Goal: Task Accomplishment & Management: Manage account settings

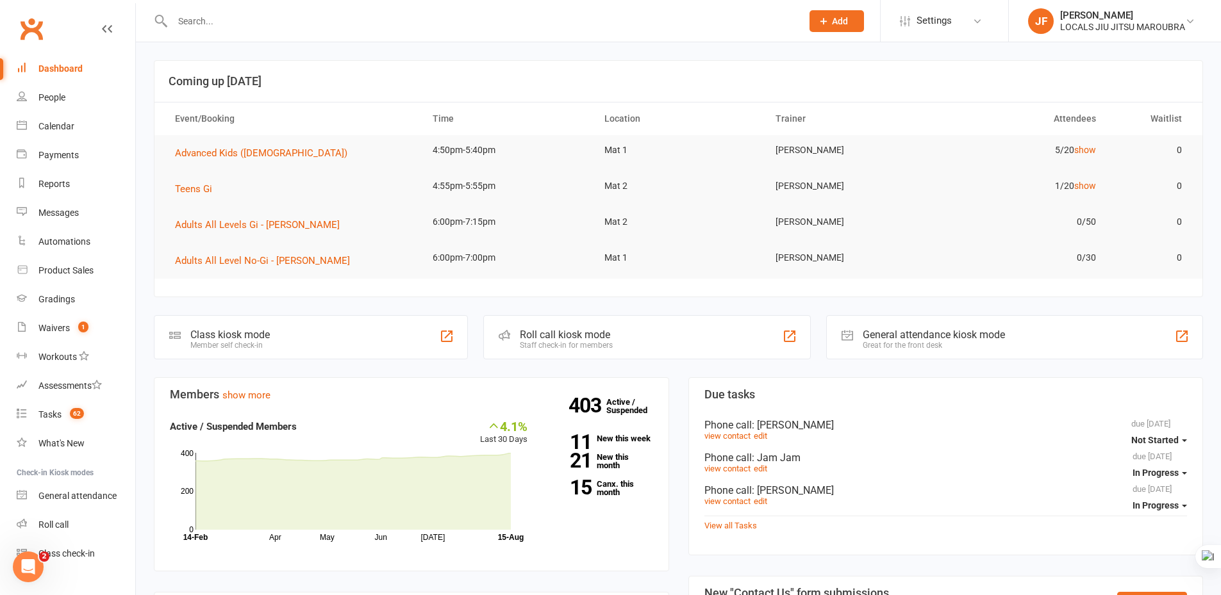
click at [683, 35] on div at bounding box center [473, 21] width 639 height 42
click at [65, 303] on div "Gradings" at bounding box center [56, 299] width 37 height 10
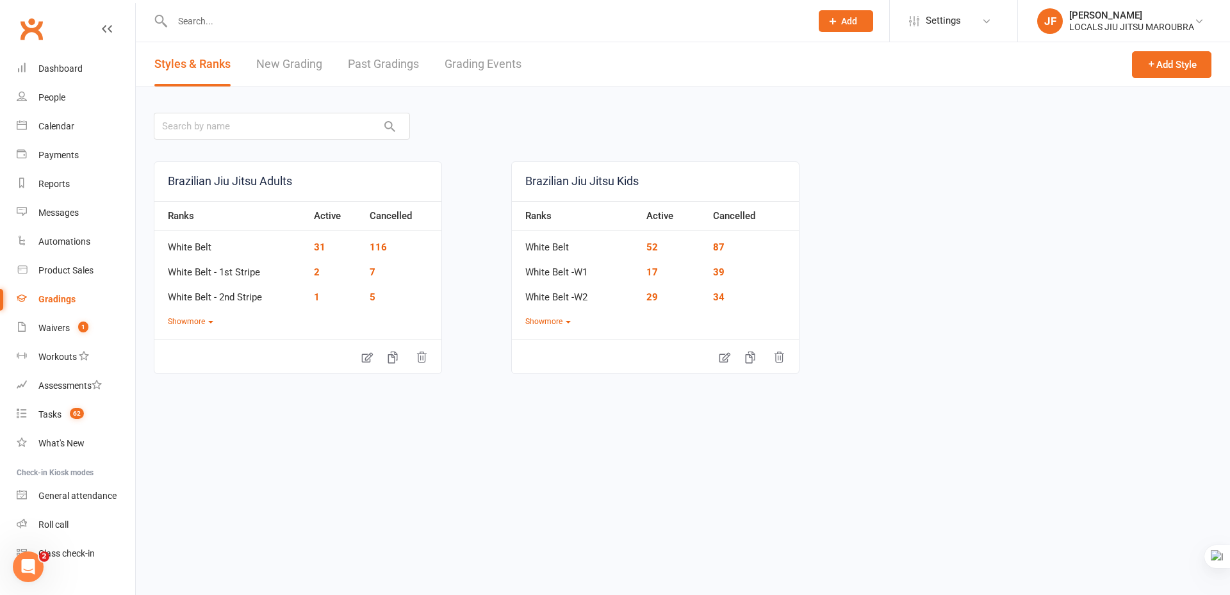
click at [292, 67] on link "New Grading" at bounding box center [289, 64] width 66 height 44
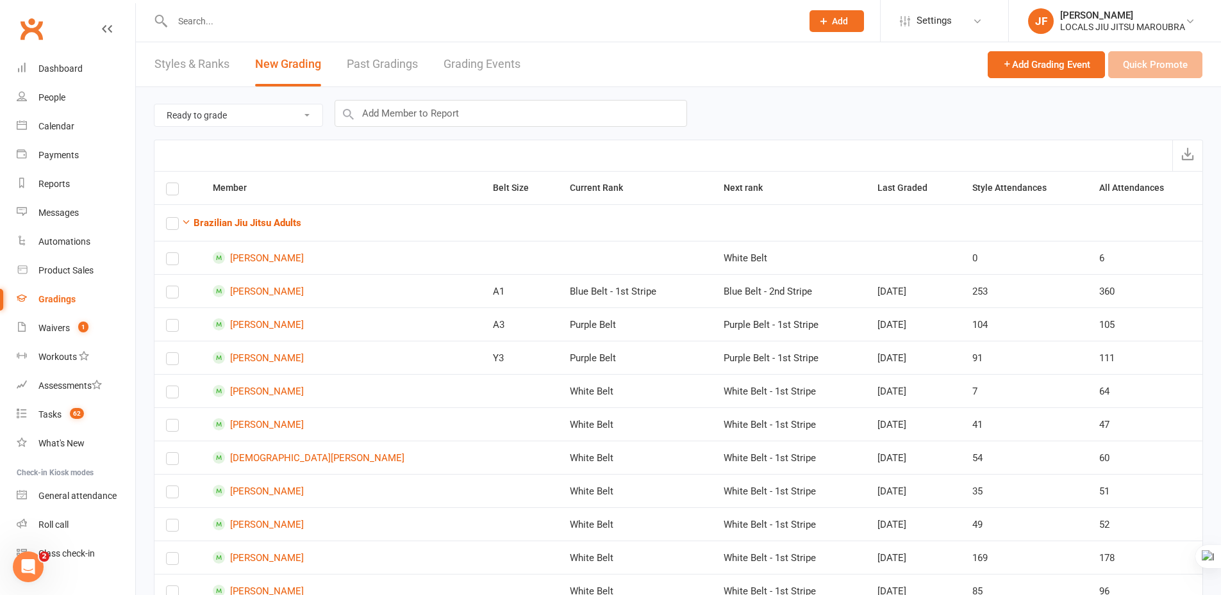
click at [774, 141] on div at bounding box center [678, 155] width 1049 height 31
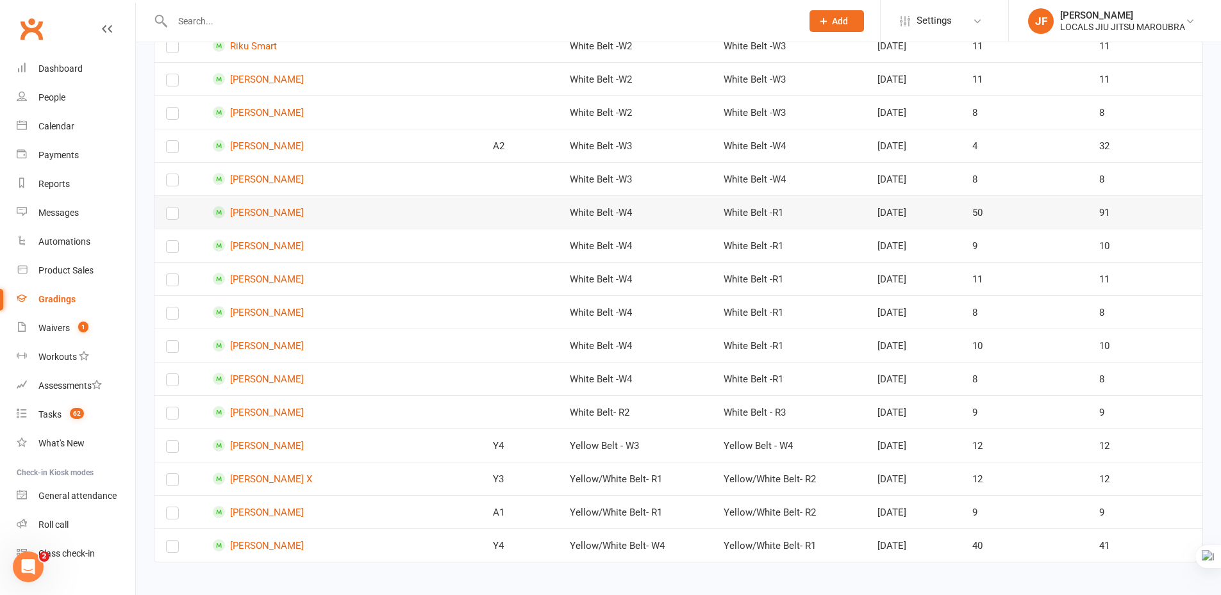
scroll to position [2752, 0]
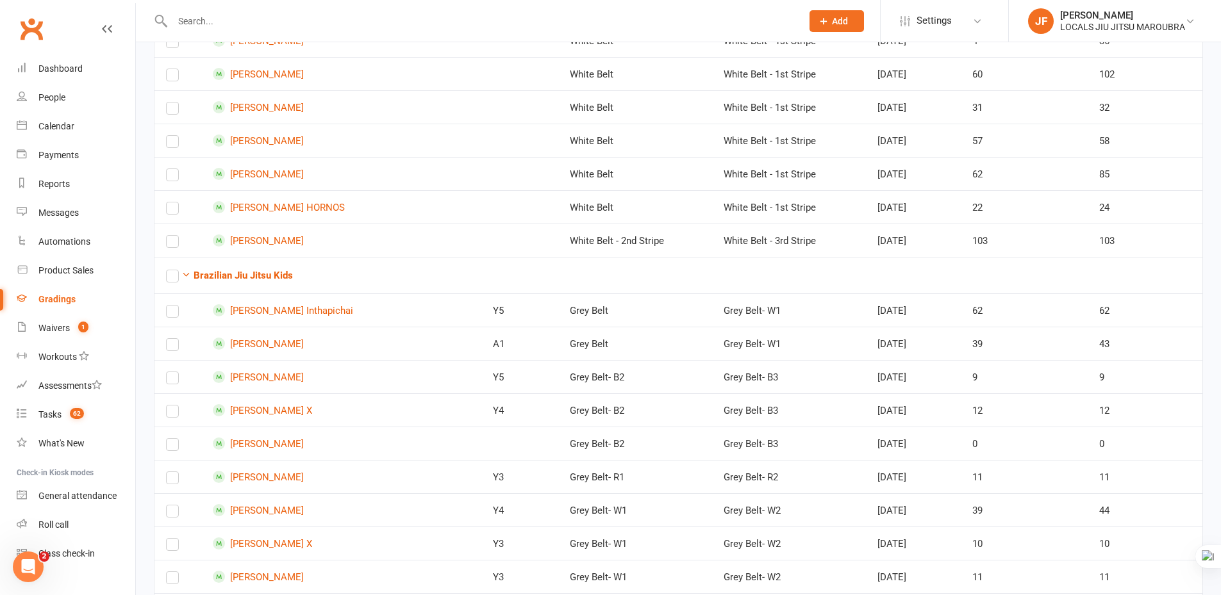
scroll to position [393, 0]
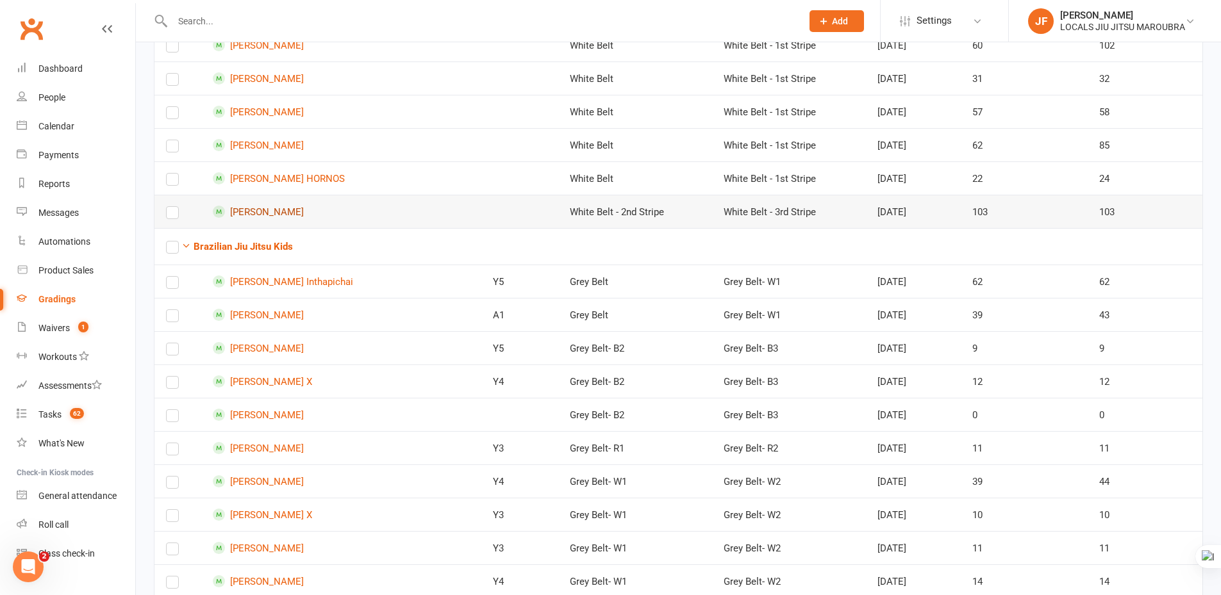
scroll to position [650, 0]
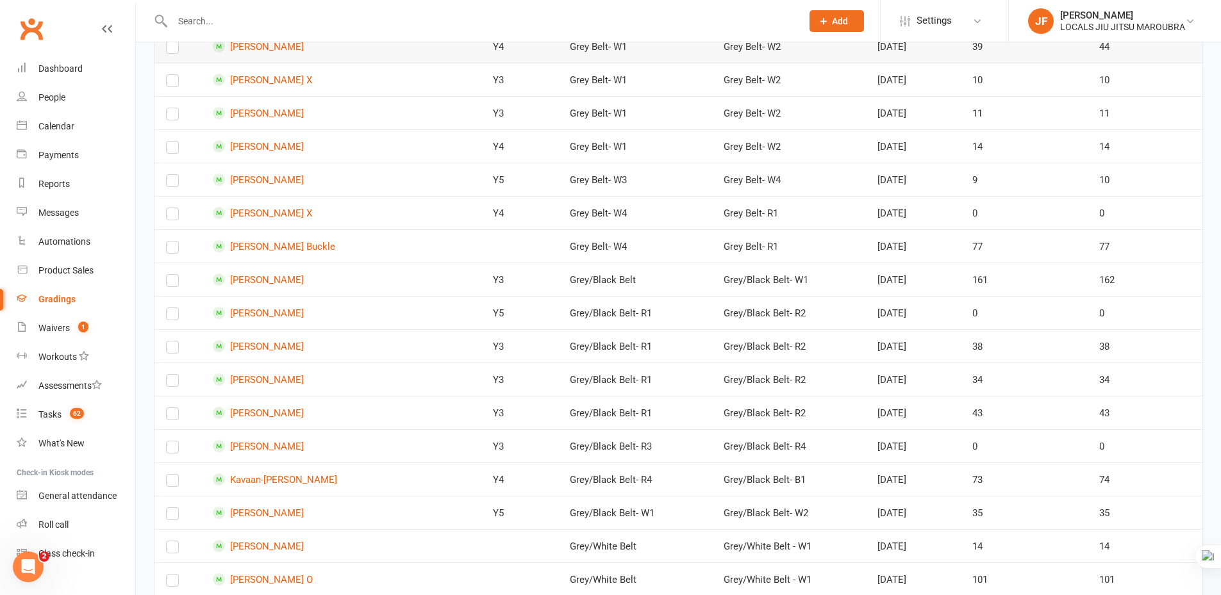
scroll to position [1098, 0]
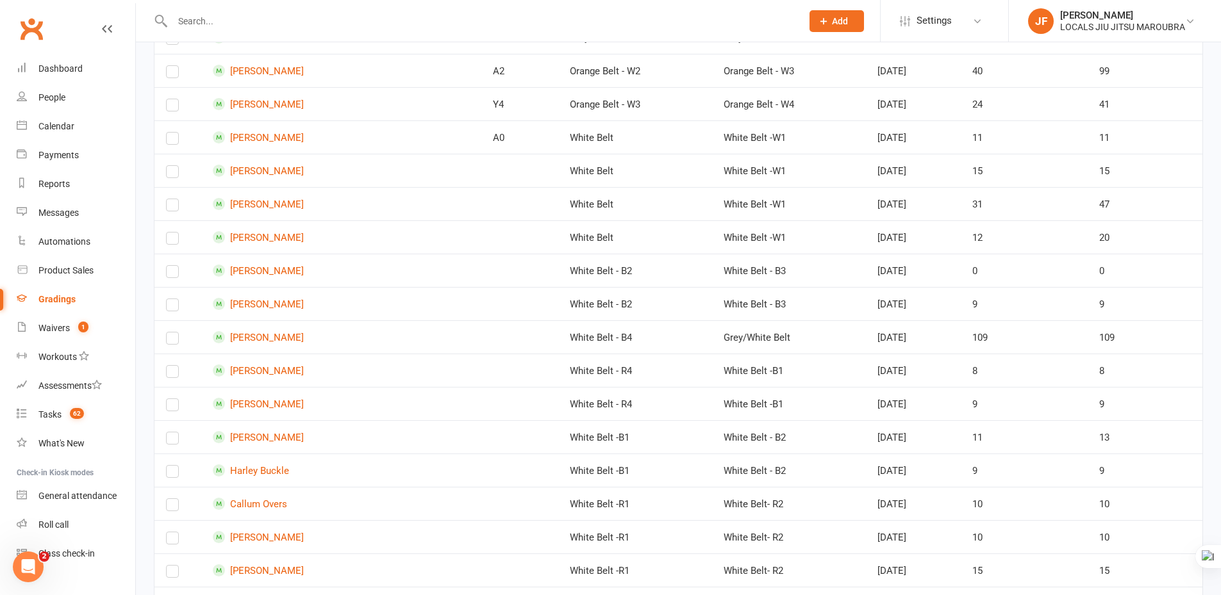
scroll to position [2243, 0]
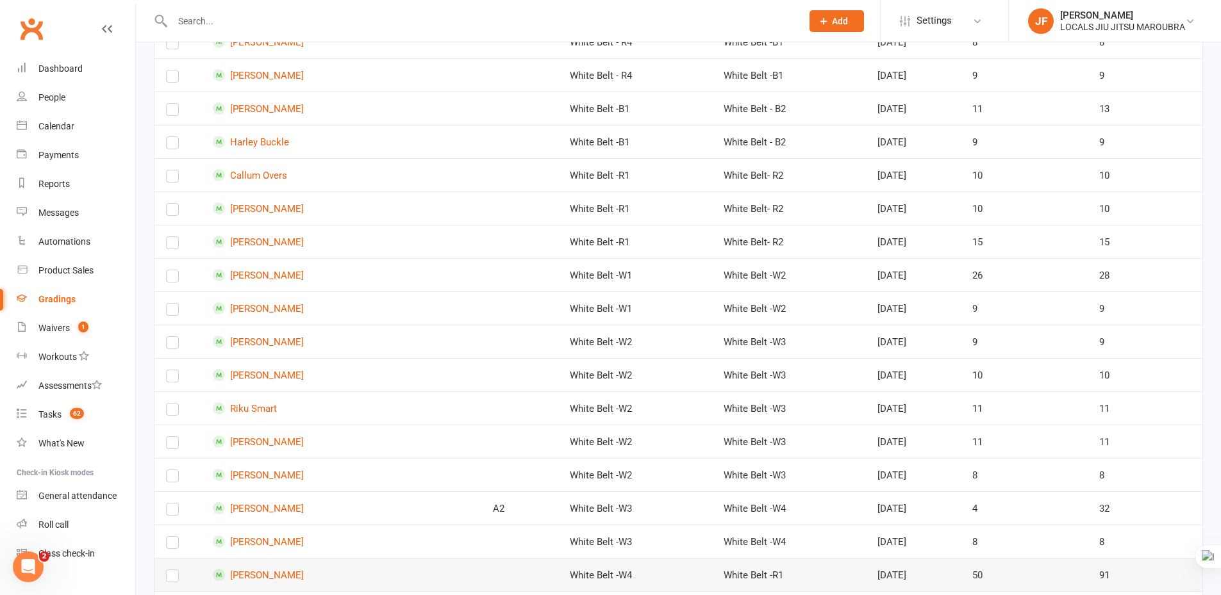
scroll to position [2499, 0]
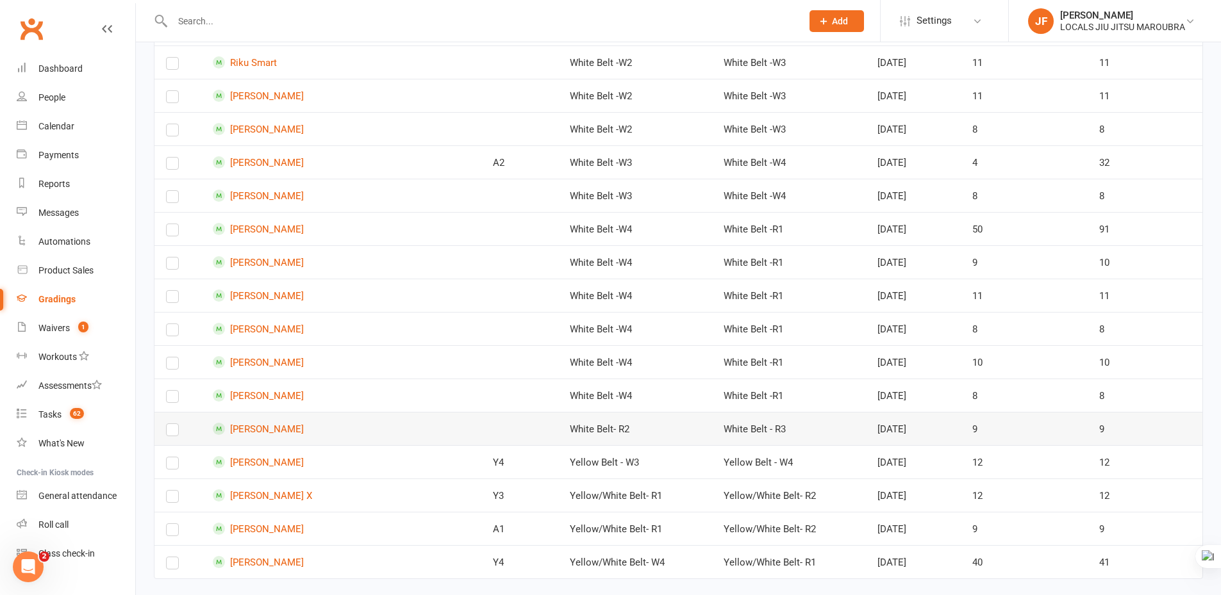
scroll to position [2752, 0]
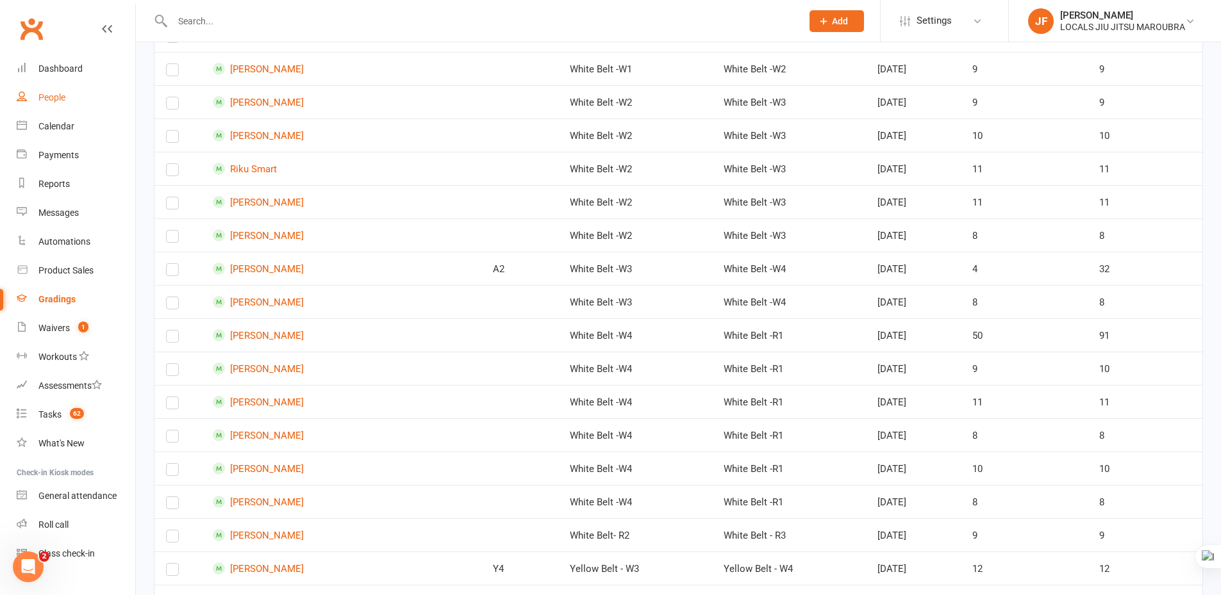
scroll to position [2623, 0]
click at [65, 127] on div "Calendar" at bounding box center [56, 126] width 36 height 10
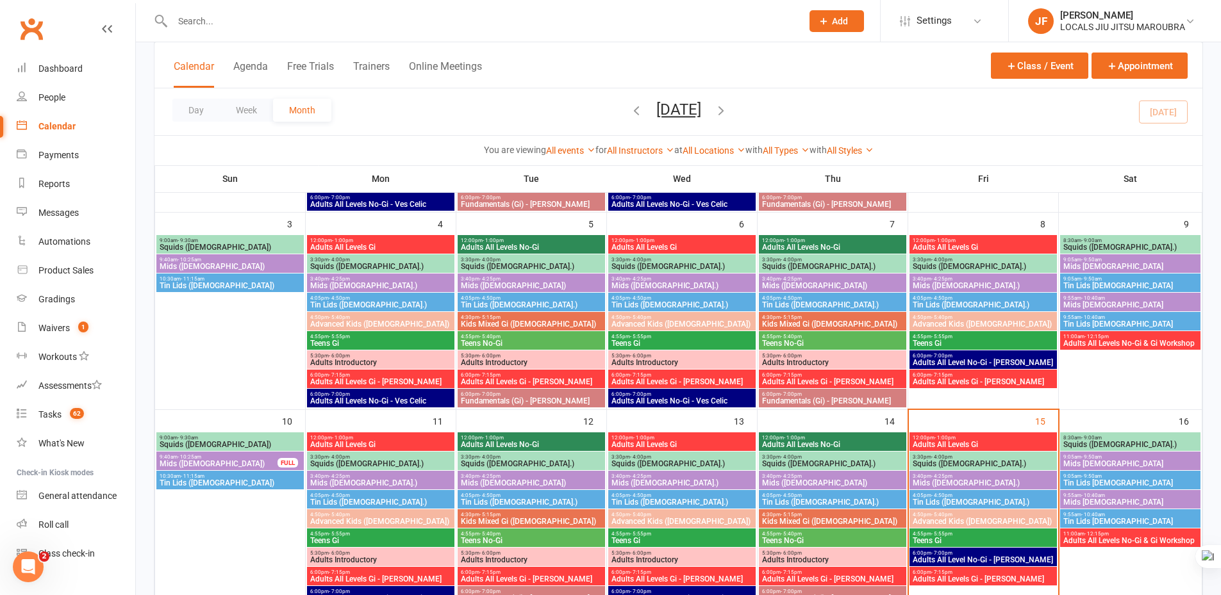
scroll to position [320, 0]
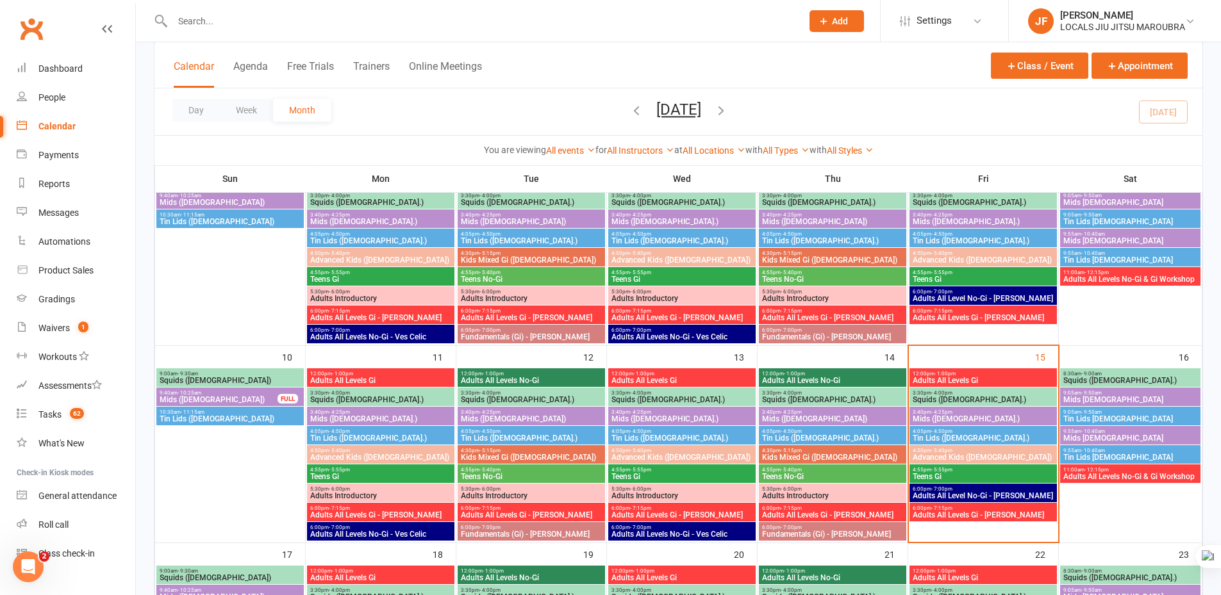
click at [955, 498] on span "Adults All Level No-Gi - [PERSON_NAME]" at bounding box center [983, 496] width 142 height 8
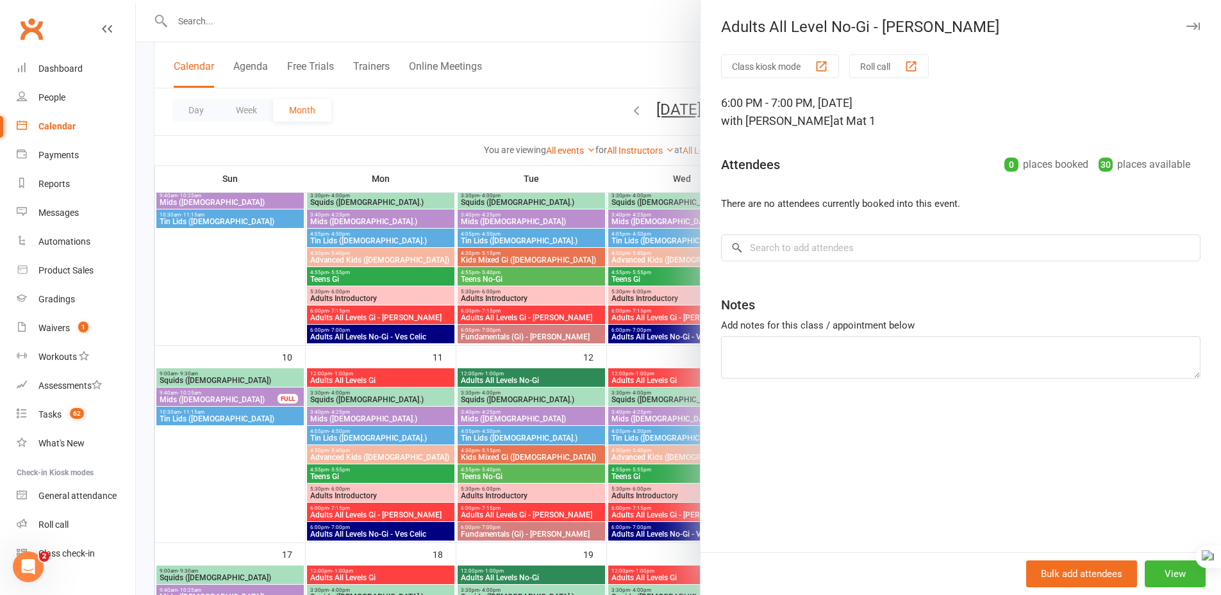
click at [1186, 28] on icon "button" at bounding box center [1192, 26] width 13 height 8
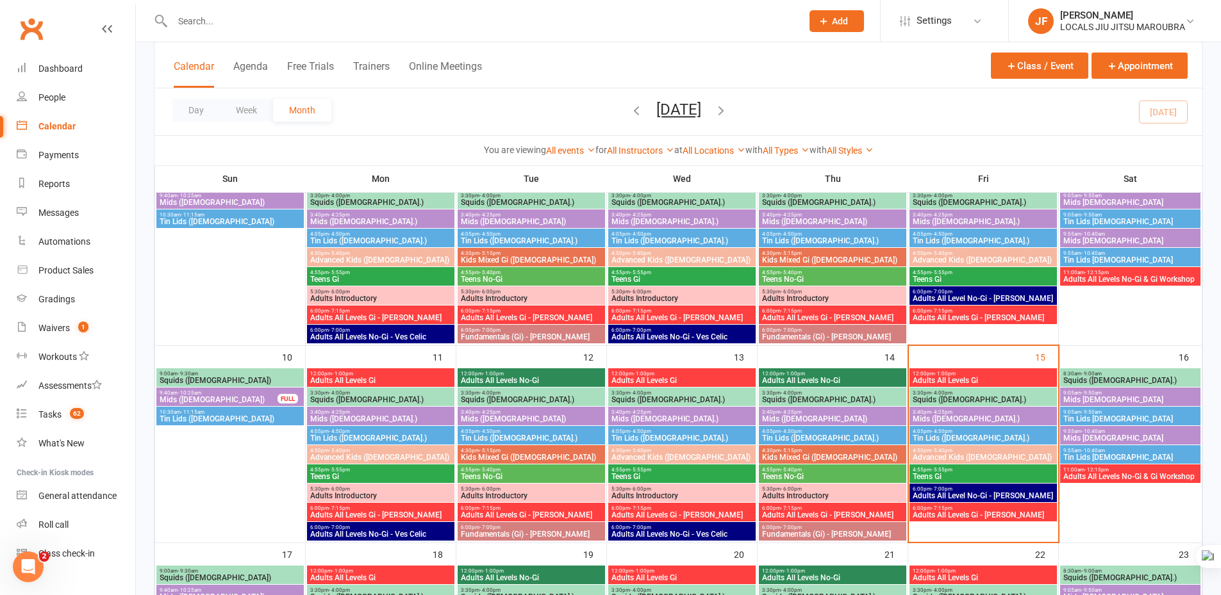
click at [971, 513] on span "Adults All Levels Gi - [PERSON_NAME]" at bounding box center [983, 515] width 142 height 8
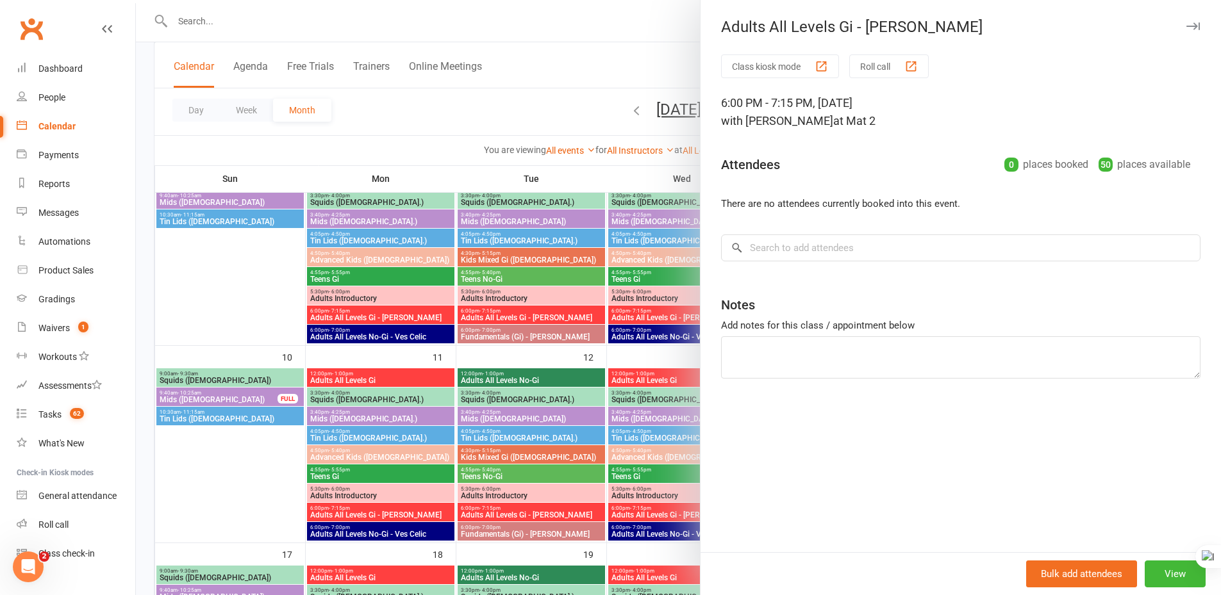
click at [1186, 24] on icon "button" at bounding box center [1192, 26] width 13 height 8
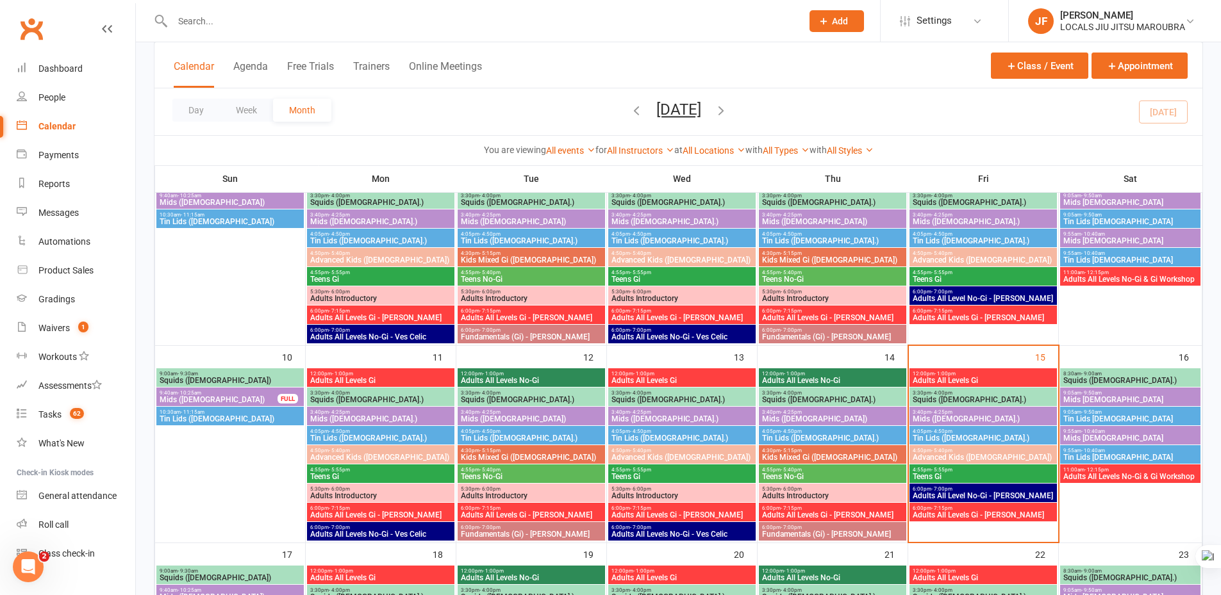
click at [1023, 459] on span "Advanced Kids ([DEMOGRAPHIC_DATA])" at bounding box center [983, 458] width 142 height 8
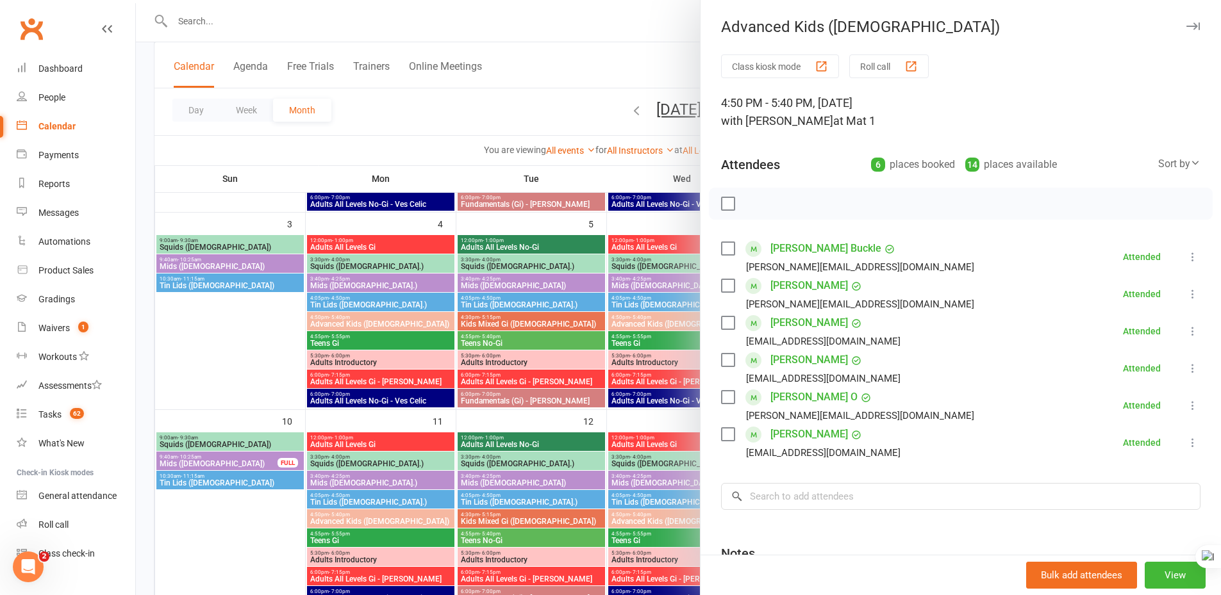
scroll to position [0, 0]
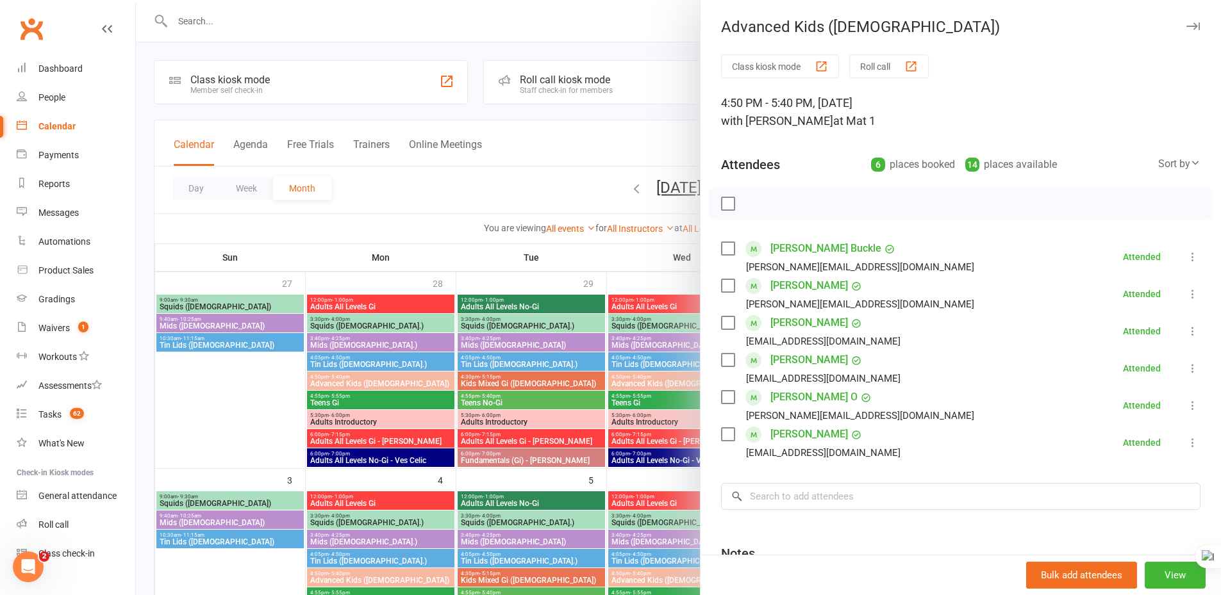
click at [1186, 28] on icon "button" at bounding box center [1192, 26] width 13 height 8
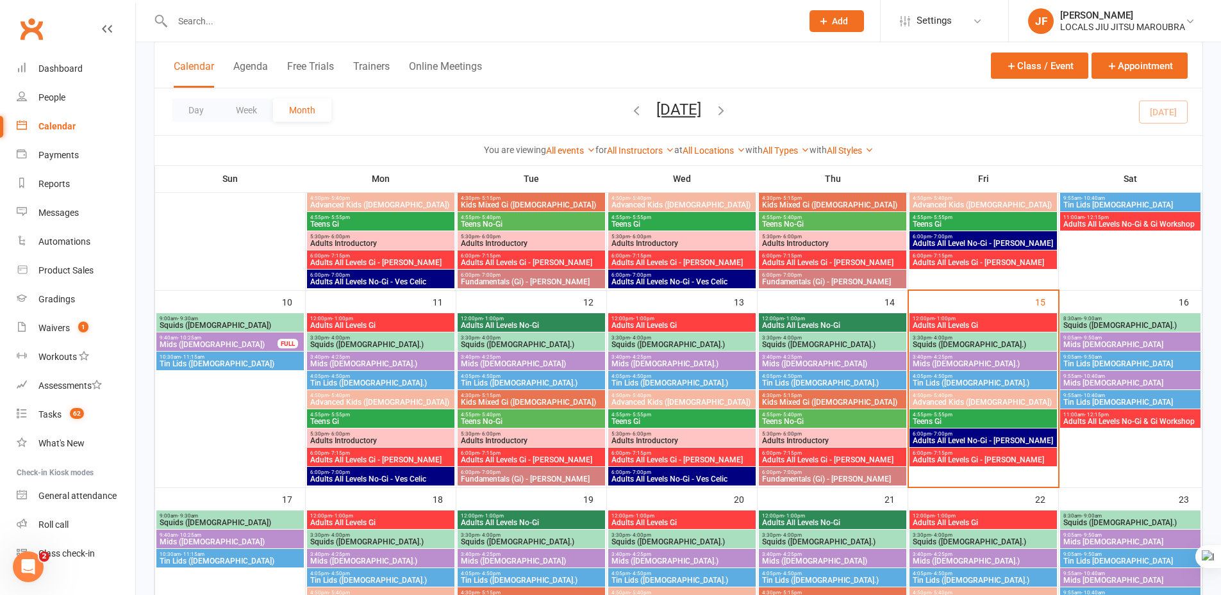
scroll to position [384, 0]
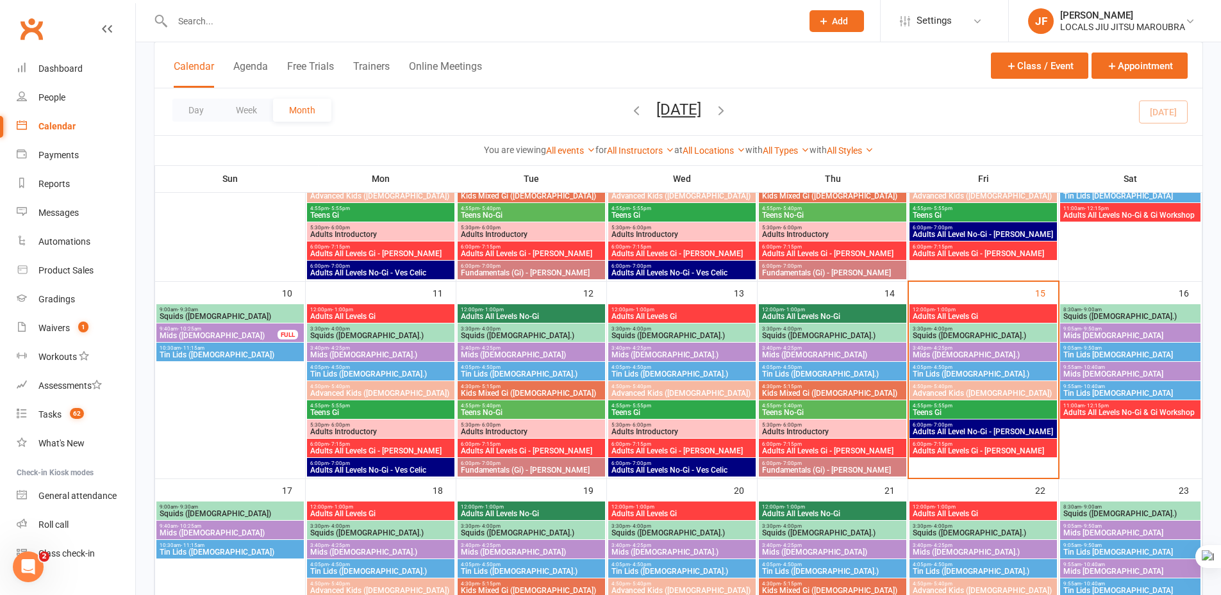
click at [965, 395] on span "Advanced Kids ([DEMOGRAPHIC_DATA])" at bounding box center [983, 394] width 142 height 8
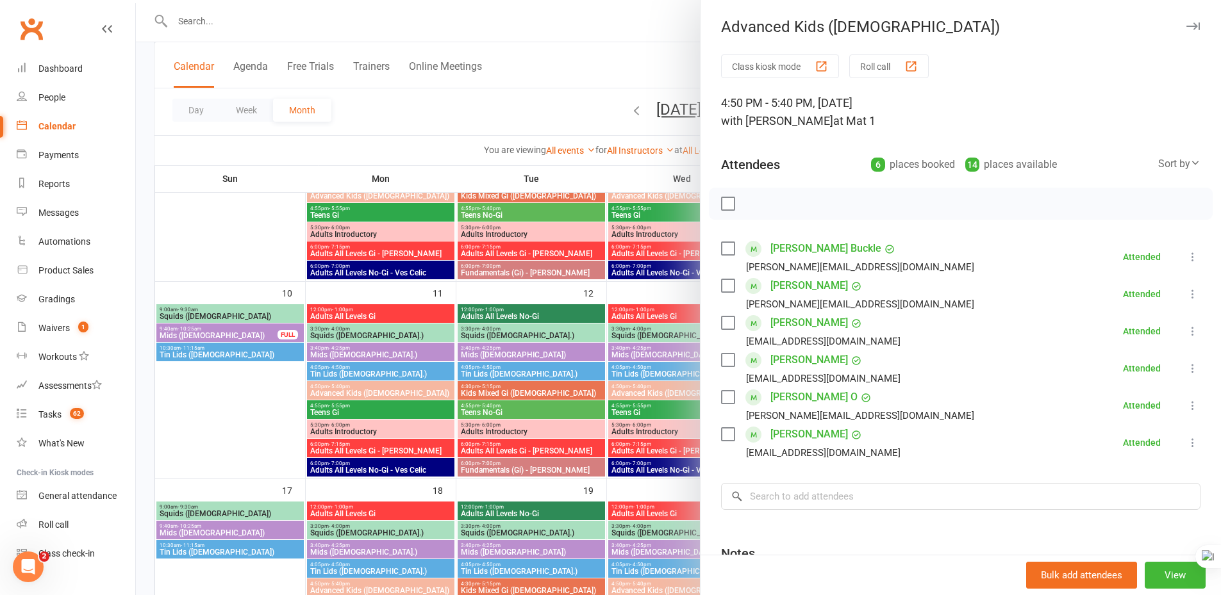
click at [1181, 28] on div "Advanced Kids ([DEMOGRAPHIC_DATA])" at bounding box center [960, 27] width 520 height 18
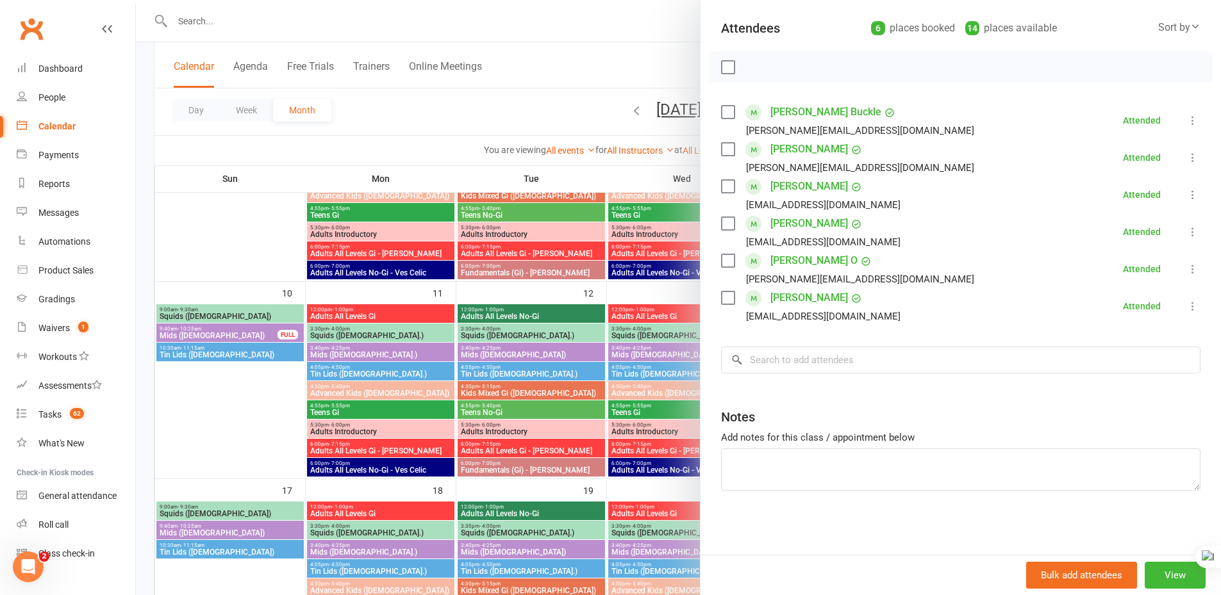
scroll to position [0, 0]
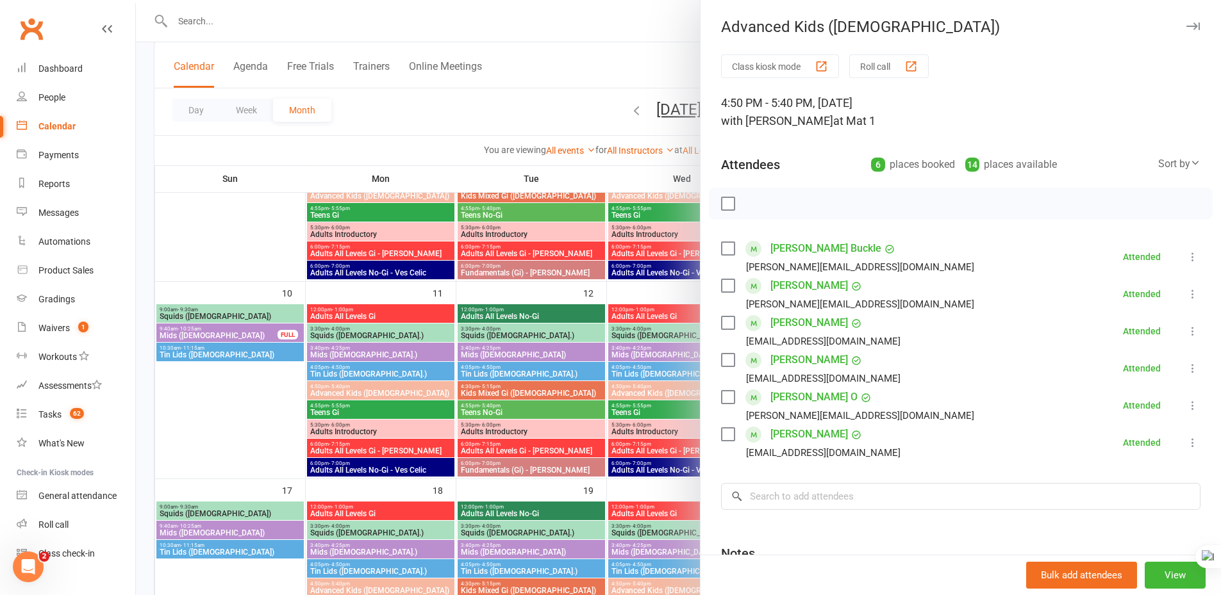
click at [1186, 29] on icon "button" at bounding box center [1192, 26] width 13 height 8
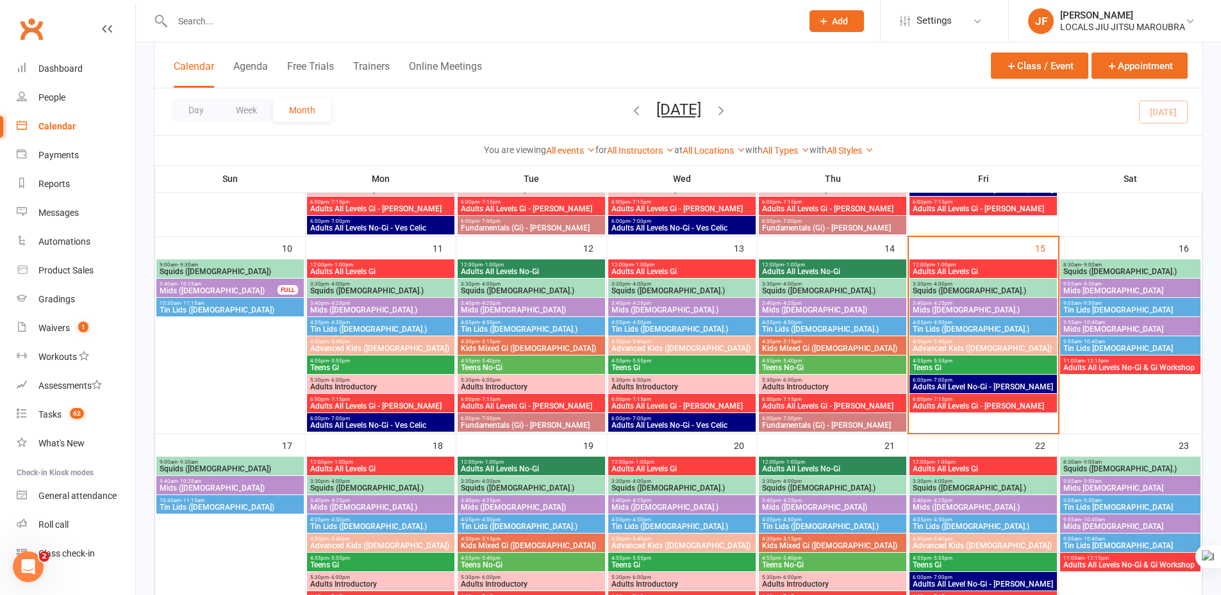
scroll to position [449, 0]
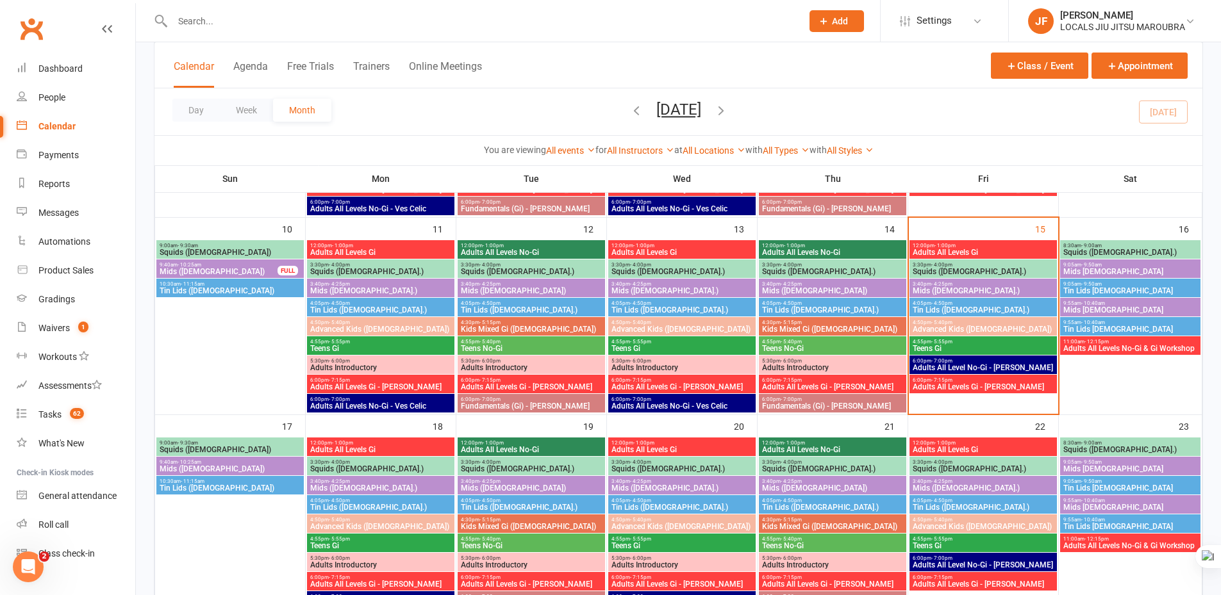
click at [1007, 273] on span "Squids ([DEMOGRAPHIC_DATA].)" at bounding box center [983, 272] width 142 height 8
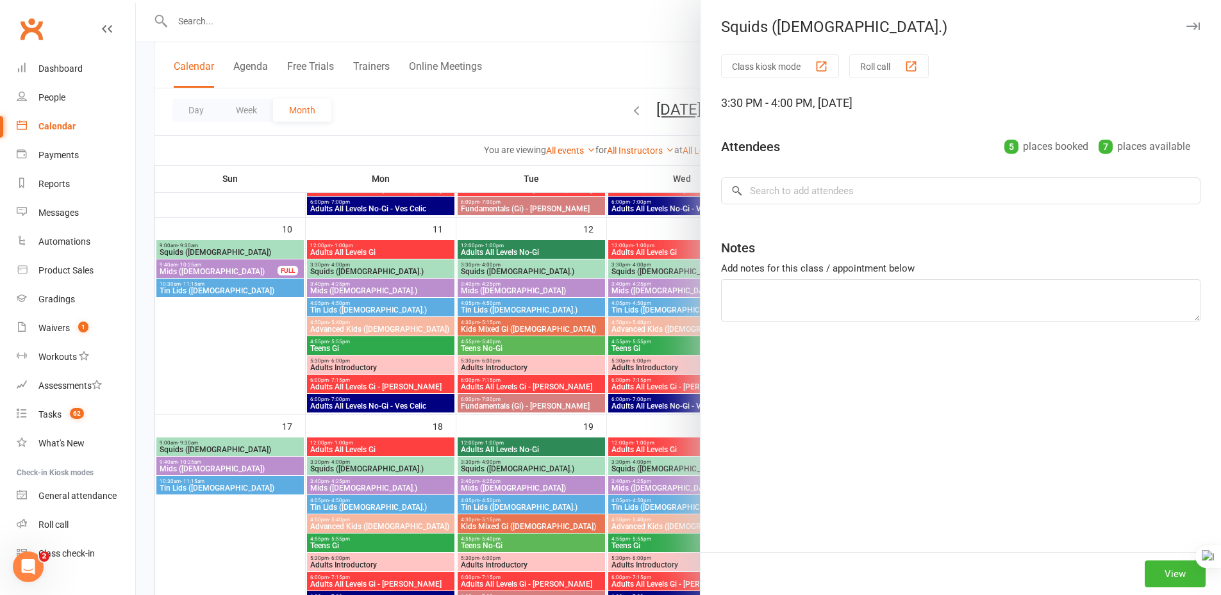
click at [1186, 26] on icon "button" at bounding box center [1192, 26] width 13 height 8
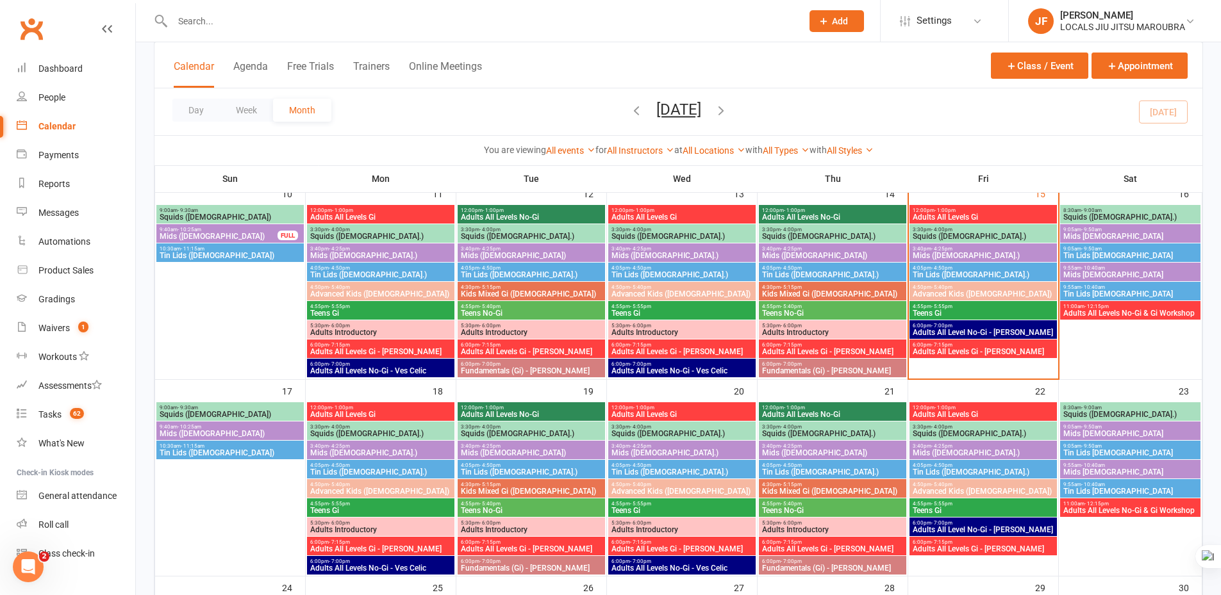
scroll to position [384, 0]
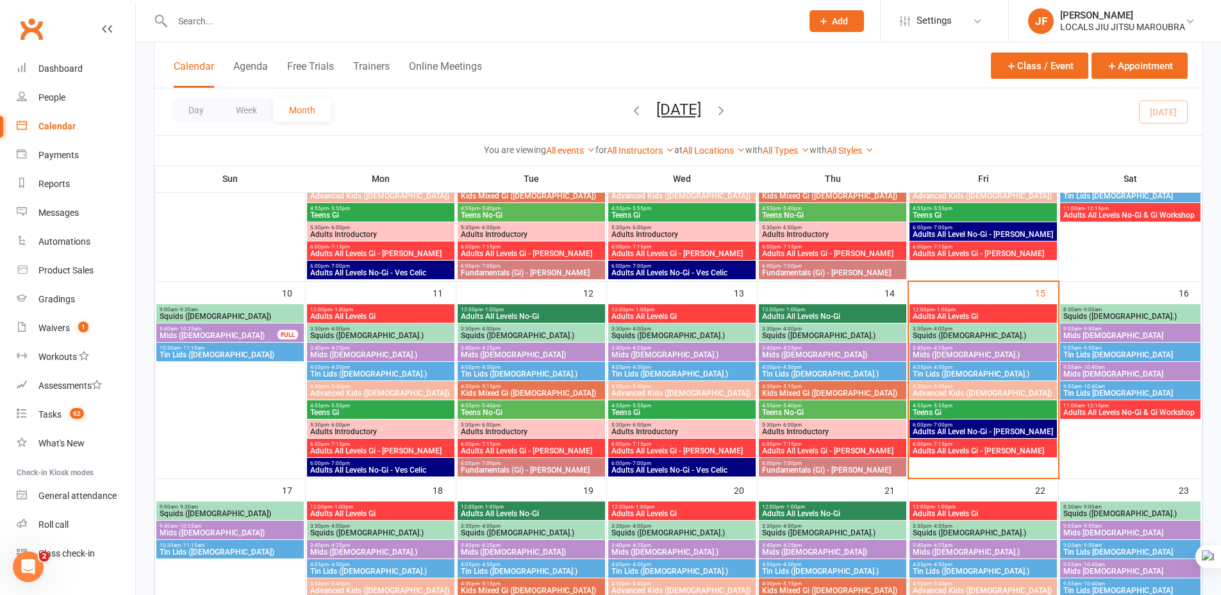
click at [1012, 445] on span "6:00pm - 7:15pm" at bounding box center [983, 444] width 142 height 6
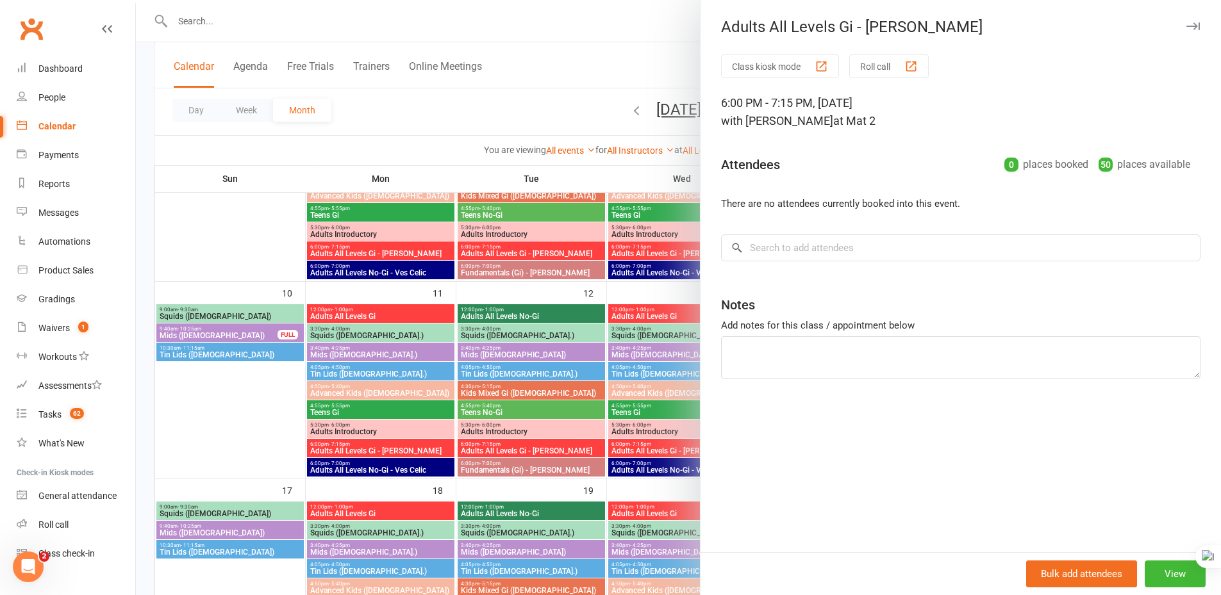
click at [1186, 24] on icon "button" at bounding box center [1192, 26] width 13 height 8
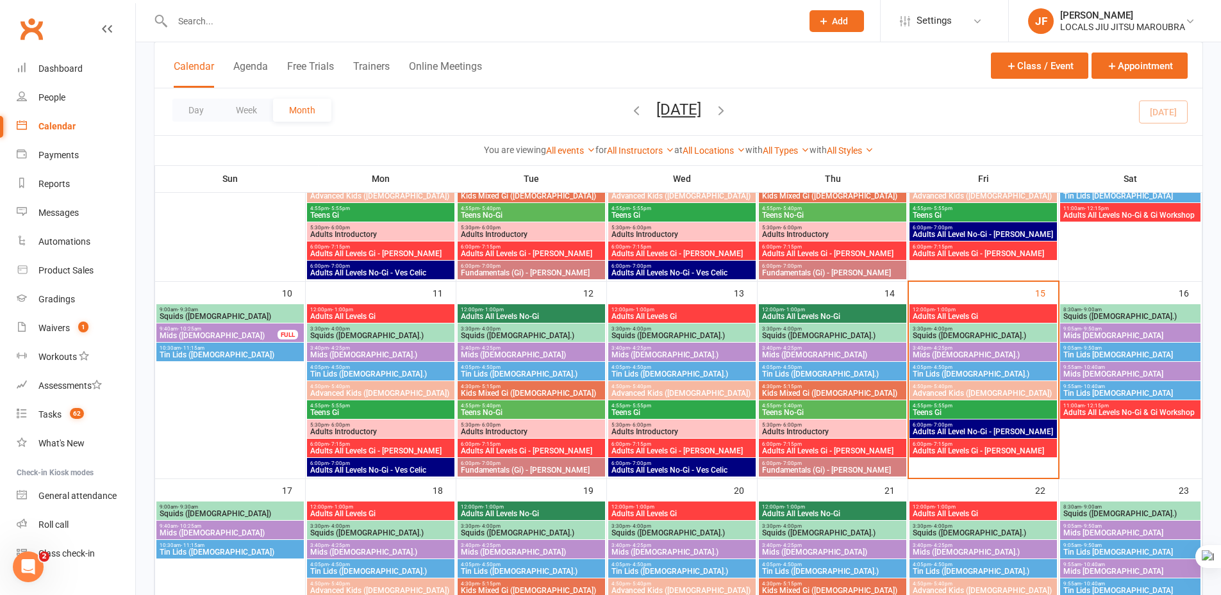
click at [1018, 375] on span "Tin Lids ([DEMOGRAPHIC_DATA].)" at bounding box center [983, 374] width 142 height 8
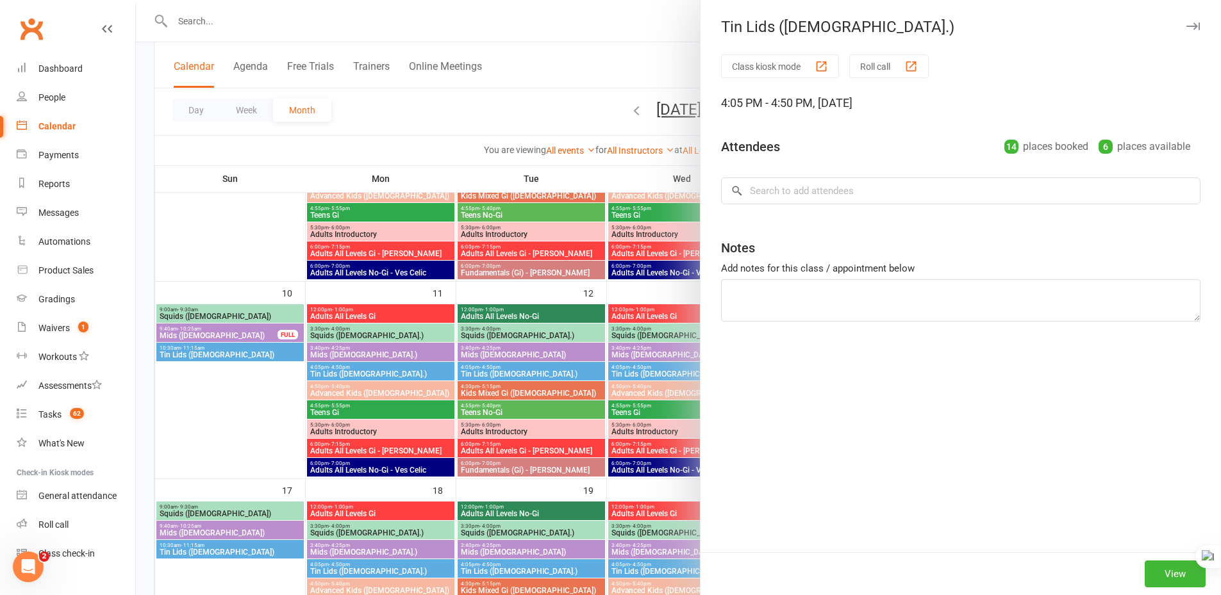
click at [1186, 26] on icon "button" at bounding box center [1192, 26] width 13 height 8
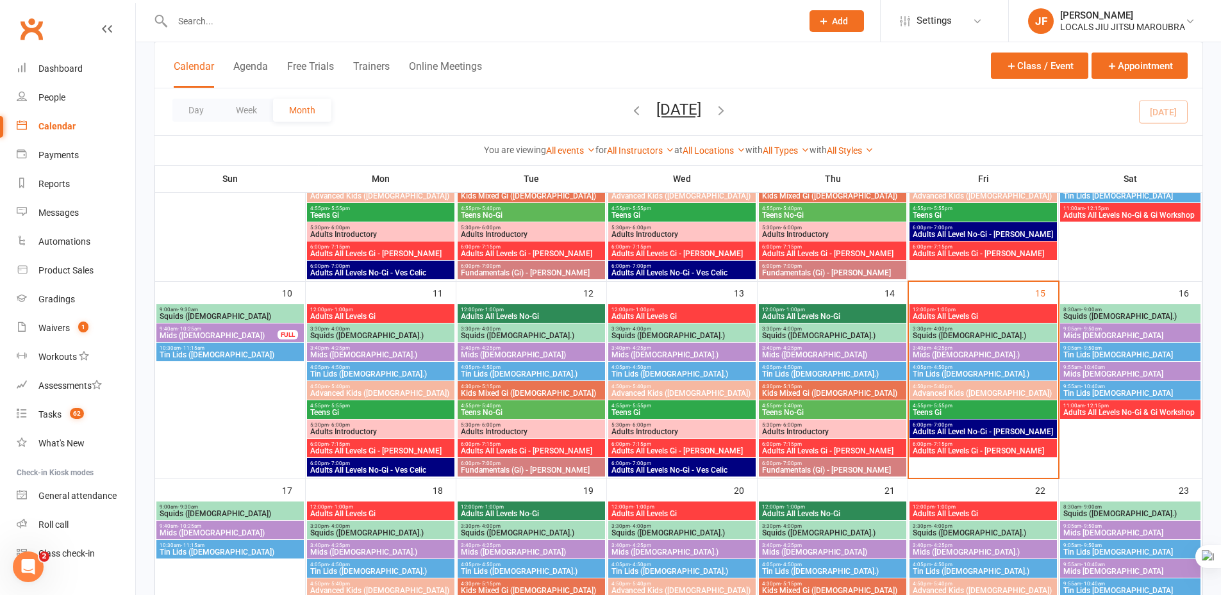
click at [994, 414] on span "Teens Gi" at bounding box center [983, 413] width 142 height 8
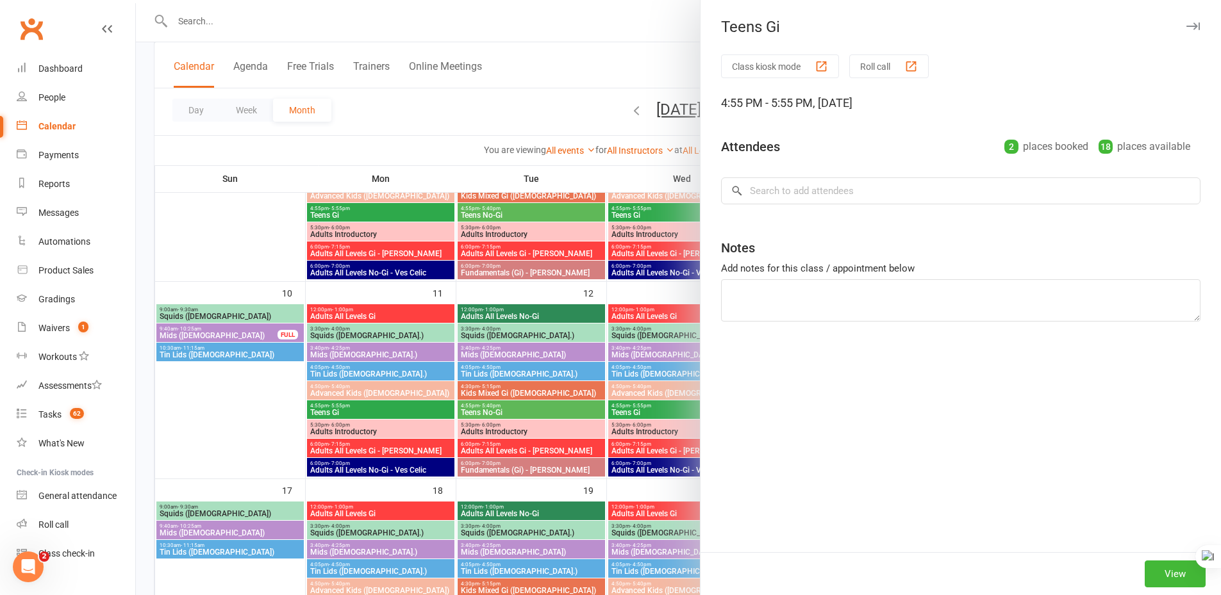
click at [1186, 23] on icon "button" at bounding box center [1192, 26] width 13 height 8
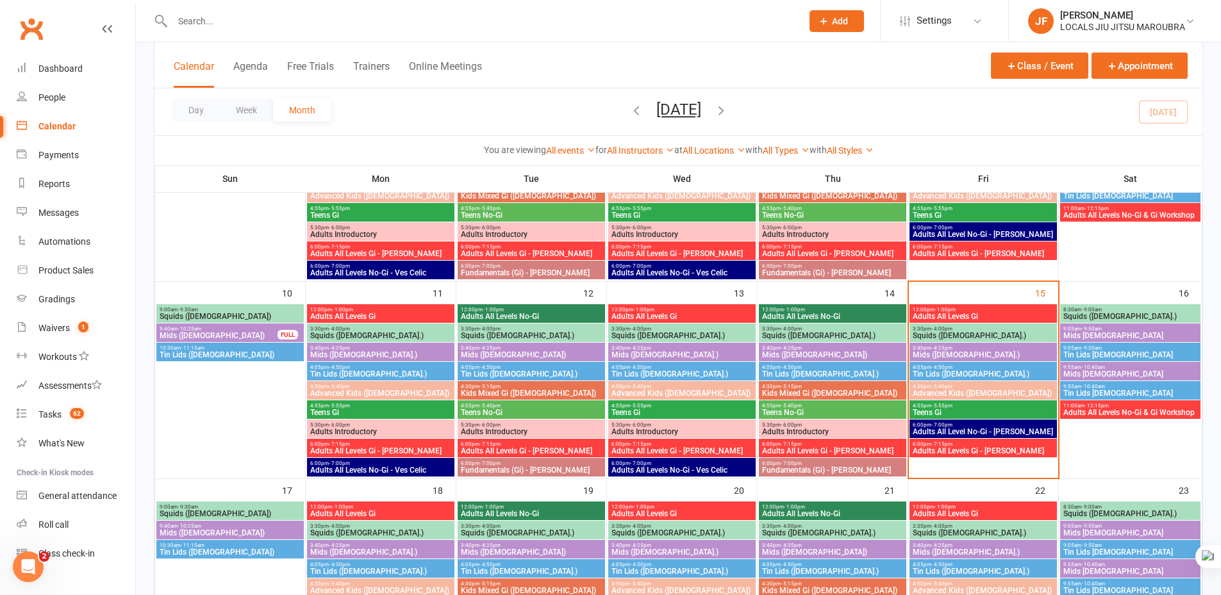
click at [998, 354] on span "Mids ([DEMOGRAPHIC_DATA].)" at bounding box center [983, 355] width 142 height 8
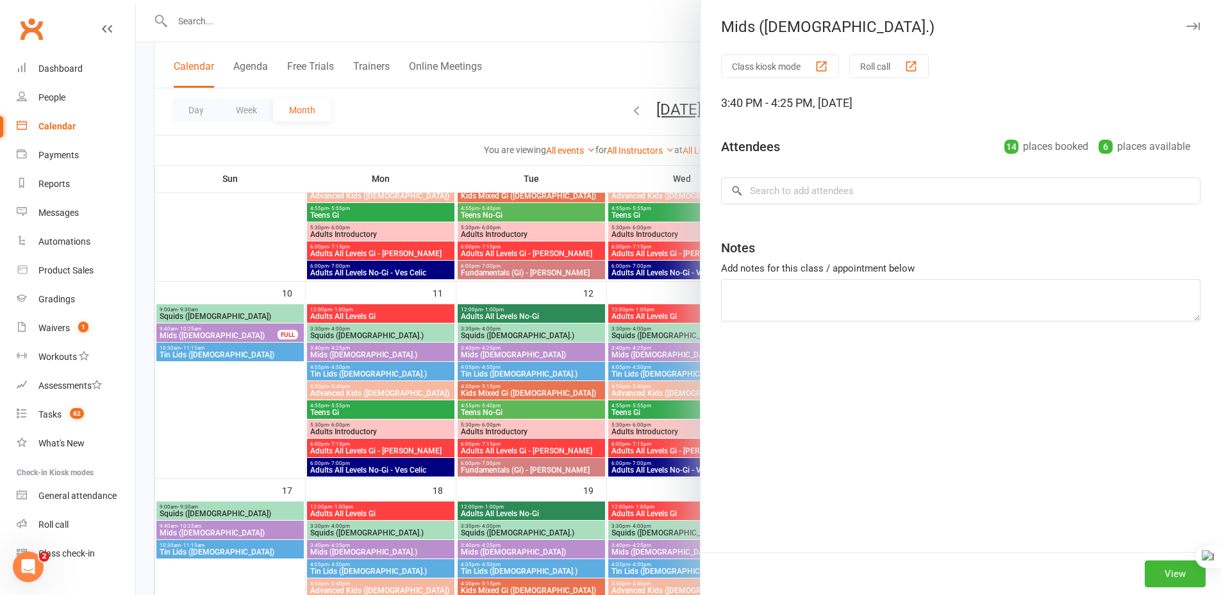
click at [1187, 21] on button "button" at bounding box center [1192, 26] width 15 height 15
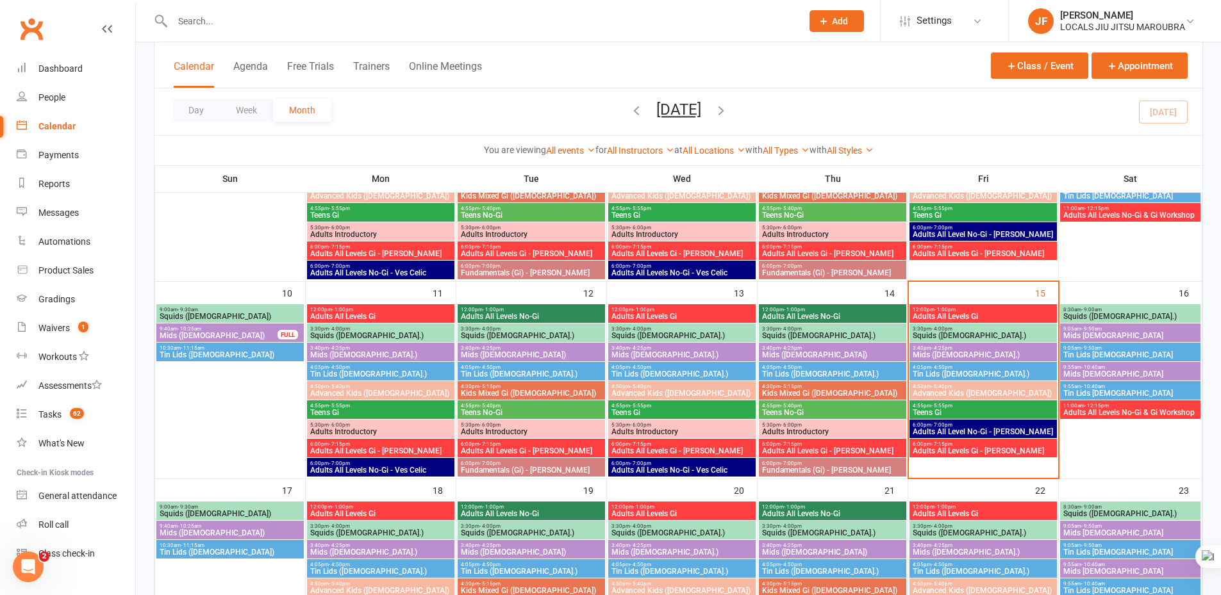
click at [1032, 318] on span "Adults All Levels Gi" at bounding box center [983, 317] width 142 height 8
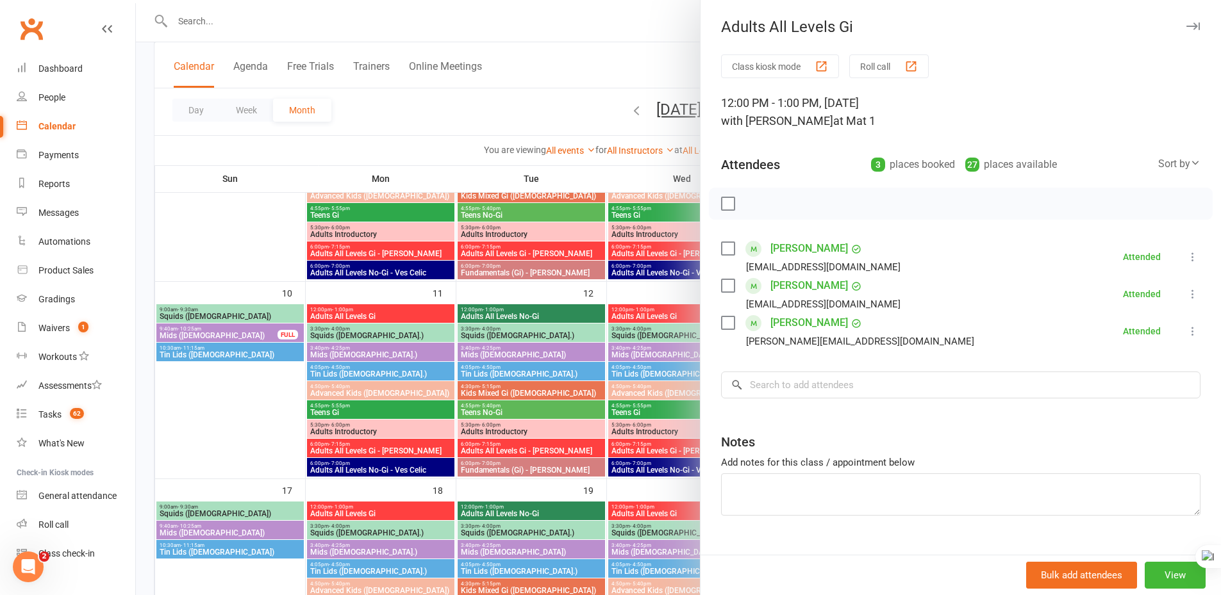
click at [1186, 25] on icon "button" at bounding box center [1192, 26] width 13 height 8
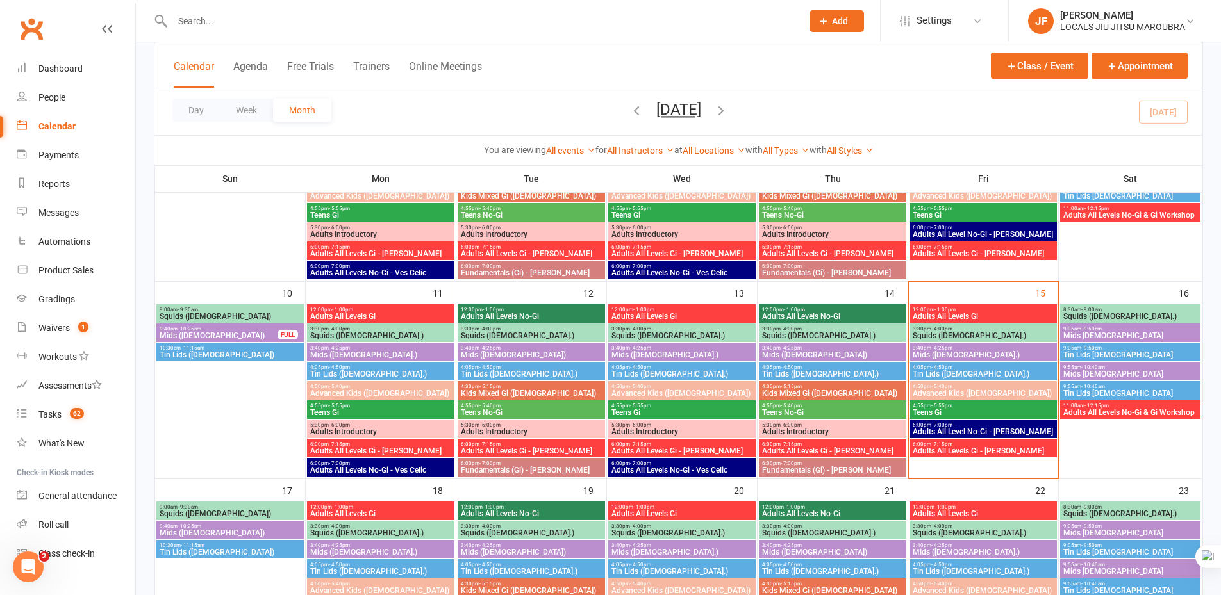
click at [966, 447] on span "Adults All Levels Gi - [PERSON_NAME]" at bounding box center [983, 451] width 142 height 8
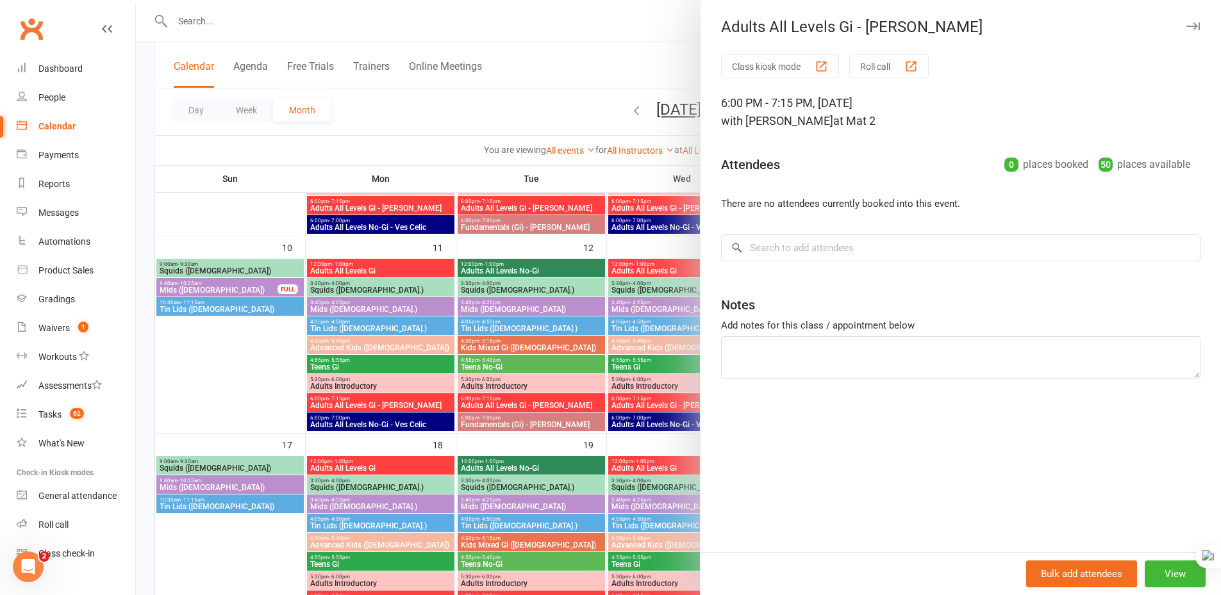
scroll to position [449, 0]
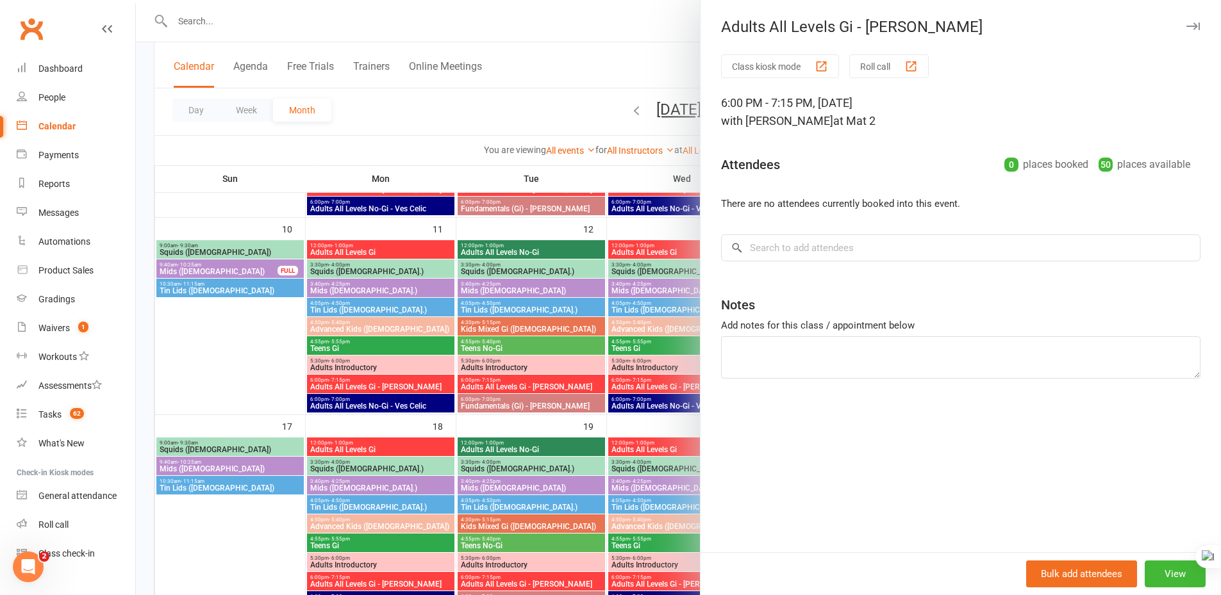
click at [1186, 23] on icon "button" at bounding box center [1192, 26] width 13 height 8
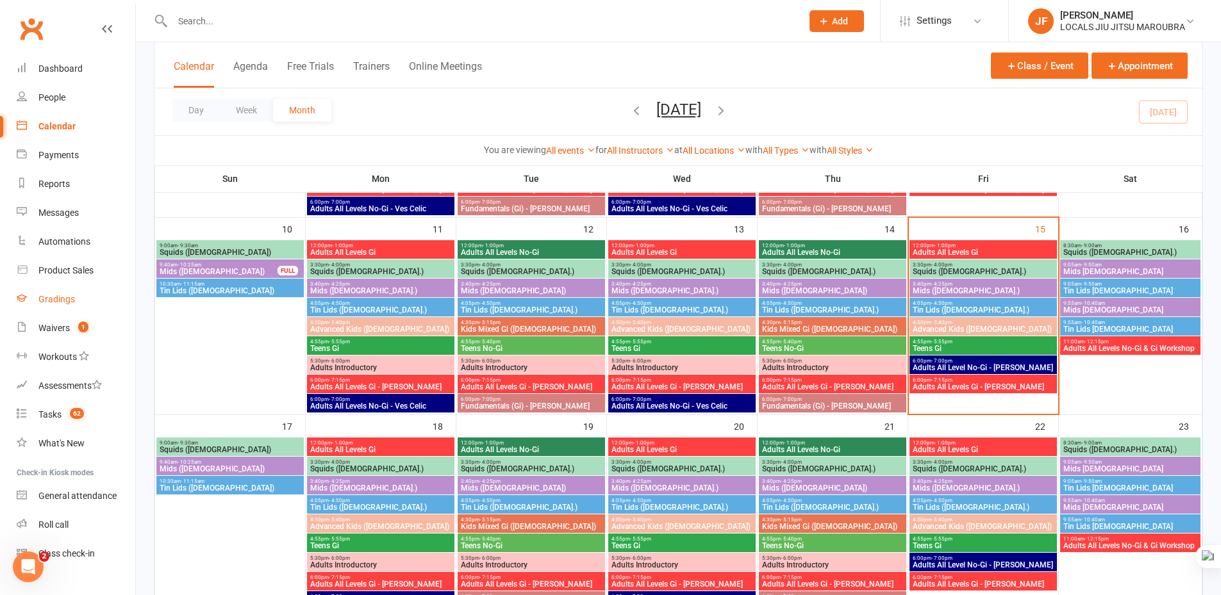
click at [94, 301] on link "Gradings" at bounding box center [76, 299] width 119 height 29
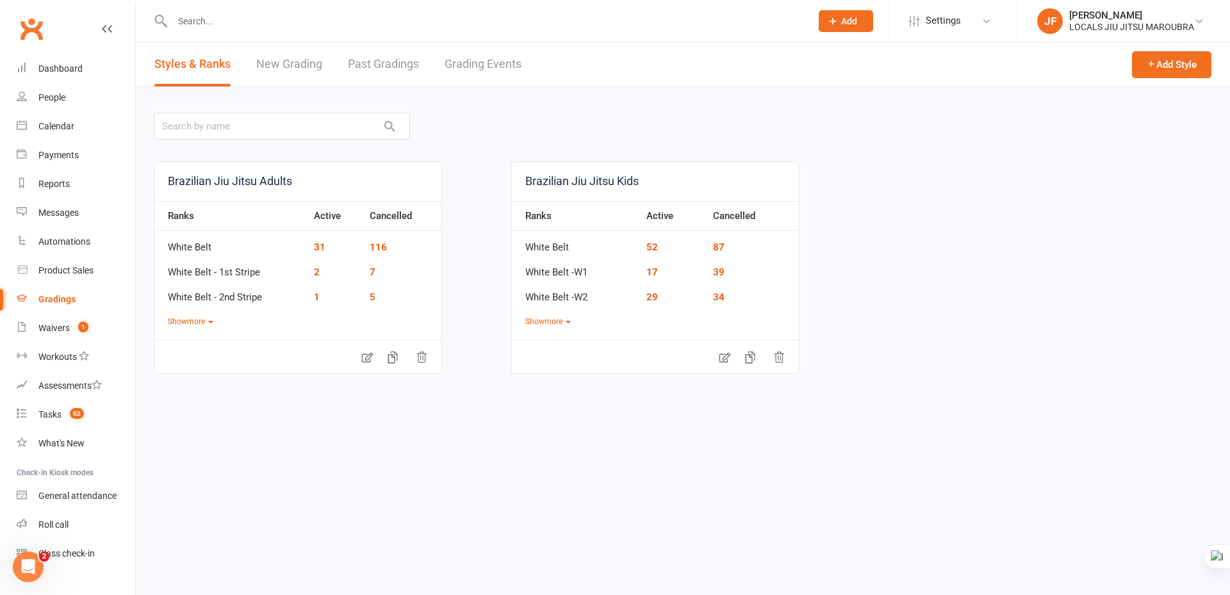
click at [588, 465] on section "Styles & Ranks New Grading Past Gradings Grading Events Add Style Brazilian Jiu…" at bounding box center [683, 280] width 1094 height 476
click at [545, 454] on section "Styles & Ranks New Grading Past Gradings Grading Events Add Style Remove Brazil…" at bounding box center [683, 280] width 1094 height 476
click at [53, 136] on link "Calendar" at bounding box center [76, 126] width 119 height 29
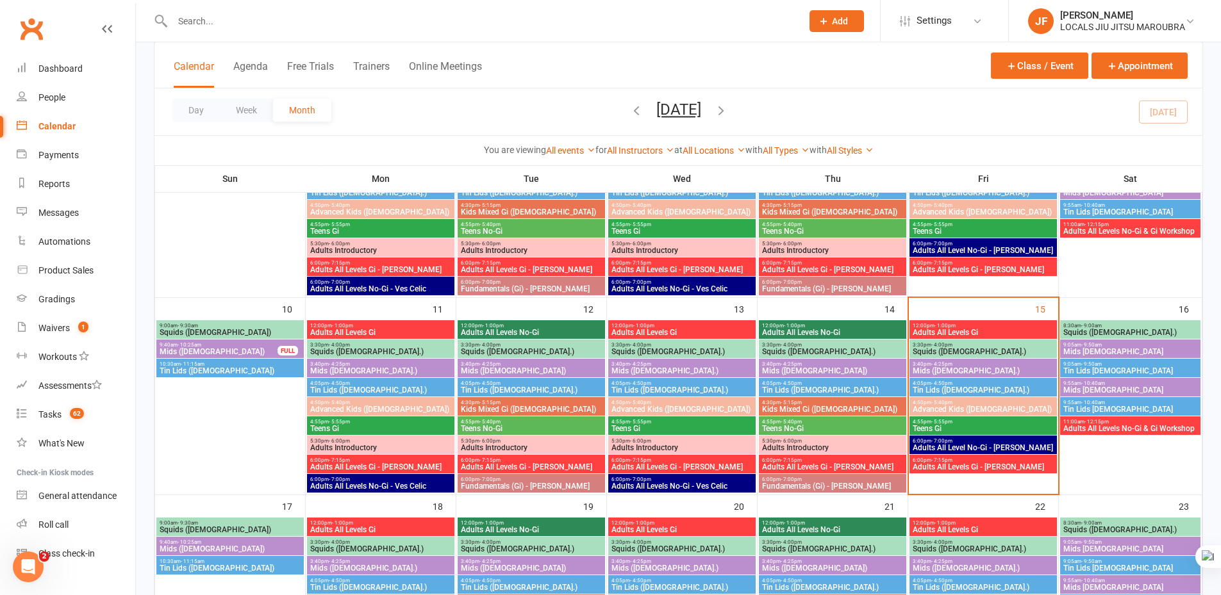
scroll to position [384, 0]
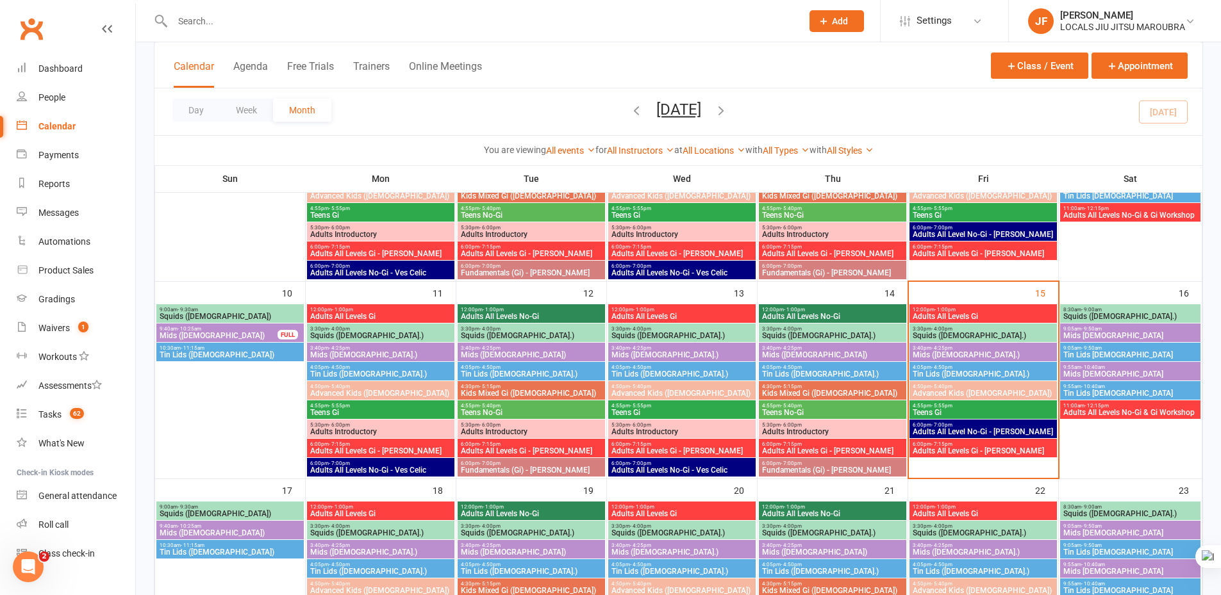
click at [1104, 308] on span "8:30am - 9:00am" at bounding box center [1129, 310] width 135 height 6
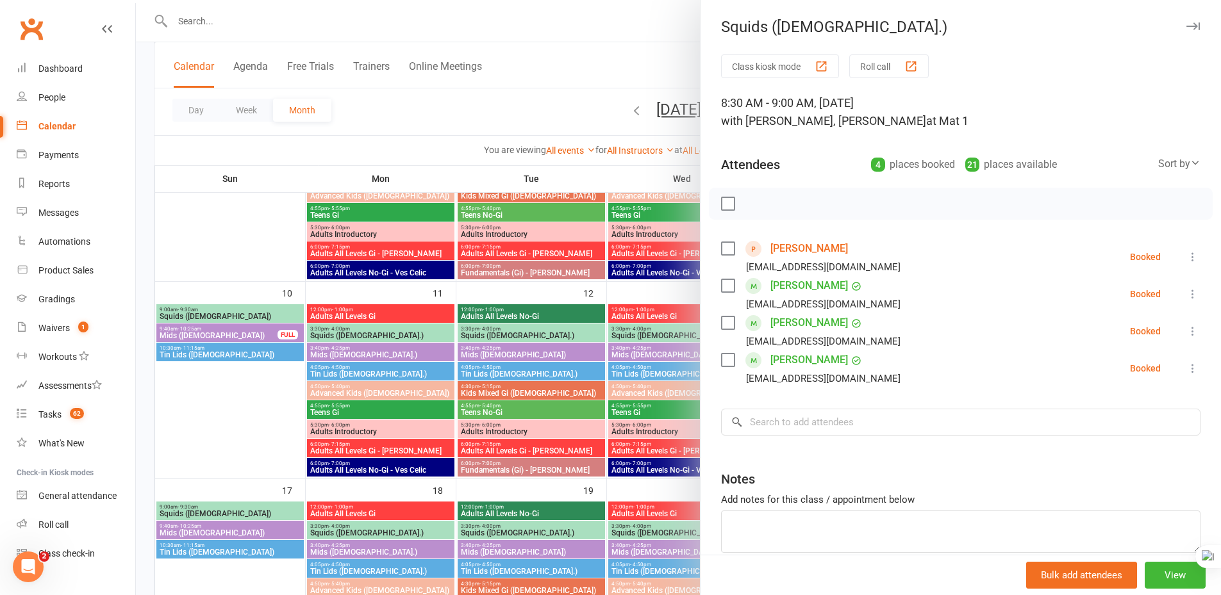
click at [1186, 24] on icon "button" at bounding box center [1192, 26] width 13 height 8
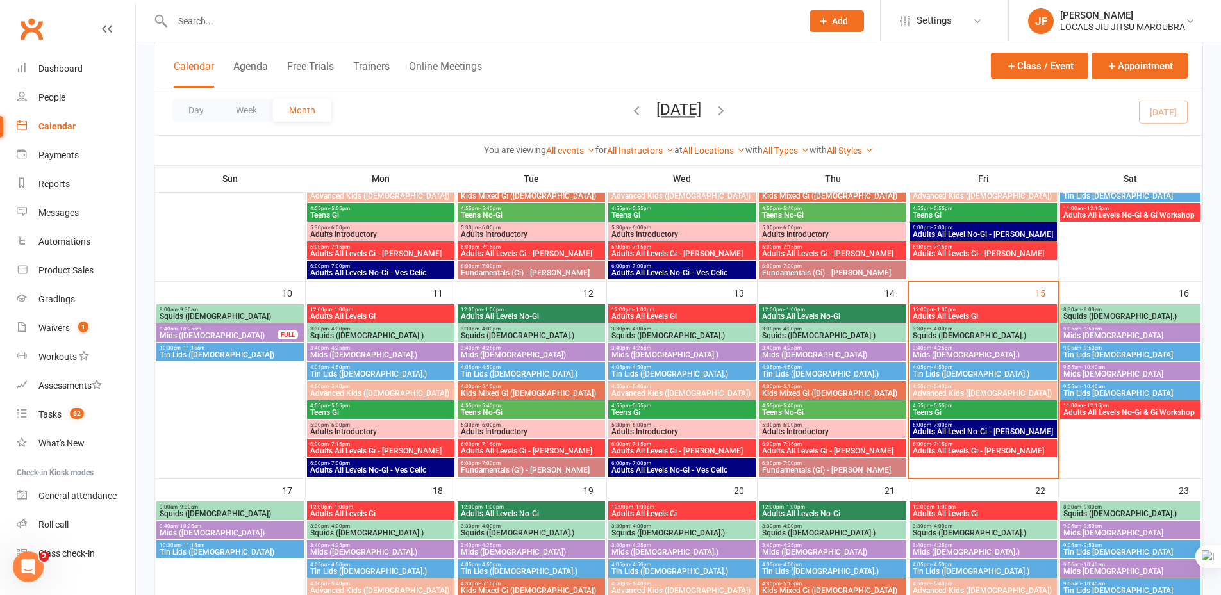
click at [1008, 361] on div "3:40pm - 4:25pm Mids ([DEMOGRAPHIC_DATA].)" at bounding box center [982, 352] width 147 height 19
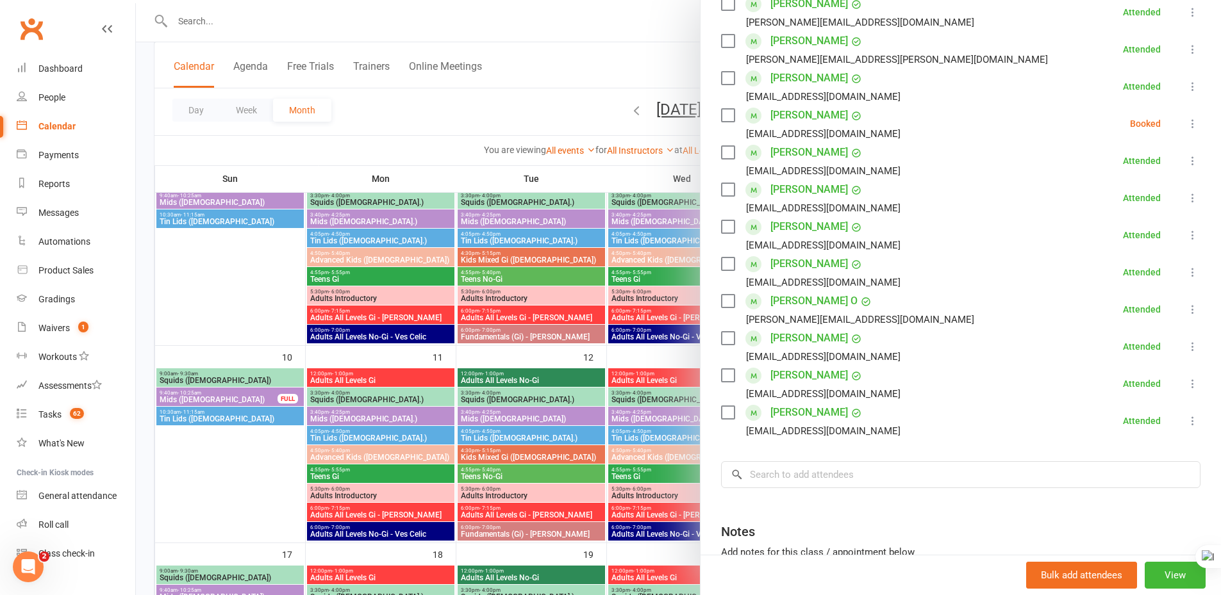
scroll to position [320, 0]
click at [408, 123] on div at bounding box center [678, 297] width 1085 height 595
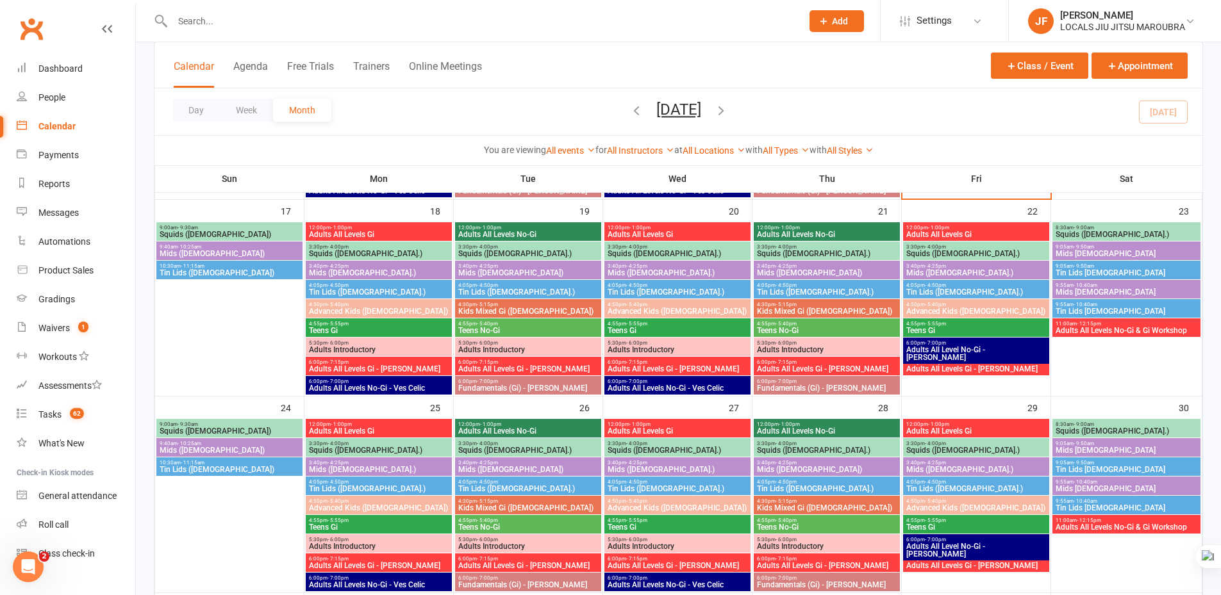
scroll to position [641, 0]
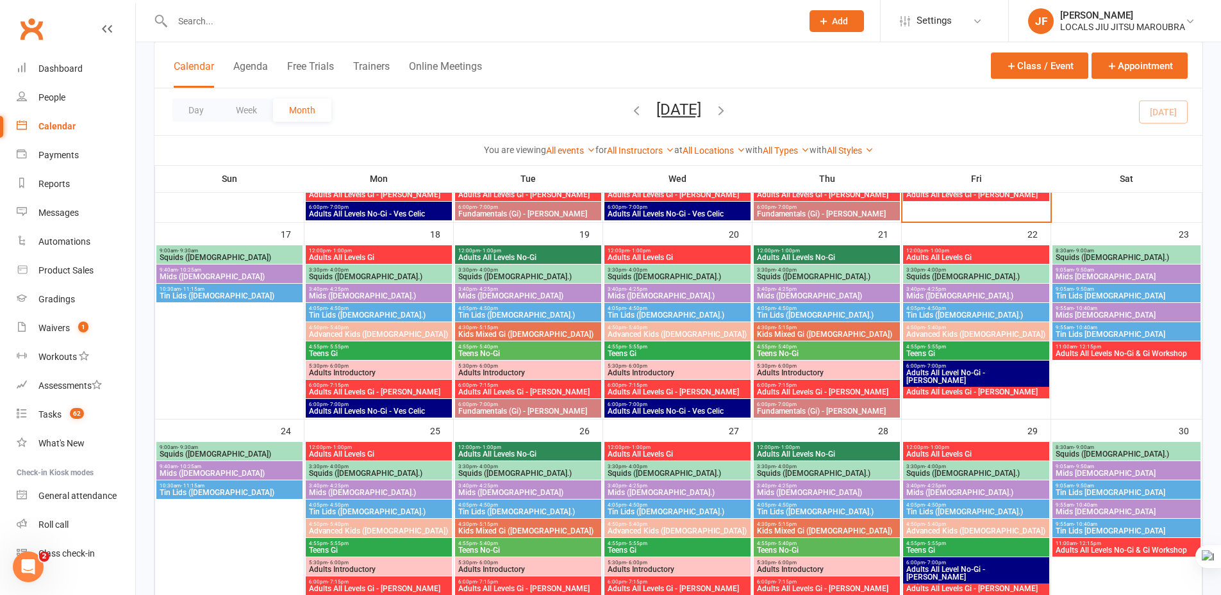
click at [464, 126] on div "Day Week Month [DATE] [DATE] Sun Mon Tue Wed Thu Fri Sat 27 28 29 30 31 01 02 0…" at bounding box center [678, 111] width 1048 height 47
click at [463, 126] on div "Day Week Month [DATE] [DATE] Sun Mon Tue Wed Thu Fri Sat 27 28 29 30 31 01 02 0…" at bounding box center [678, 111] width 1048 height 47
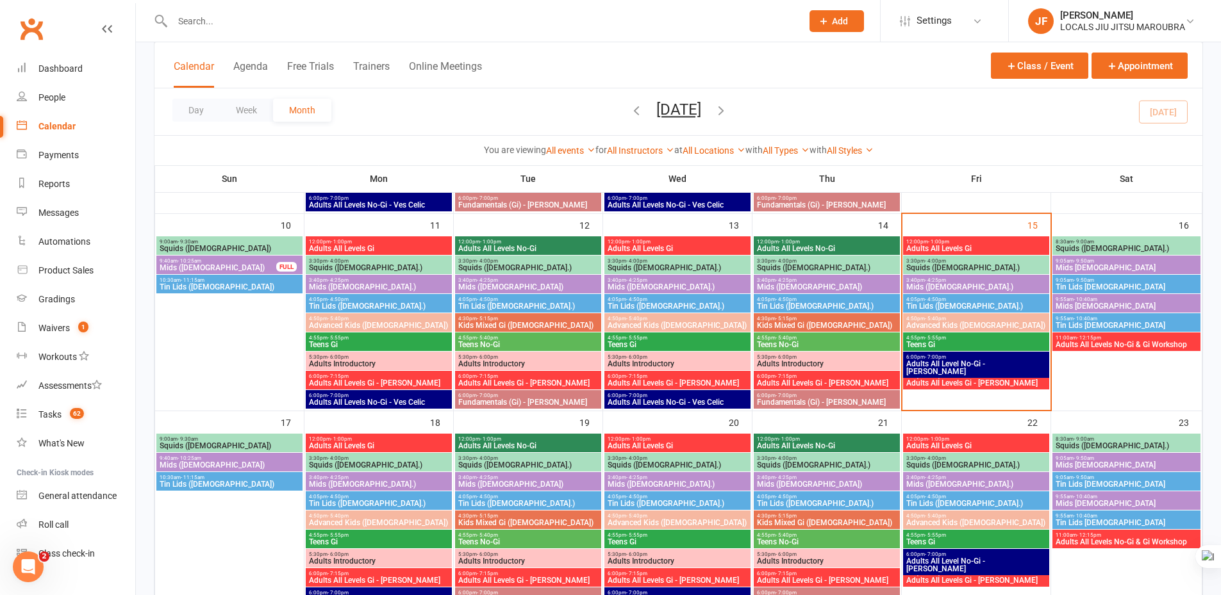
scroll to position [449, 0]
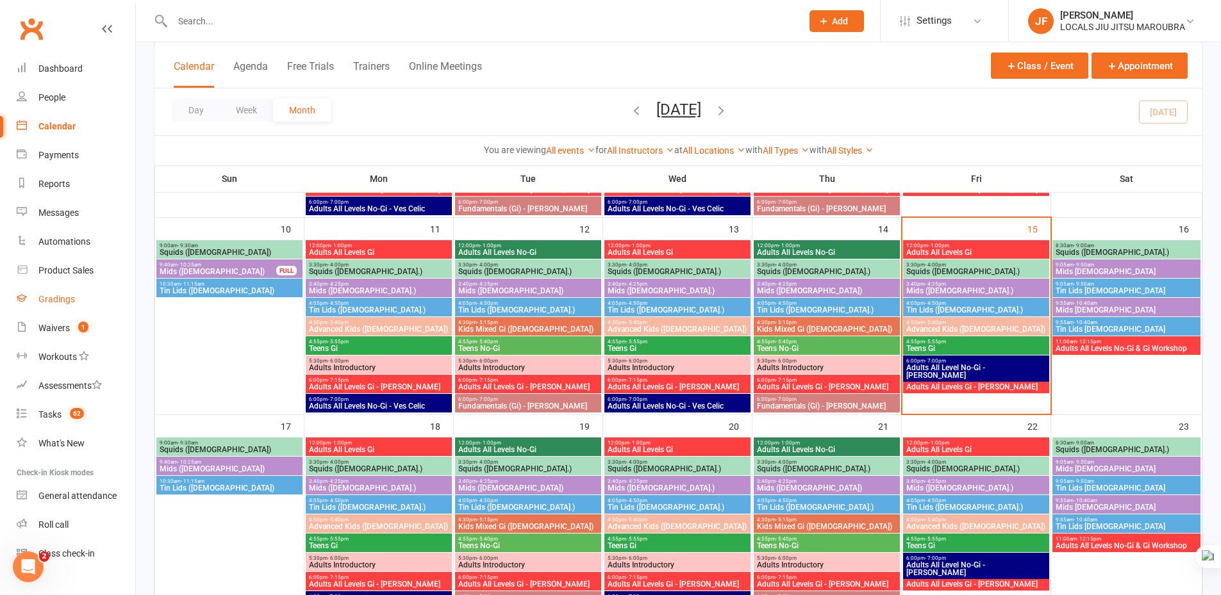
click at [69, 295] on div "Gradings" at bounding box center [56, 299] width 37 height 10
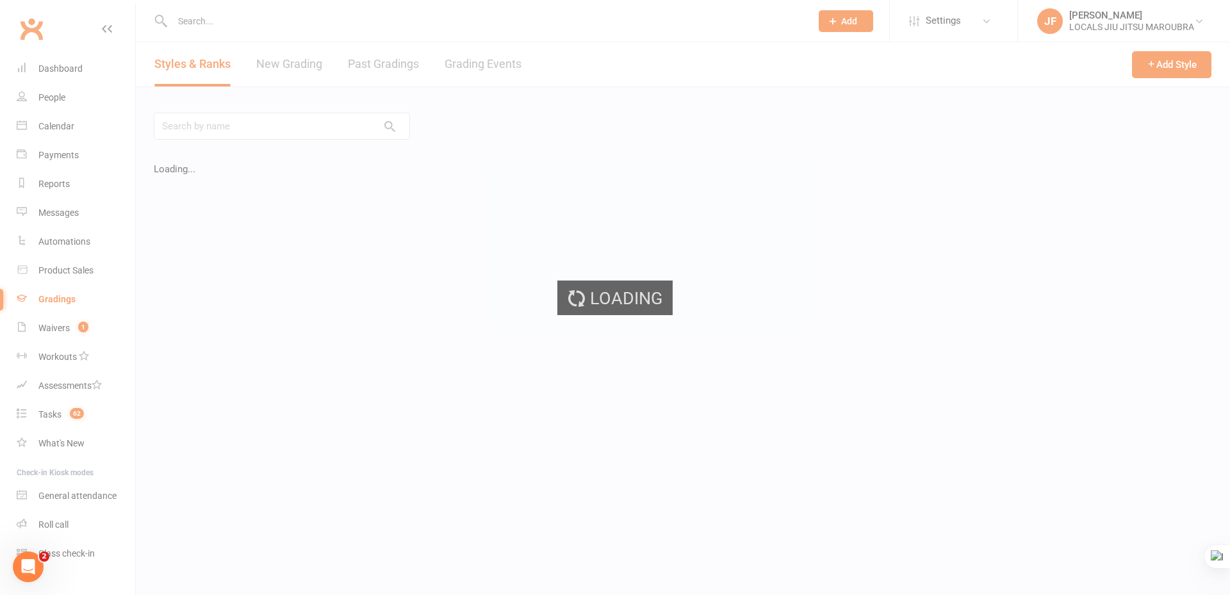
click at [281, 69] on div "Loading" at bounding box center [615, 297] width 1230 height 595
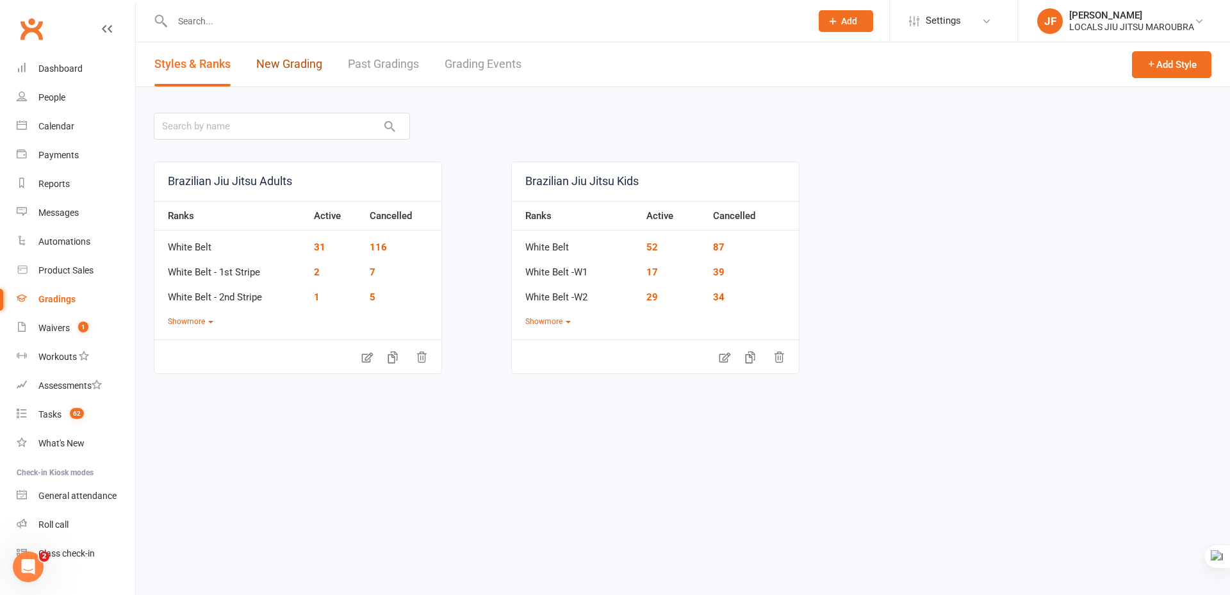
click at [281, 69] on link "New Grading" at bounding box center [289, 64] width 66 height 44
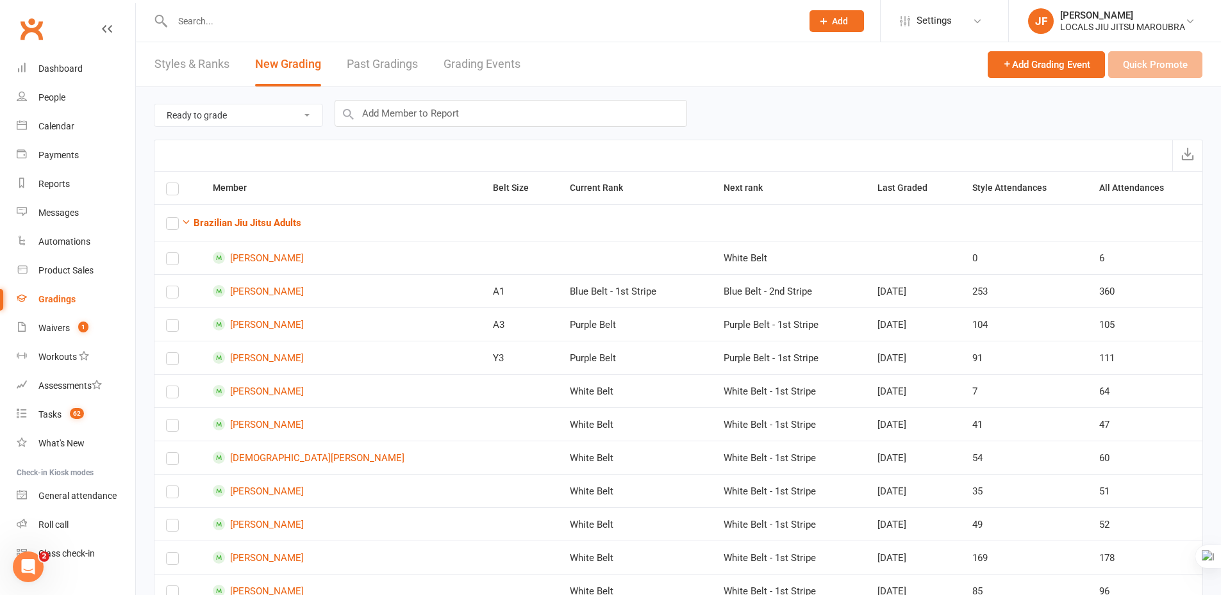
click at [370, 62] on link "Past Gradings" at bounding box center [382, 64] width 71 height 44
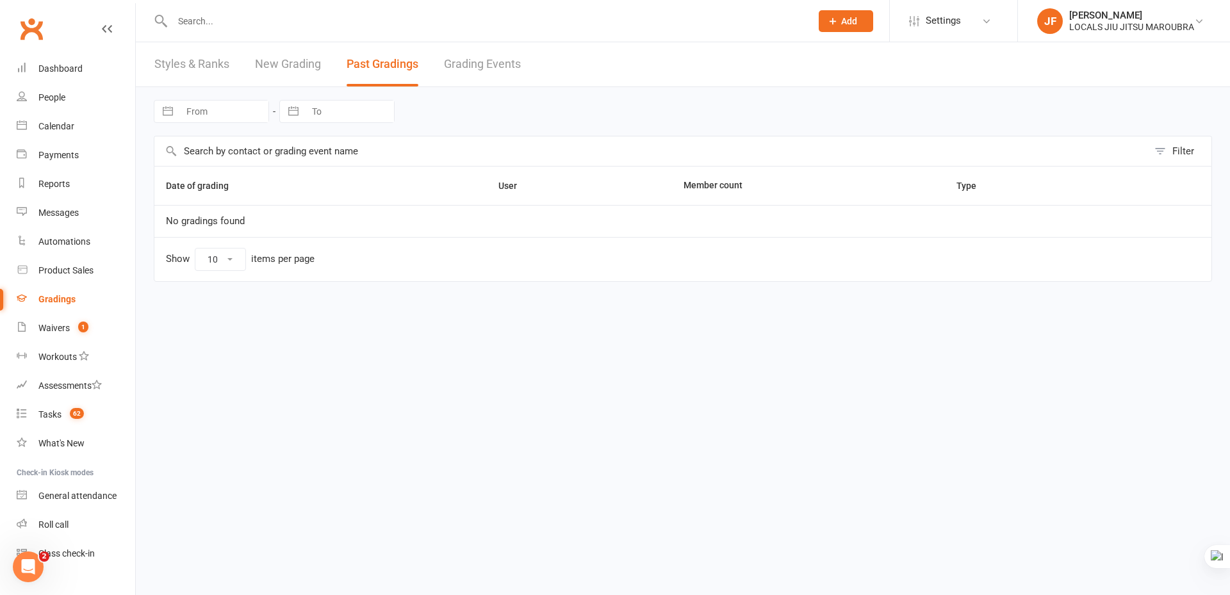
click at [304, 62] on link "New Grading" at bounding box center [288, 64] width 66 height 44
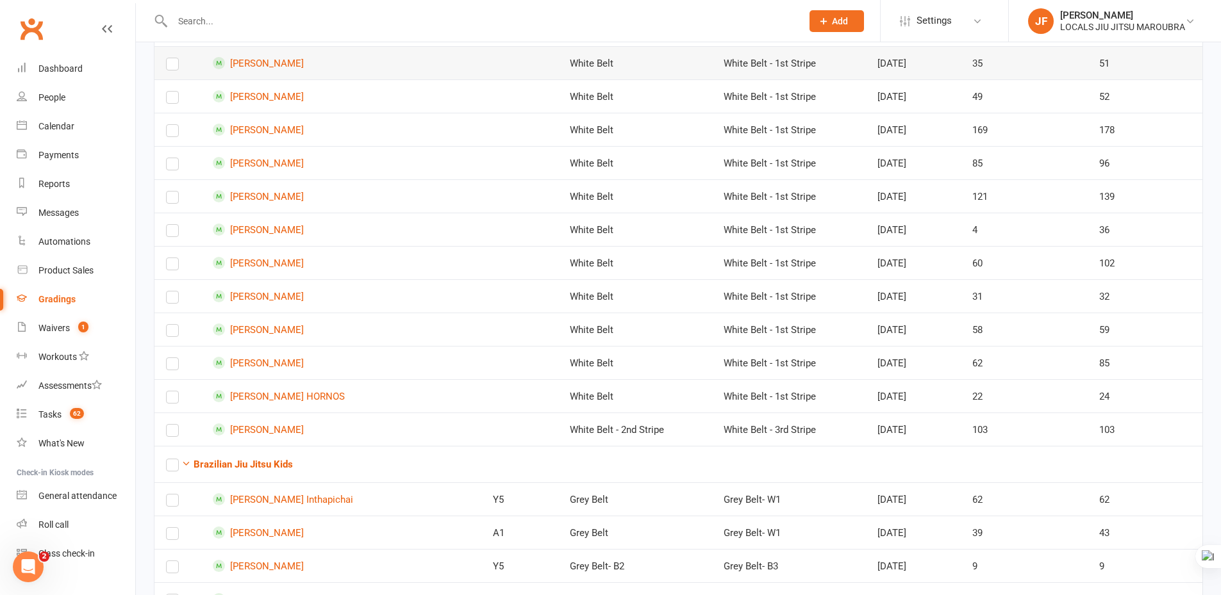
scroll to position [53, 0]
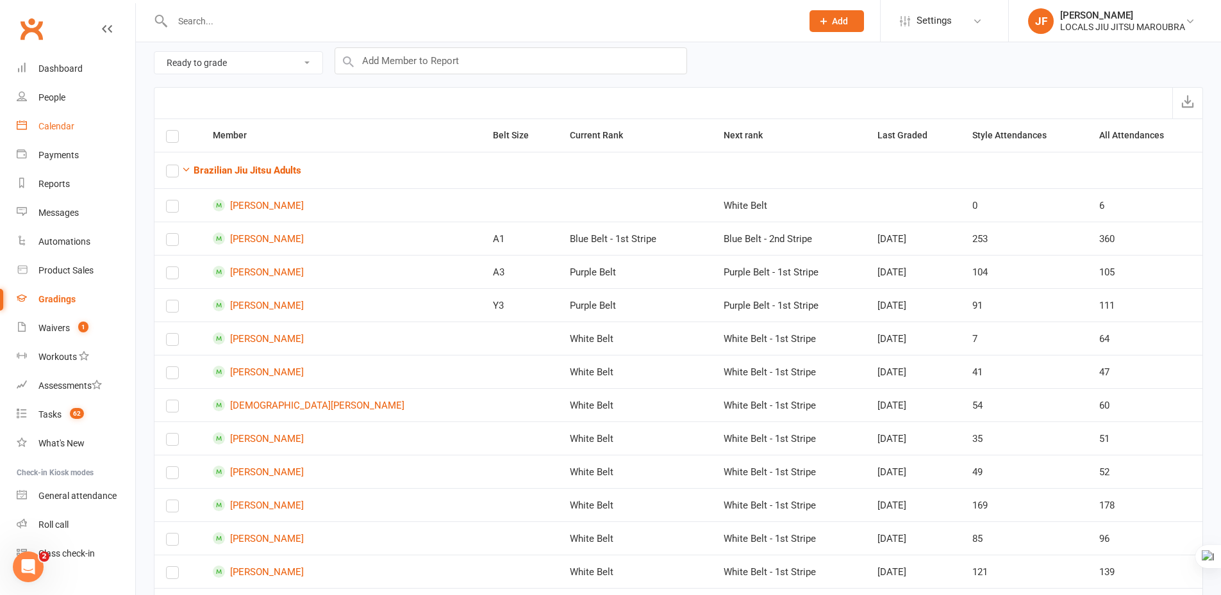
click at [65, 129] on div "Calendar" at bounding box center [56, 126] width 36 height 10
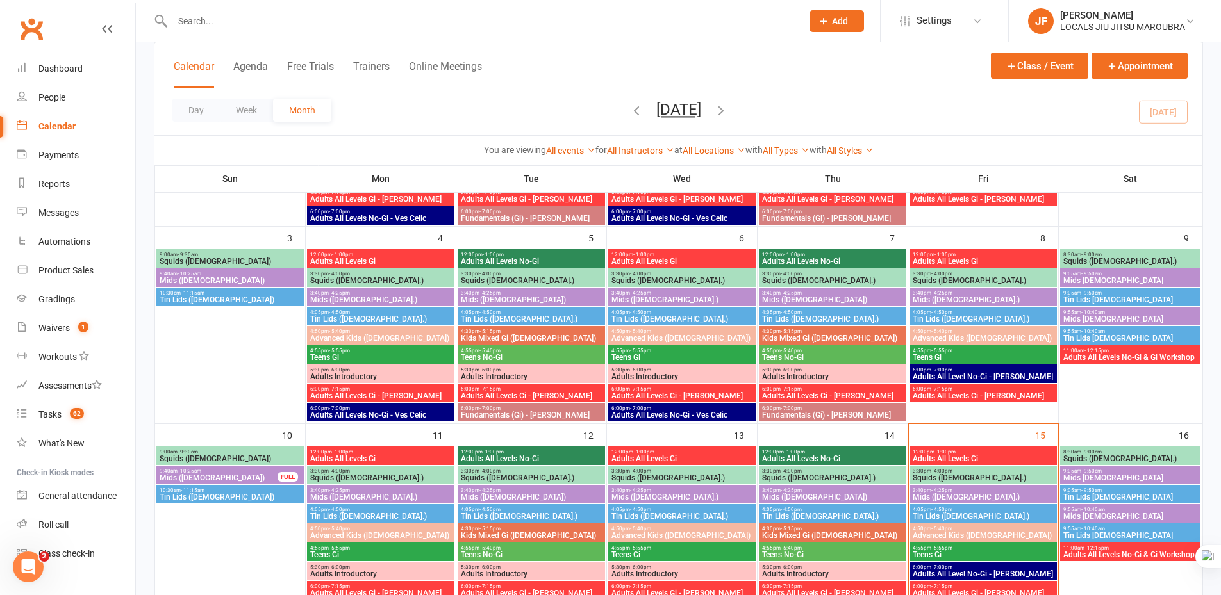
scroll to position [320, 0]
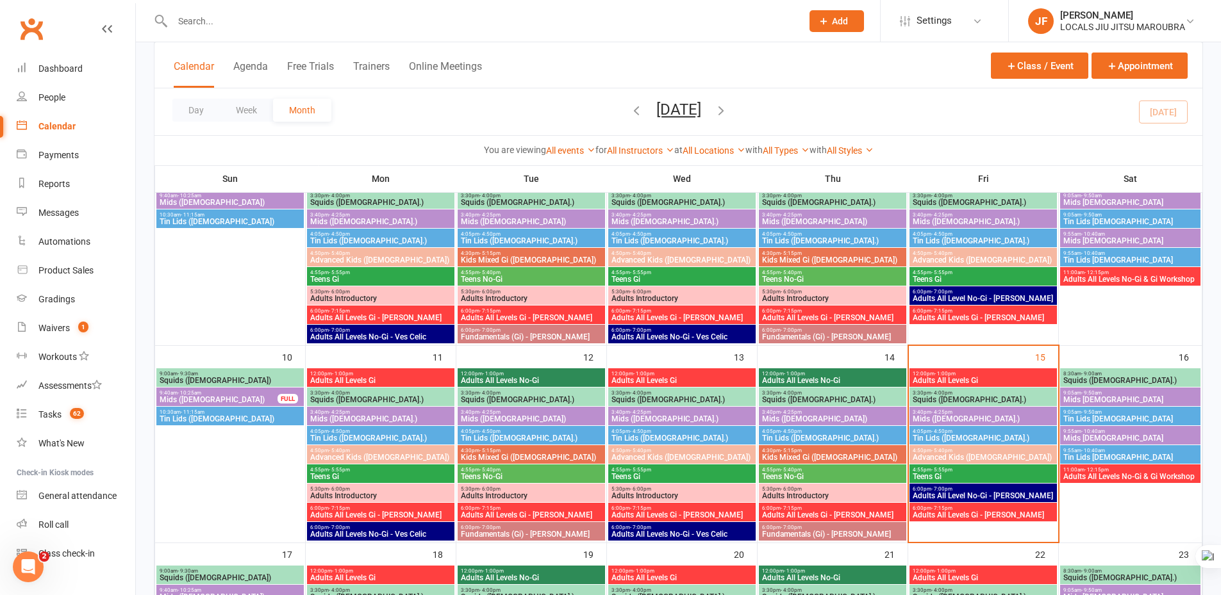
click at [1002, 371] on span "12:00pm - 1:00pm" at bounding box center [983, 374] width 142 height 6
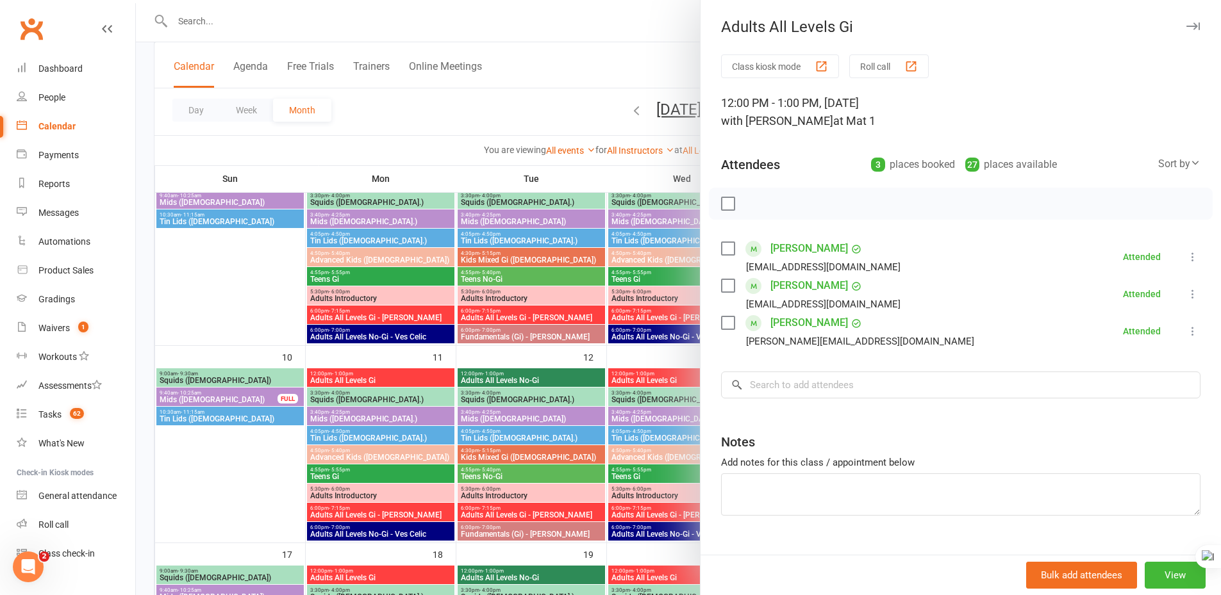
click at [1186, 28] on icon "button" at bounding box center [1192, 26] width 13 height 8
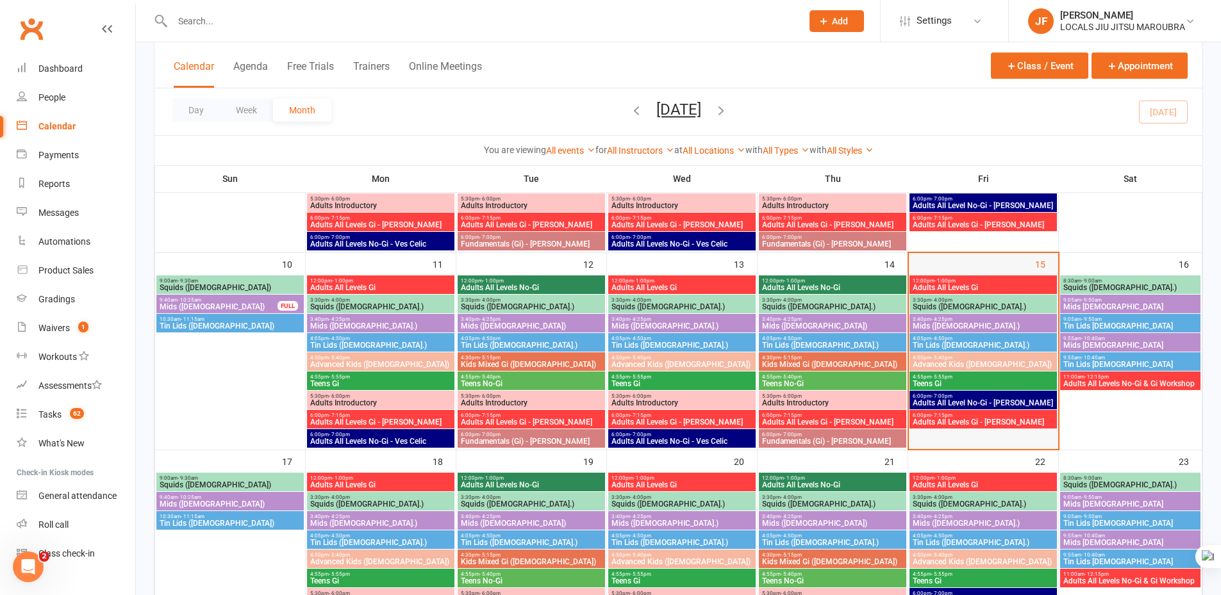
scroll to position [384, 0]
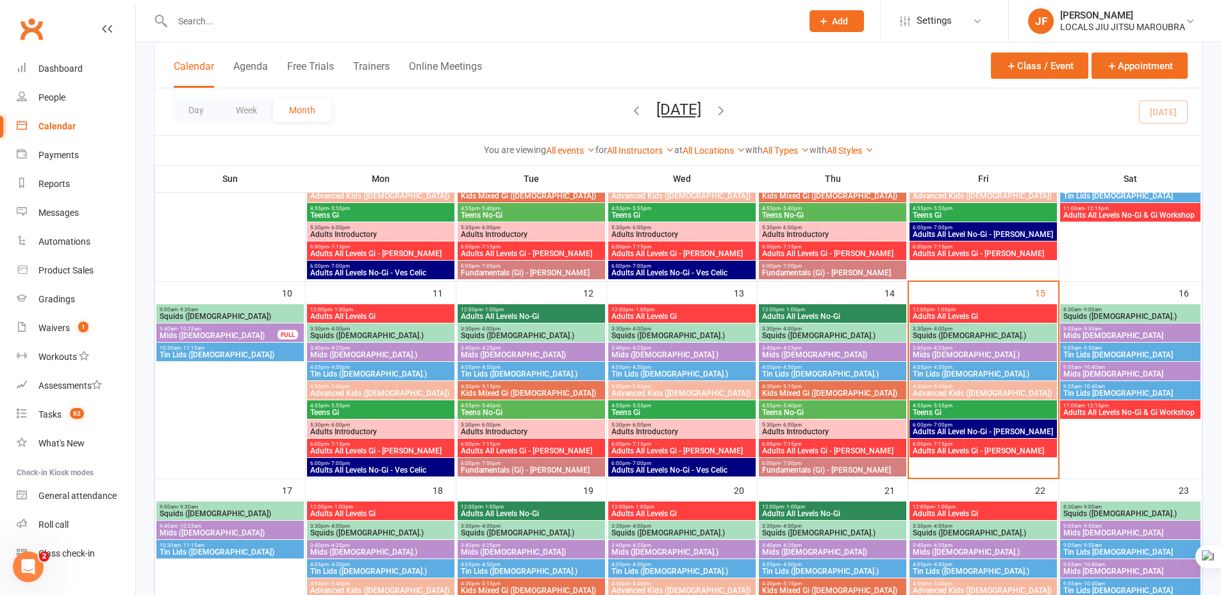
click at [991, 410] on span "Teens Gi" at bounding box center [983, 413] width 142 height 8
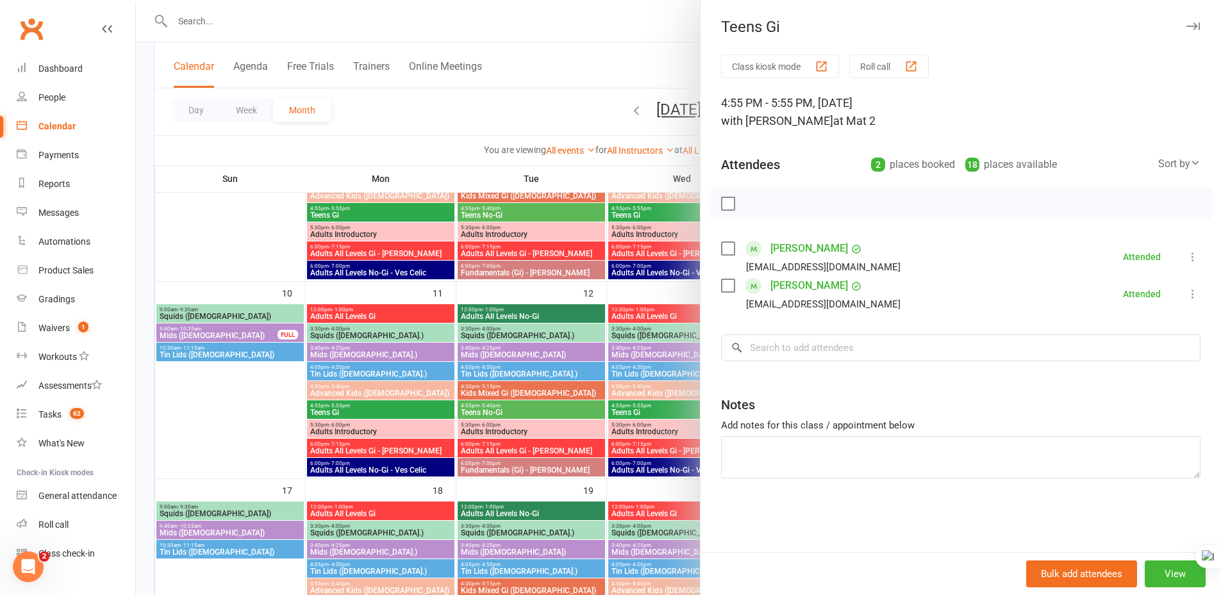
click at [1186, 27] on icon "button" at bounding box center [1192, 26] width 13 height 8
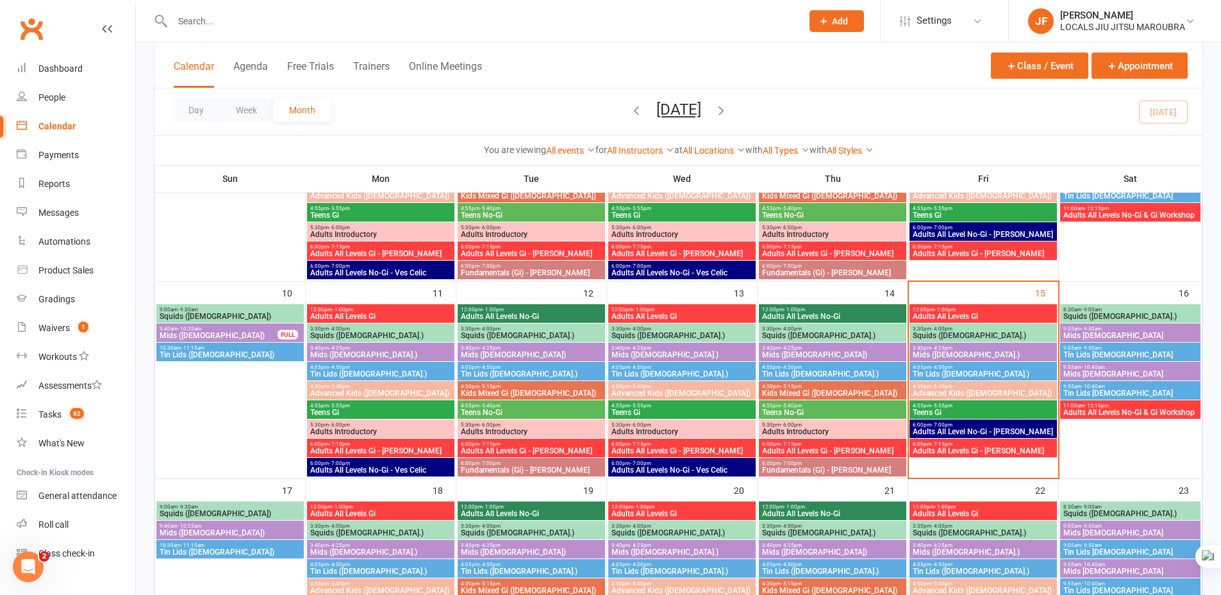
click at [1018, 381] on div "4:50pm - 5:40pm Advanced Kids ([DEMOGRAPHIC_DATA])" at bounding box center [982, 390] width 147 height 19
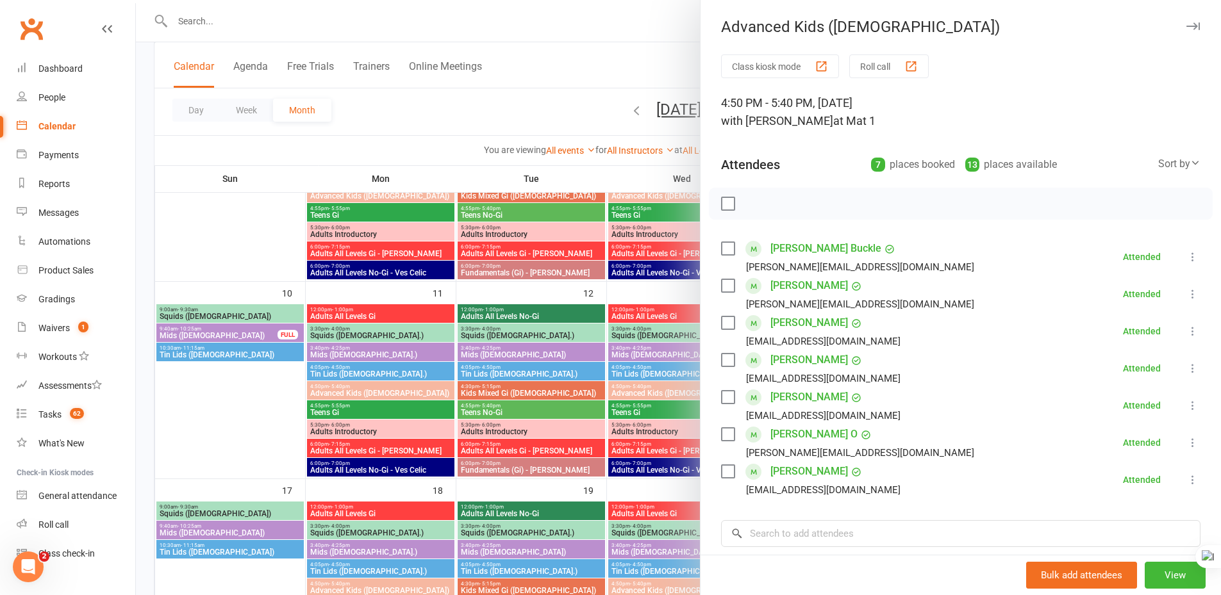
drag, startPoint x: 1169, startPoint y: 30, endPoint x: 1154, endPoint y: 31, distance: 14.8
click at [1185, 30] on button "button" at bounding box center [1192, 26] width 15 height 15
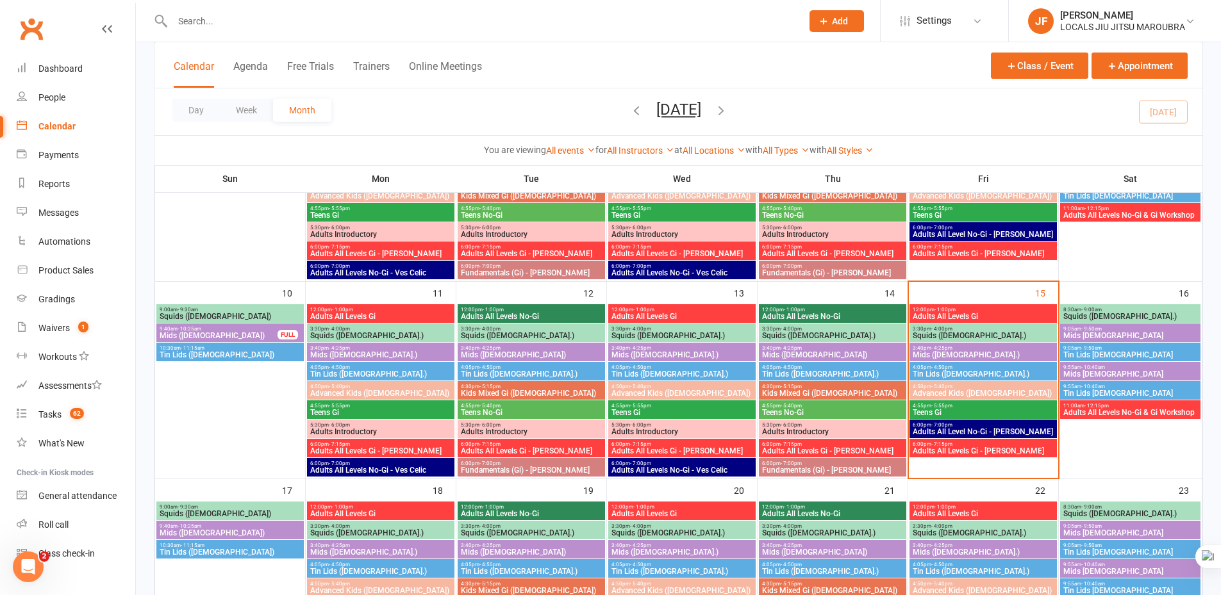
click at [984, 432] on span "Adults All Level No-Gi - [PERSON_NAME]" at bounding box center [983, 432] width 142 height 8
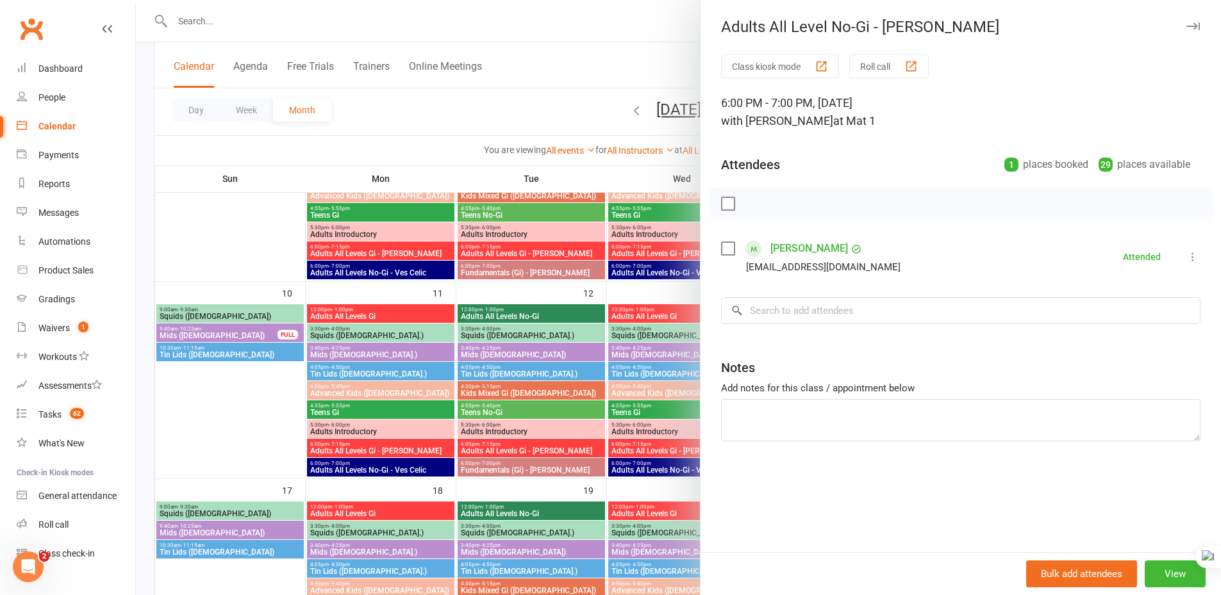
click at [1187, 24] on icon "button" at bounding box center [1192, 26] width 13 height 8
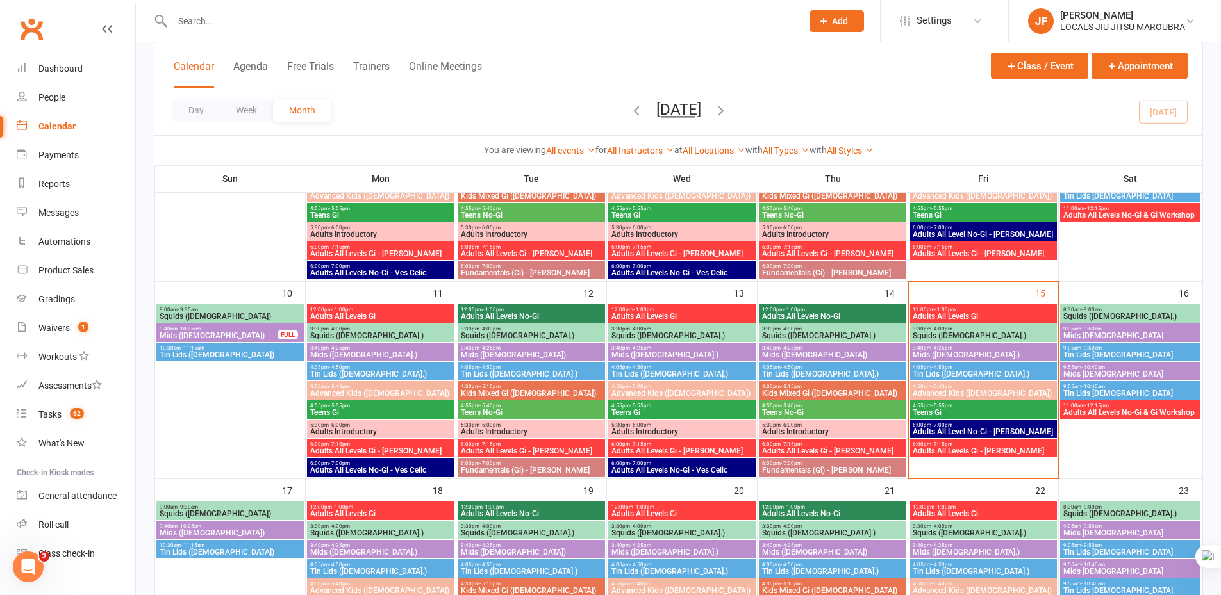
click at [992, 347] on span "3:40pm - 4:25pm" at bounding box center [983, 348] width 142 height 6
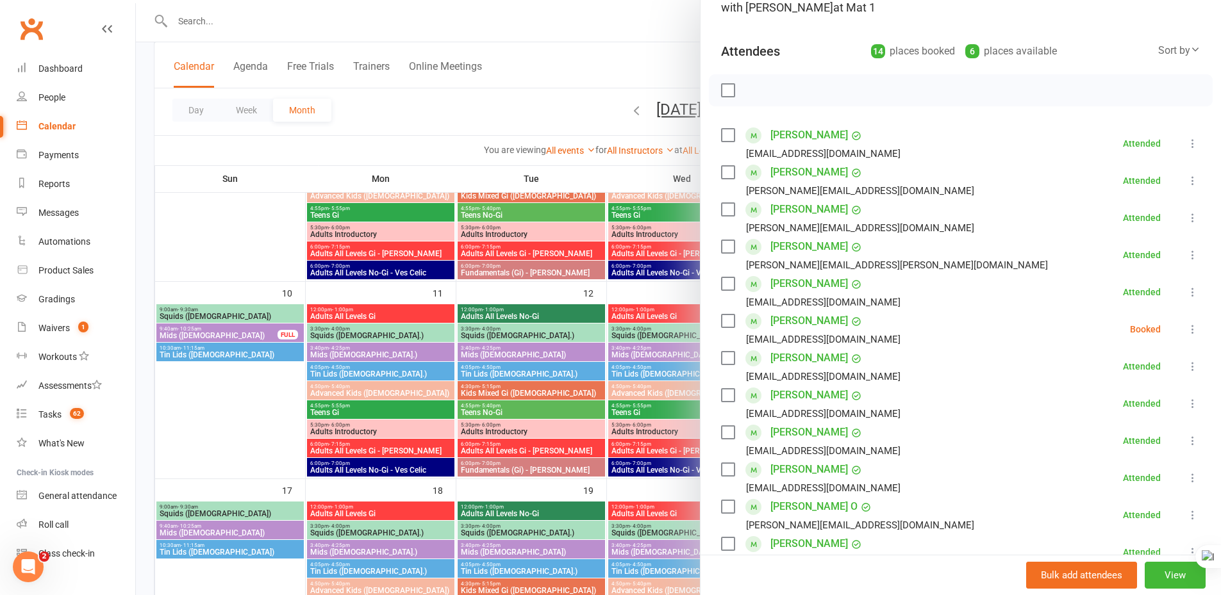
scroll to position [0, 0]
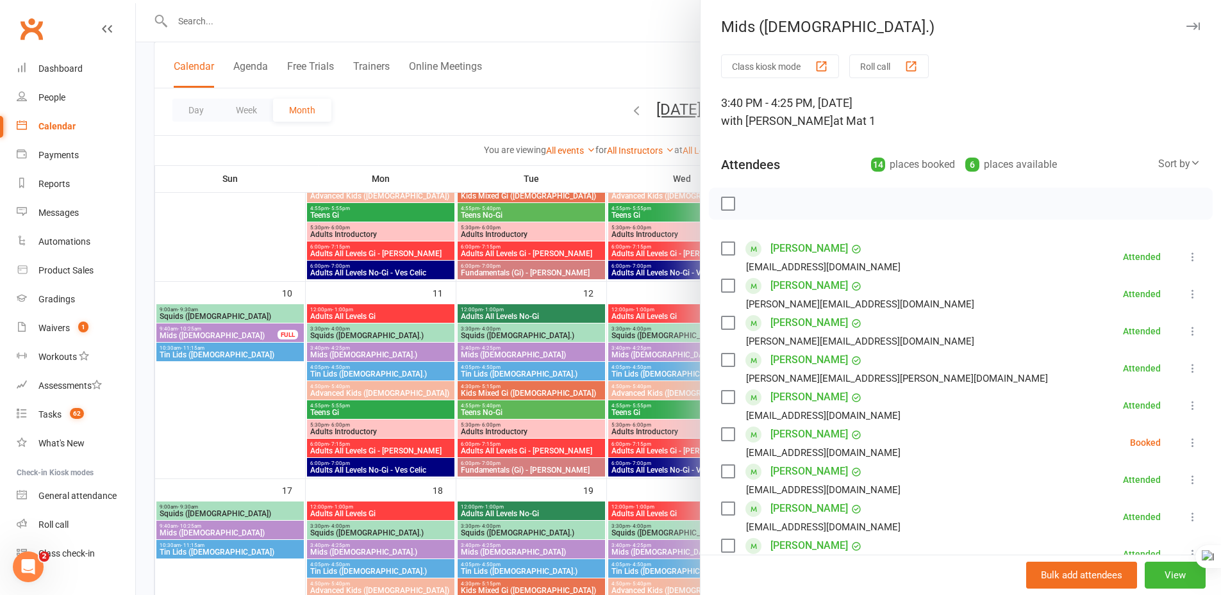
click at [1186, 23] on icon "button" at bounding box center [1192, 26] width 13 height 8
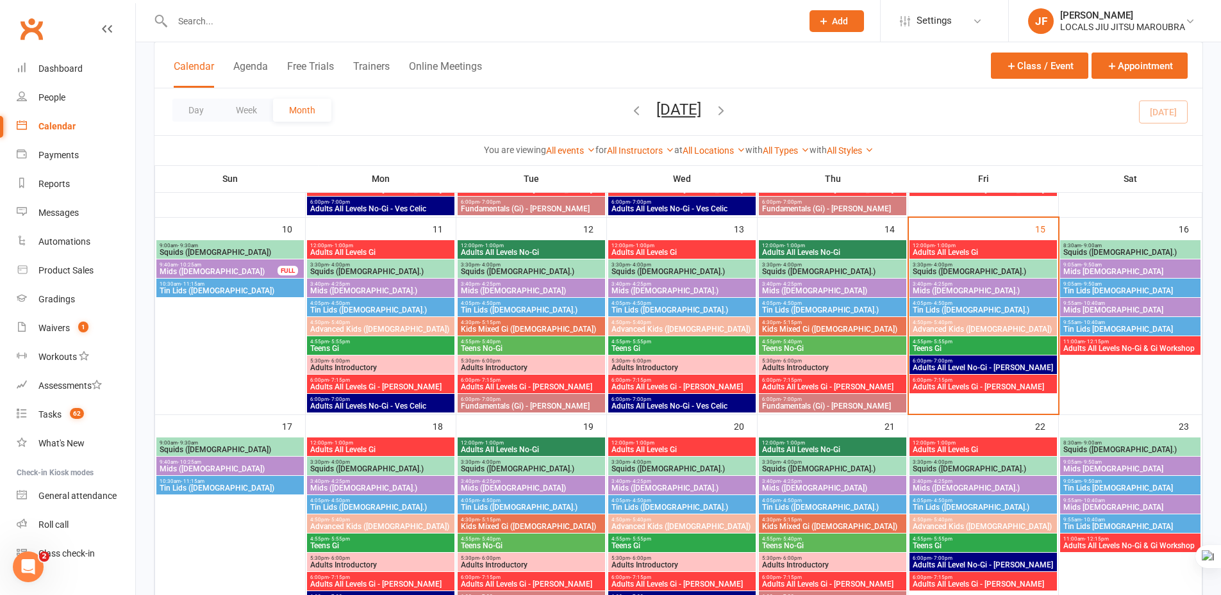
scroll to position [513, 0]
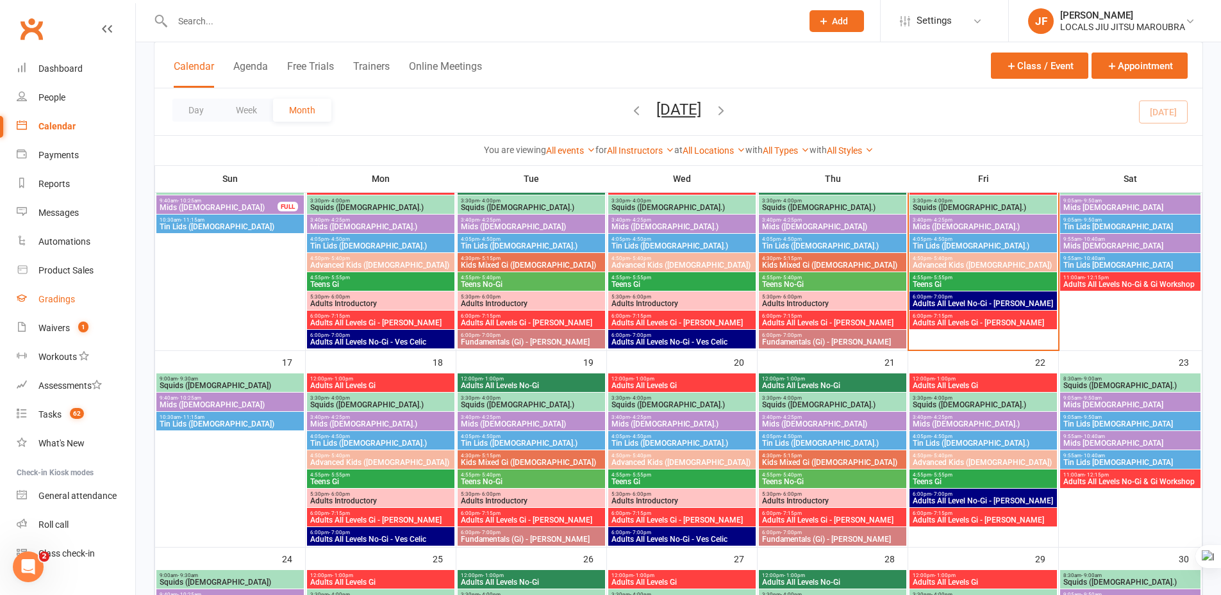
click at [56, 307] on link "Gradings" at bounding box center [76, 299] width 119 height 29
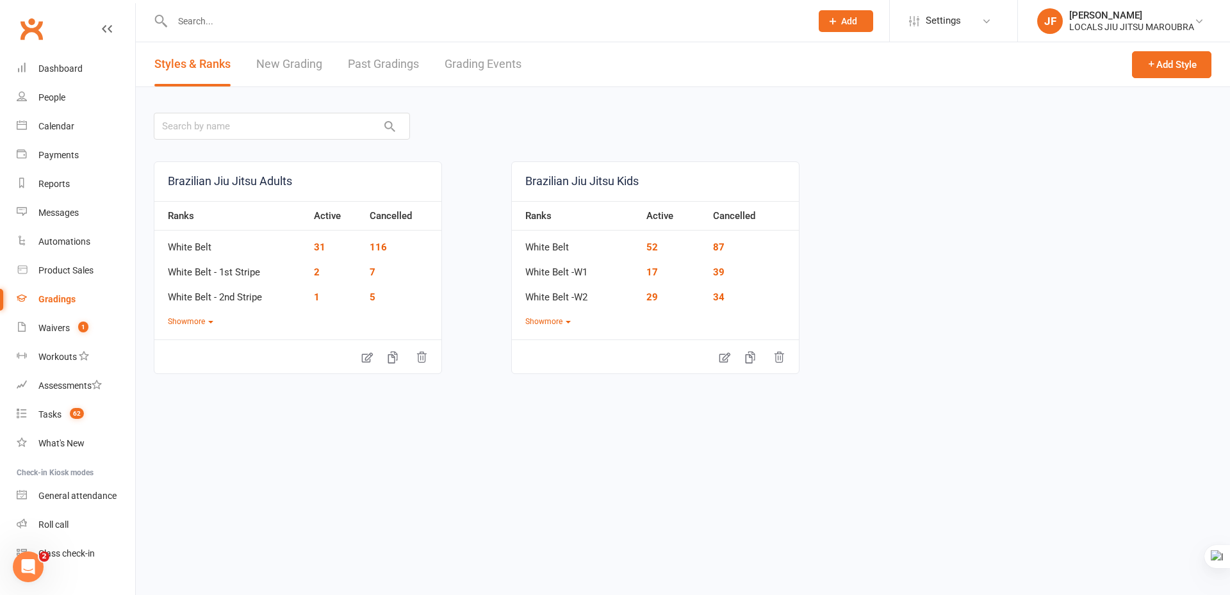
click at [672, 465] on section "Styles & Ranks New Grading Past Gradings Grading Events Add Style Brazilian Jiu…" at bounding box center [683, 280] width 1094 height 476
click at [582, 516] on section "Styles & Ranks New Grading Past Gradings Grading Events Add Style Brazilian Jiu…" at bounding box center [683, 280] width 1094 height 476
click at [651, 475] on section "Styles & Ranks New Grading Past Gradings Grading Events Add Style Brazilian Jiu…" at bounding box center [683, 280] width 1094 height 476
click at [907, 487] on section "Styles & Ranks New Grading Past Gradings Grading Events Add Style Brazilian Jiu…" at bounding box center [683, 280] width 1094 height 476
click at [408, 466] on section "Styles & Ranks New Grading Past Gradings Grading Events Add Style Brazilian Jiu…" at bounding box center [683, 280] width 1094 height 476
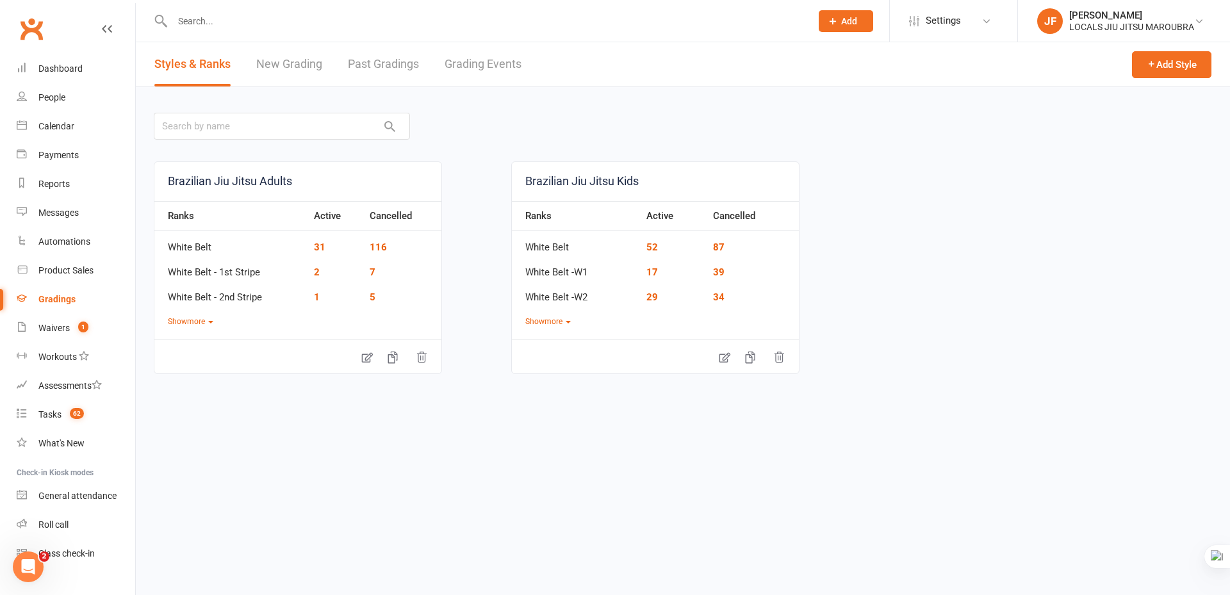
click at [356, 523] on html "Prospect Member Non-attending contact Class / event Appointment Grading event T…" at bounding box center [615, 268] width 1230 height 536
click at [389, 517] on section "Styles & Ranks New Grading Past Gradings Grading Events Add Style Brazilian Jiu…" at bounding box center [683, 280] width 1094 height 476
click at [475, 526] on html "Prospect Member Non-attending contact Class / event Appointment Grading event T…" at bounding box center [615, 268] width 1230 height 536
click at [393, 479] on section "Styles & Ranks New Grading Past Gradings Grading Events Add Style Brazilian Jiu…" at bounding box center [683, 280] width 1094 height 476
click at [441, 536] on html "Prospect Member Non-attending contact Class / event Appointment Grading event T…" at bounding box center [615, 268] width 1230 height 536
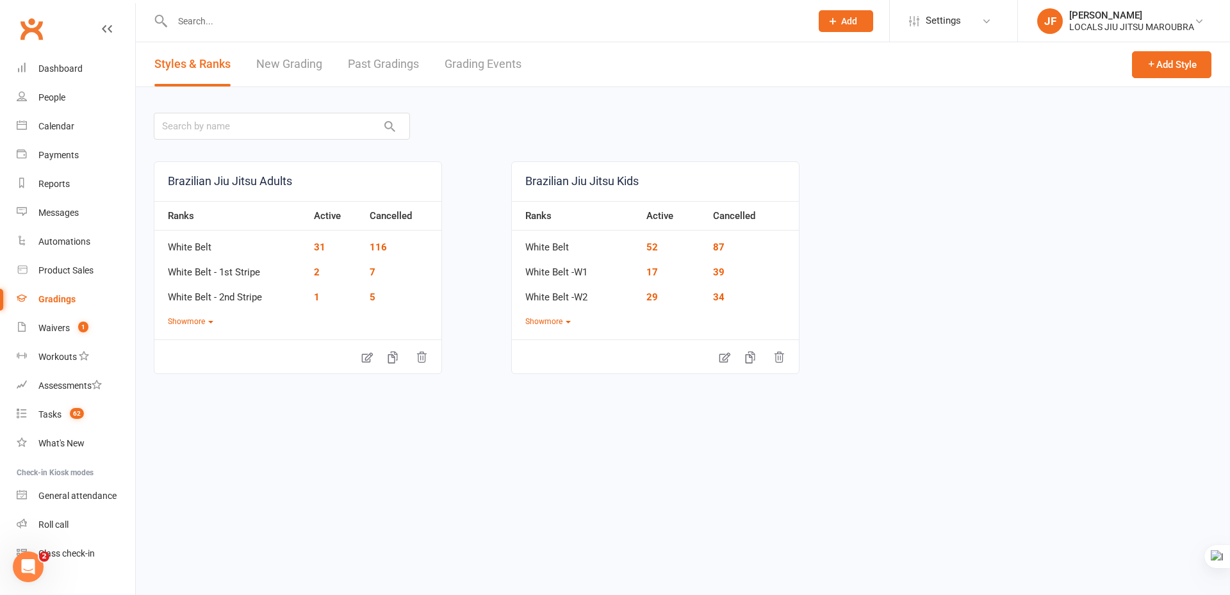
click at [481, 536] on html "Prospect Member Non-attending contact Class / event Appointment Grading event T…" at bounding box center [615, 268] width 1230 height 536
click at [493, 415] on section "Styles & Ranks New Grading Past Gradings Grading Events Add Style Brazilian Jiu…" at bounding box center [683, 280] width 1094 height 476
click at [310, 70] on link "New Grading" at bounding box center [289, 64] width 66 height 44
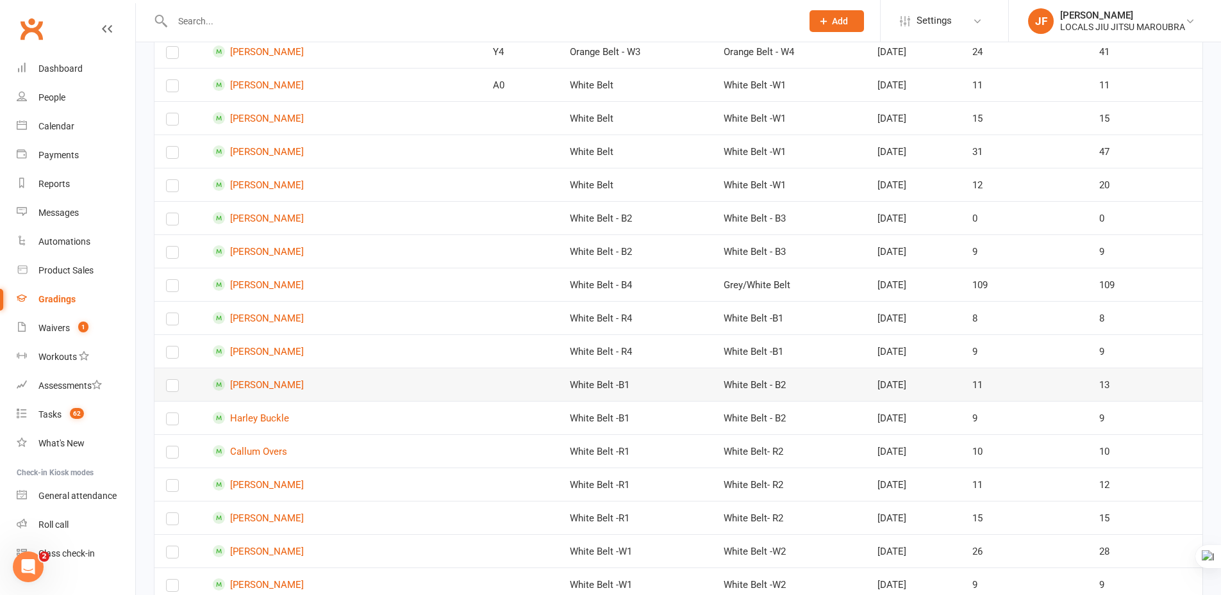
scroll to position [2111, 0]
click at [54, 132] on link "Calendar" at bounding box center [76, 126] width 119 height 29
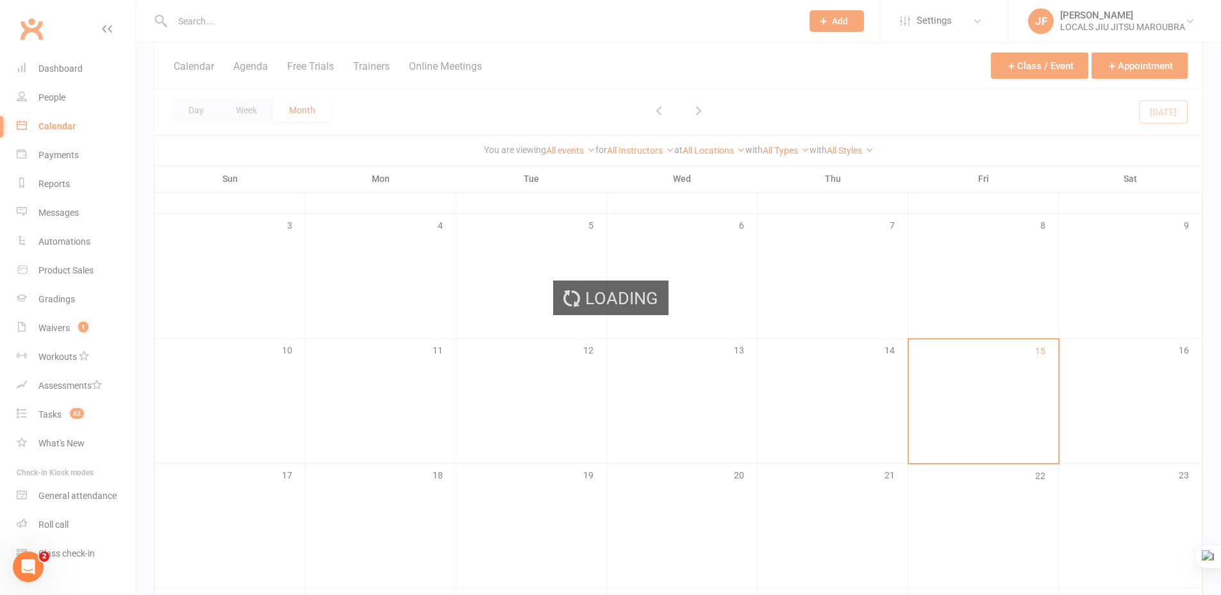
scroll to position [192, 0]
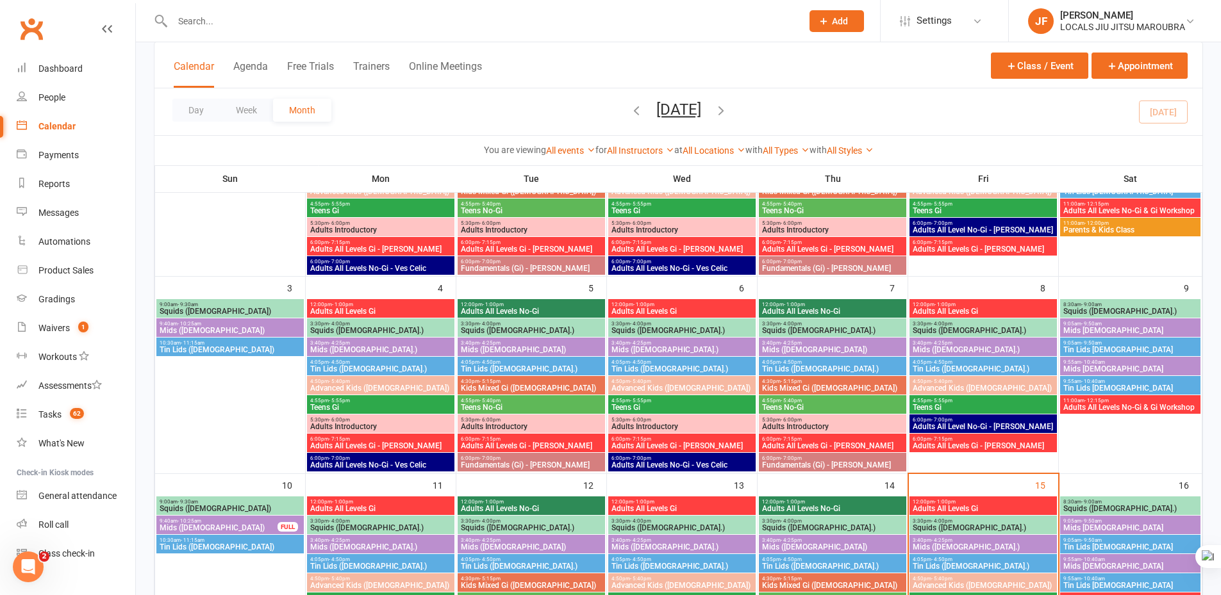
click at [1009, 310] on span "Adults All Levels Gi" at bounding box center [983, 312] width 142 height 8
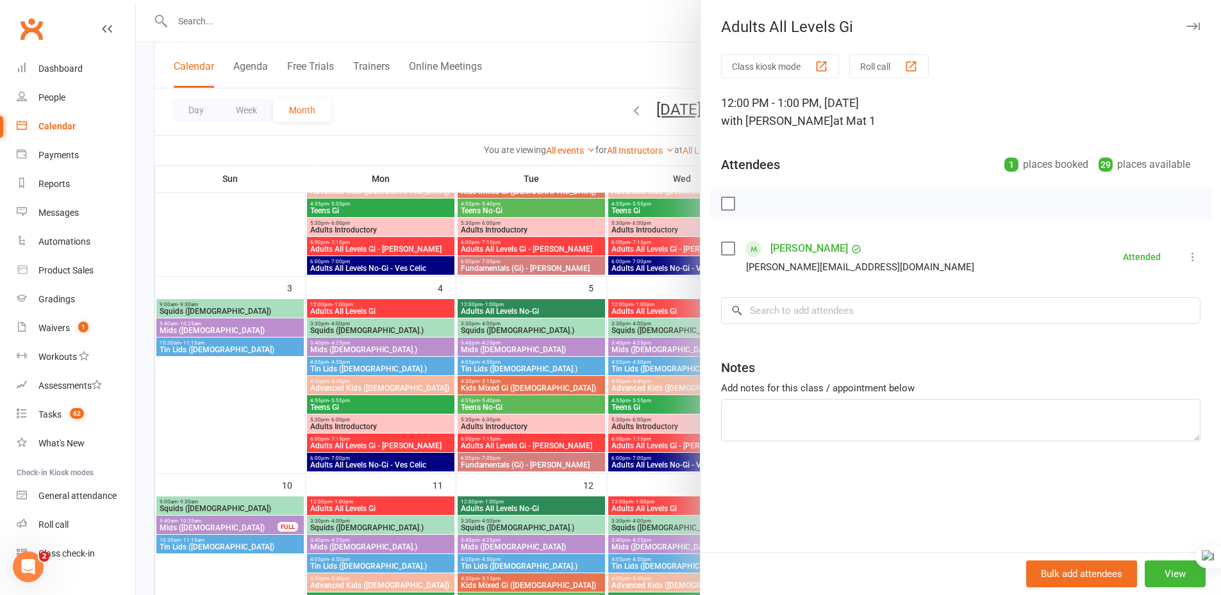
click at [1189, 28] on icon "button" at bounding box center [1192, 26] width 13 height 8
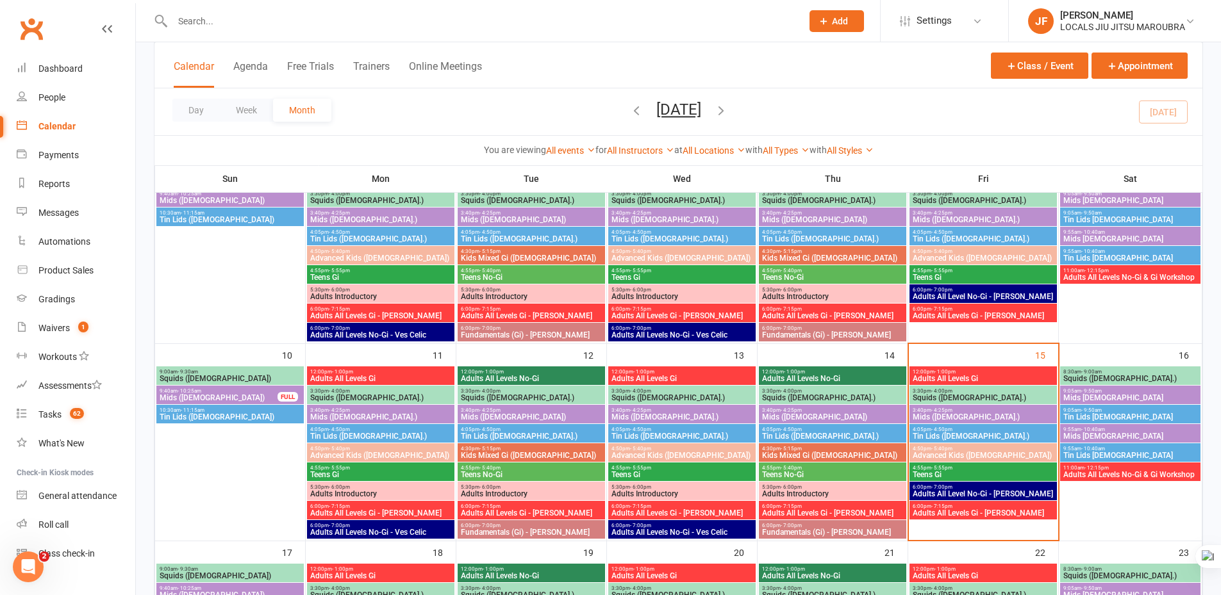
scroll to position [320, 0]
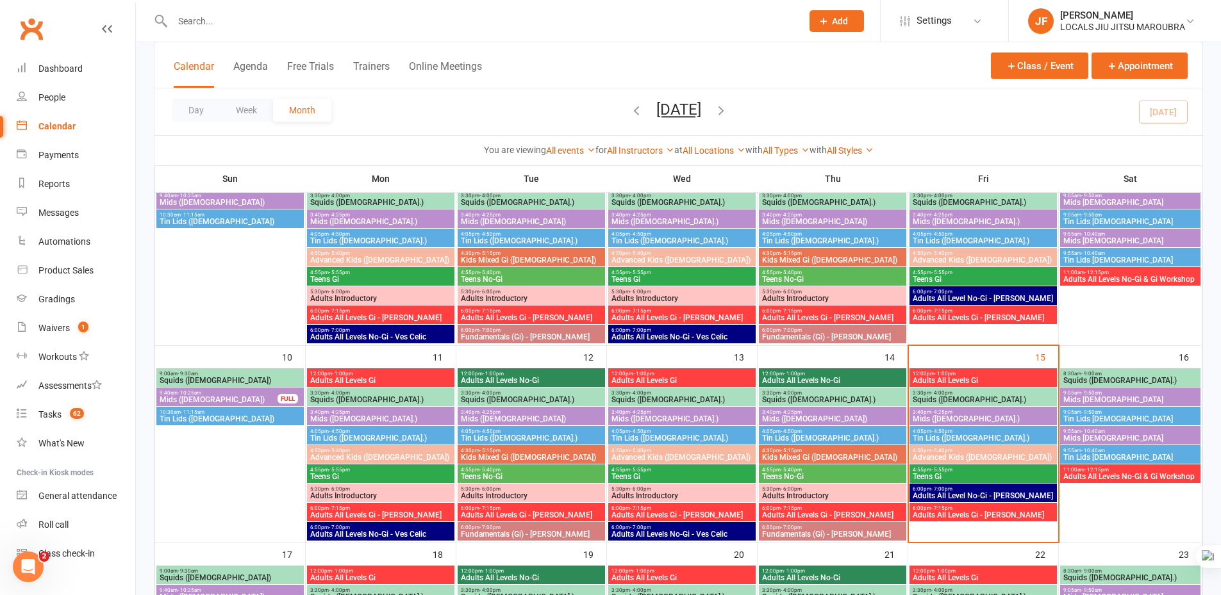
click at [979, 396] on span "Squids ([DEMOGRAPHIC_DATA].)" at bounding box center [983, 400] width 142 height 8
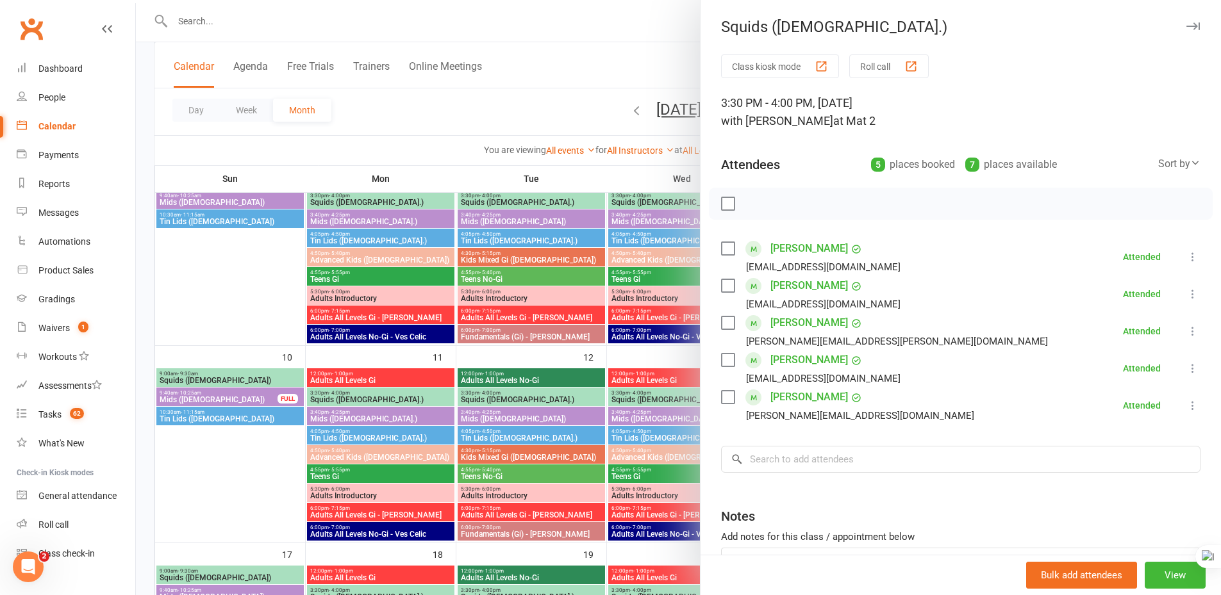
click at [1186, 27] on icon "button" at bounding box center [1192, 26] width 13 height 8
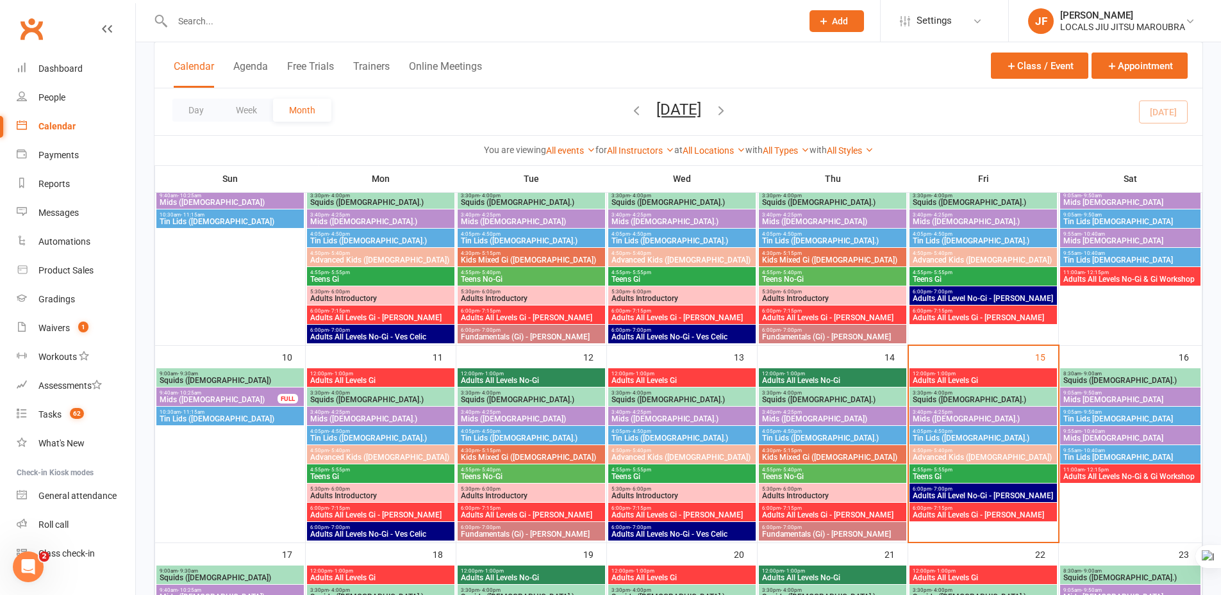
click at [971, 375] on span "12:00pm - 1:00pm" at bounding box center [983, 374] width 142 height 6
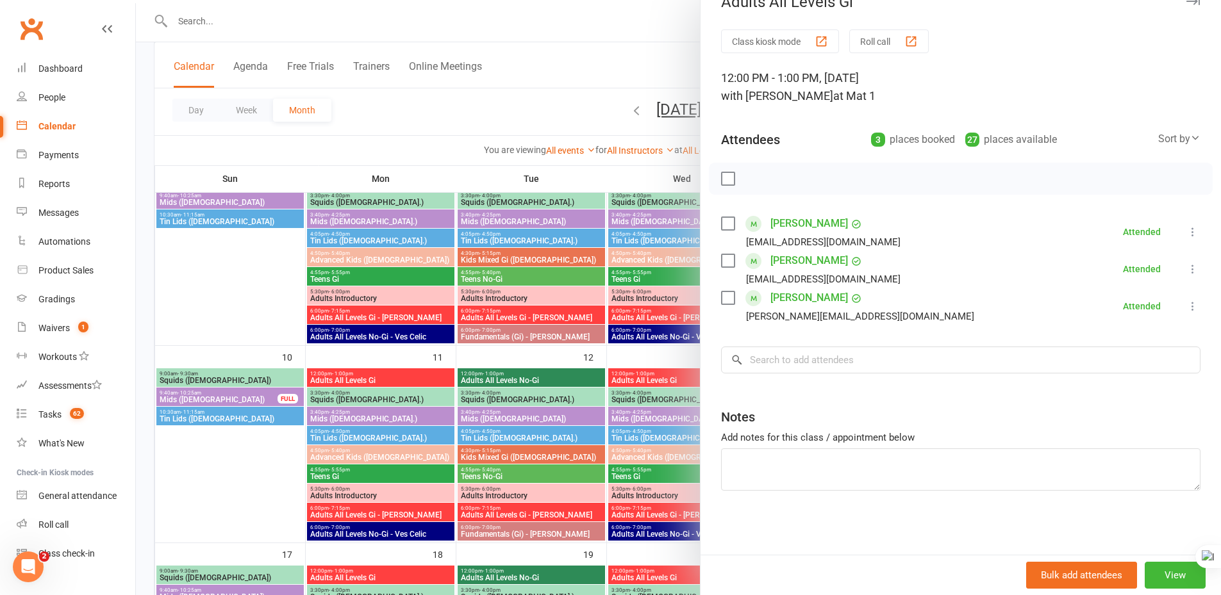
scroll to position [0, 0]
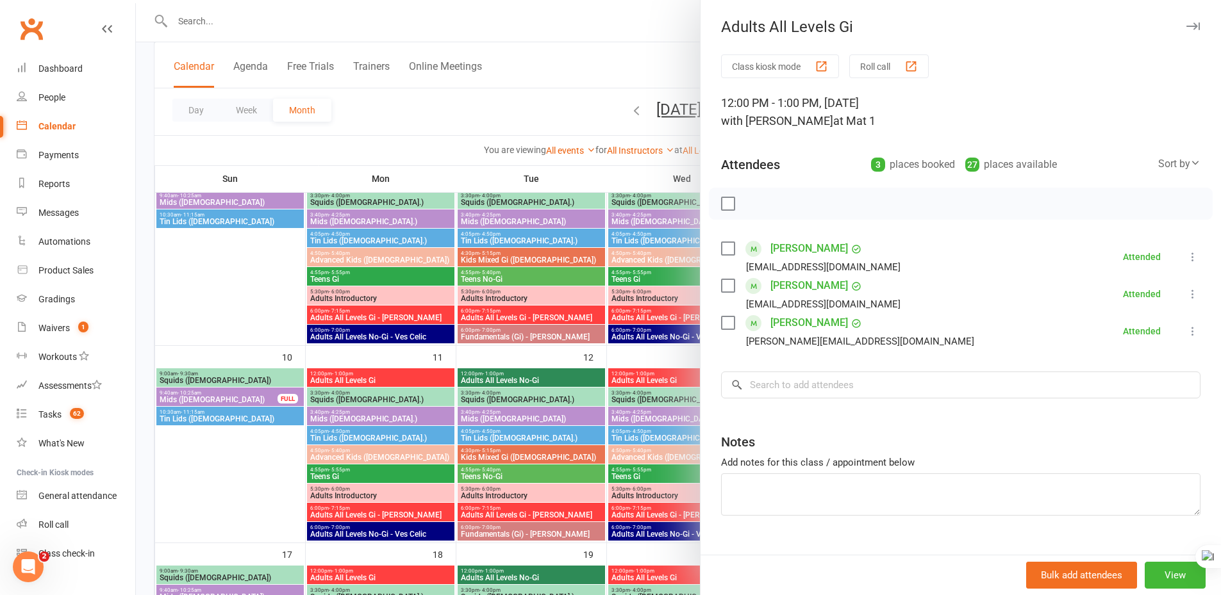
click at [1186, 28] on icon "button" at bounding box center [1192, 26] width 13 height 8
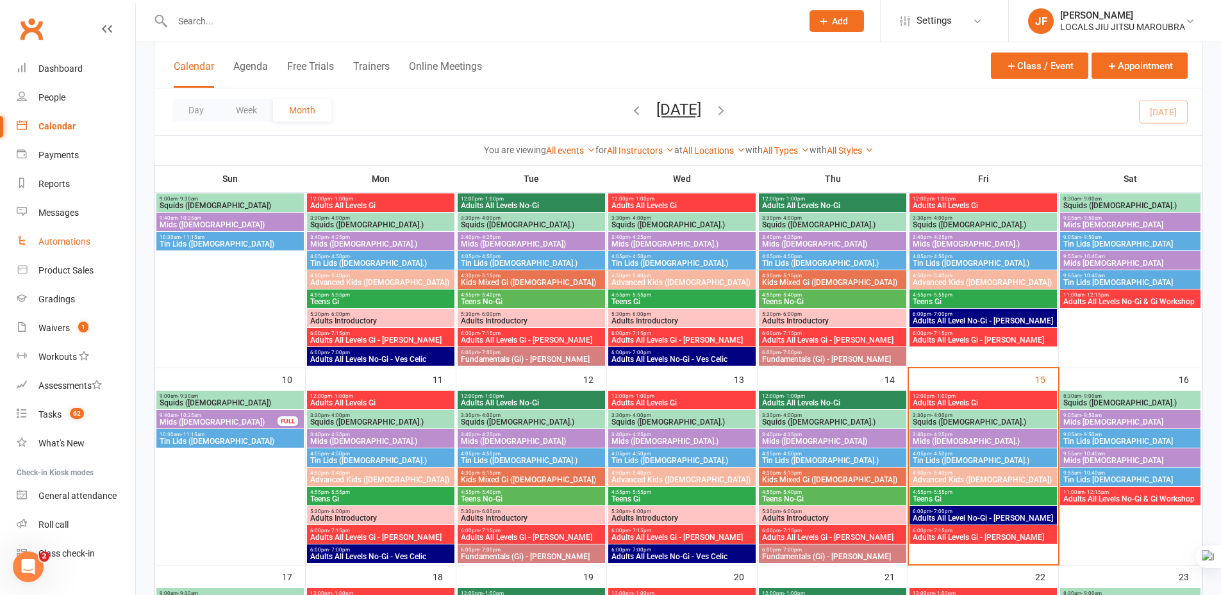
scroll to position [320, 0]
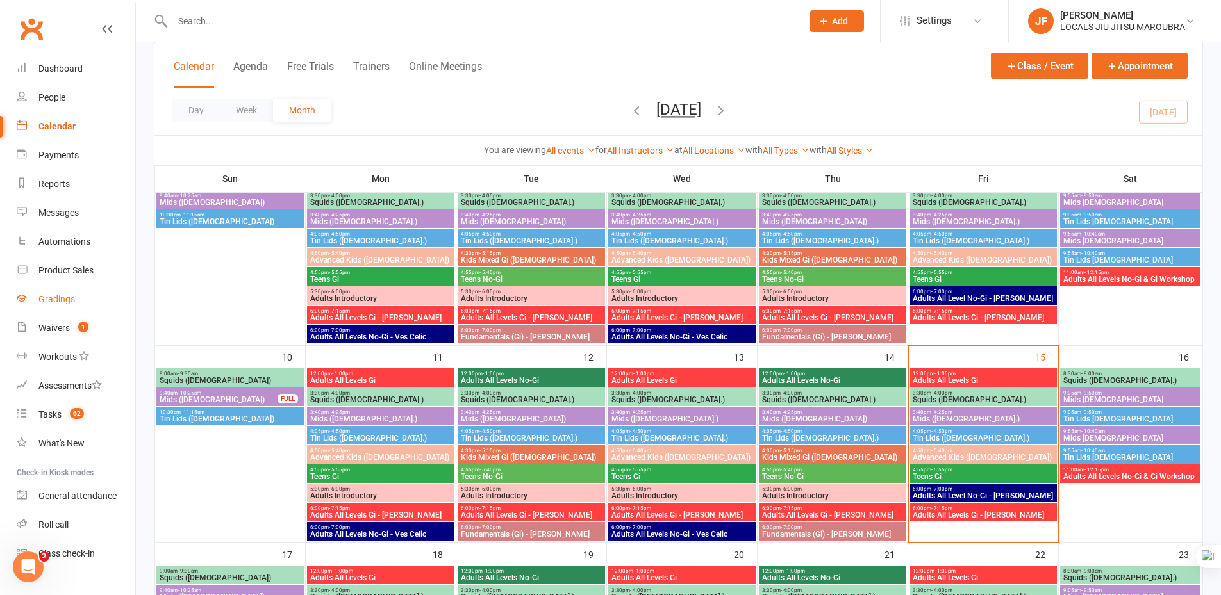
click at [89, 297] on link "Gradings" at bounding box center [76, 299] width 119 height 29
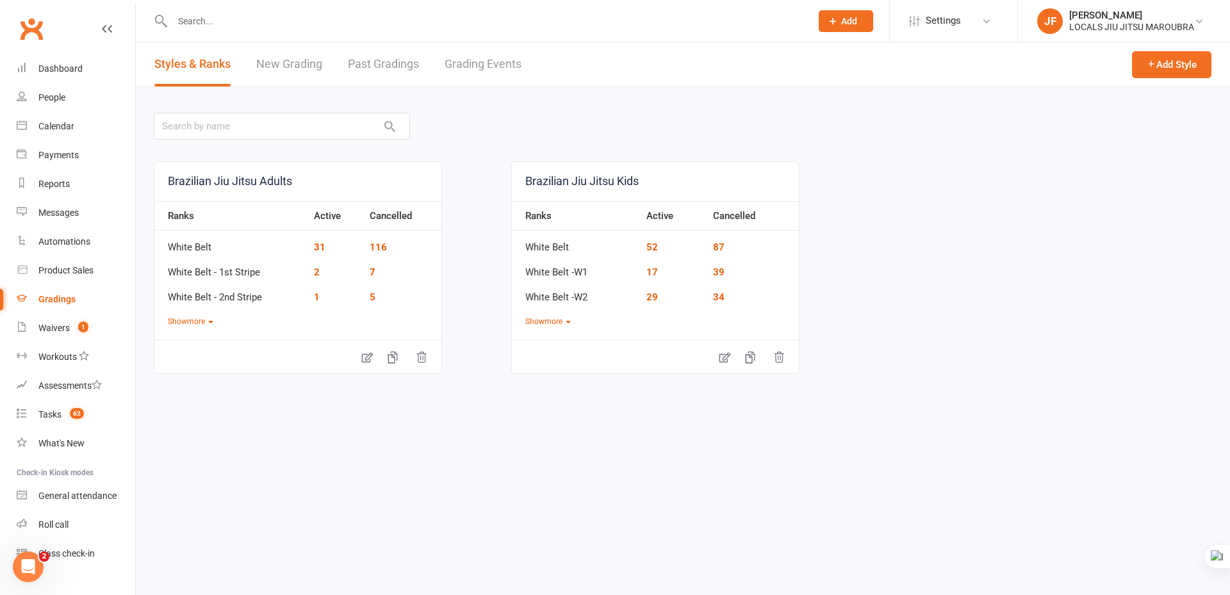
click at [305, 76] on link "New Grading" at bounding box center [289, 64] width 66 height 44
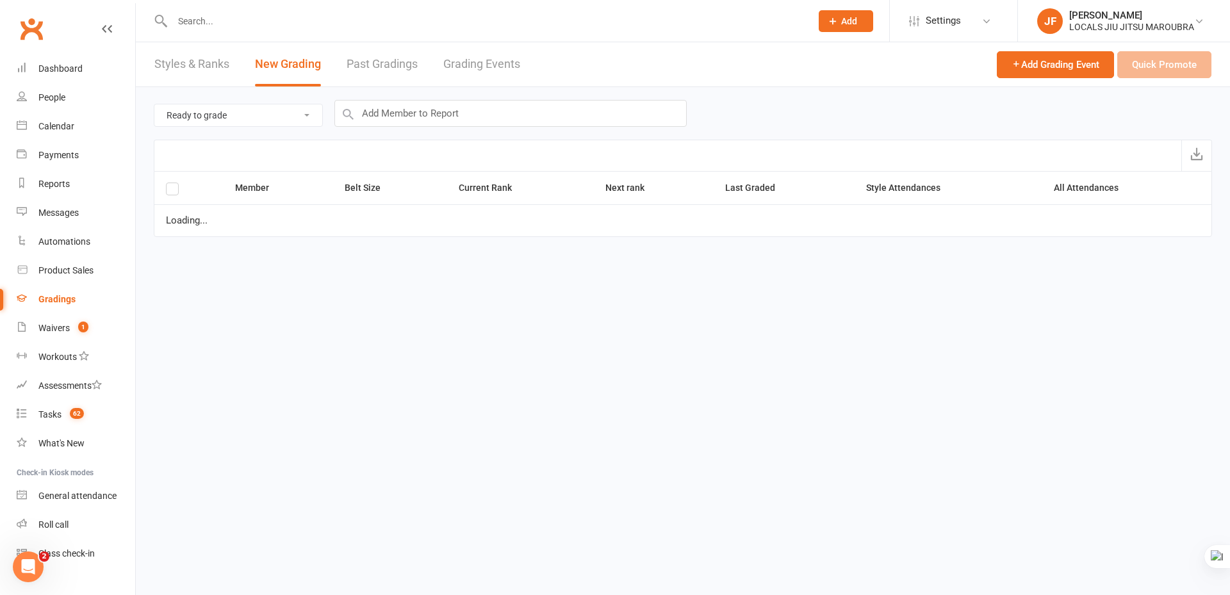
click at [406, 66] on link "Past Gradings" at bounding box center [382, 64] width 71 height 44
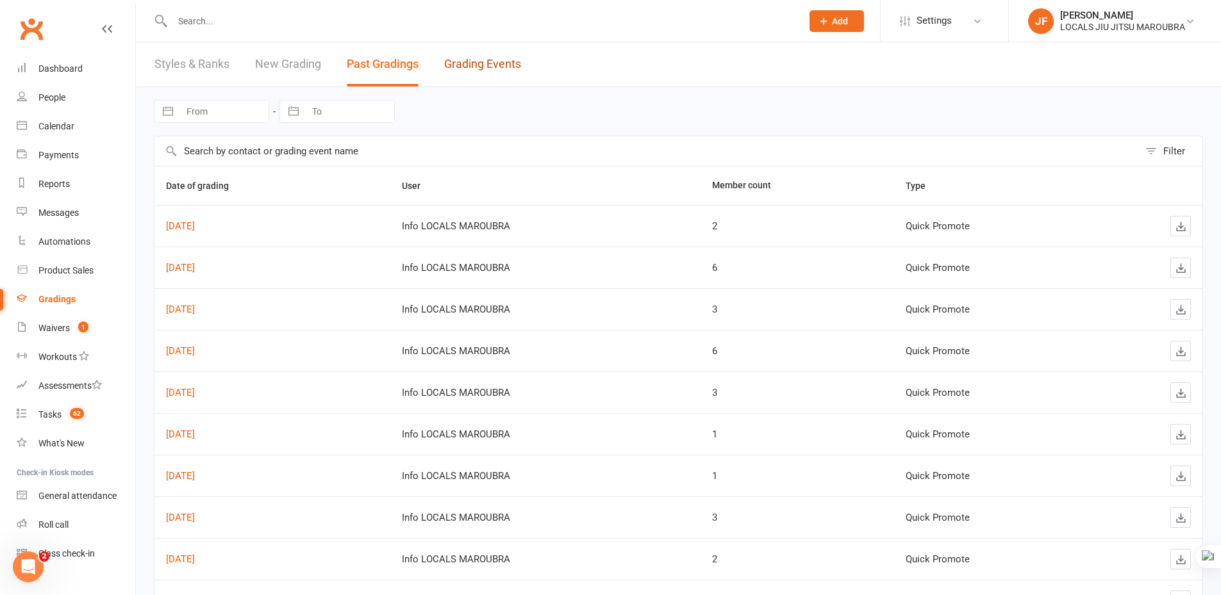
click at [485, 69] on link "Grading Events" at bounding box center [482, 64] width 77 height 44
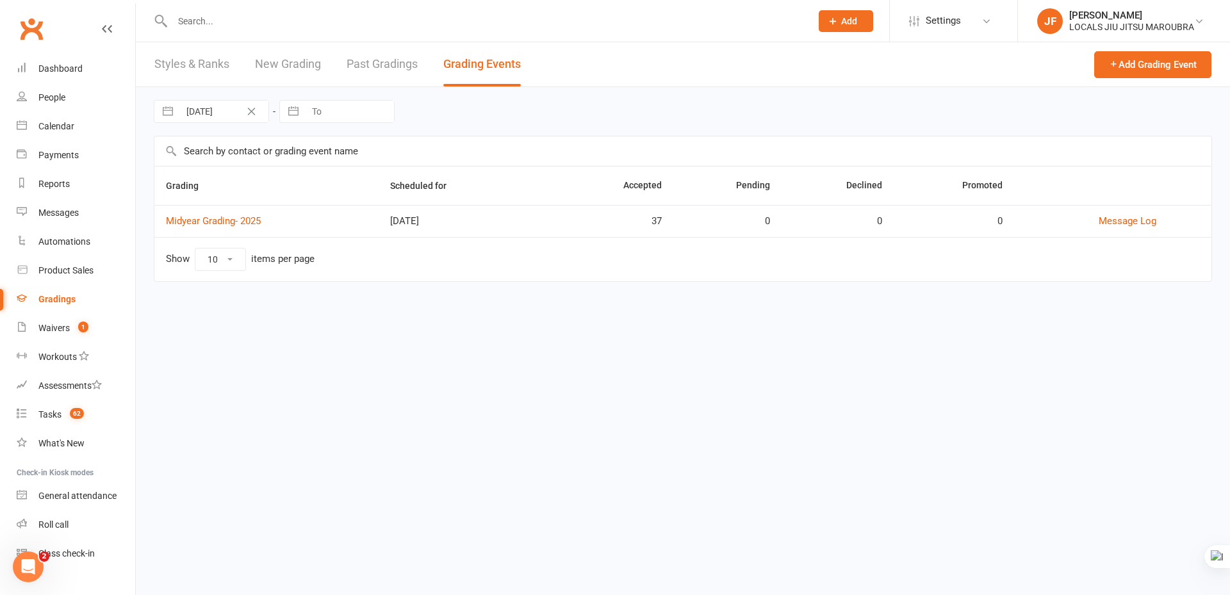
click at [209, 318] on html "Prospect Member Non-attending contact Class / event Appointment Grading event T…" at bounding box center [615, 159] width 1230 height 318
click at [449, 318] on html "Prospect Member Non-attending contact Class / event Appointment Grading event T…" at bounding box center [615, 159] width 1230 height 318
click at [436, 318] on html "Prospect Member Non-attending contact Class / event Appointment Grading event T…" at bounding box center [615, 159] width 1230 height 318
click at [434, 318] on html "Prospect Member Non-attending contact Class / event Appointment Grading event T…" at bounding box center [615, 159] width 1230 height 318
click at [291, 58] on link "New Grading" at bounding box center [288, 64] width 66 height 44
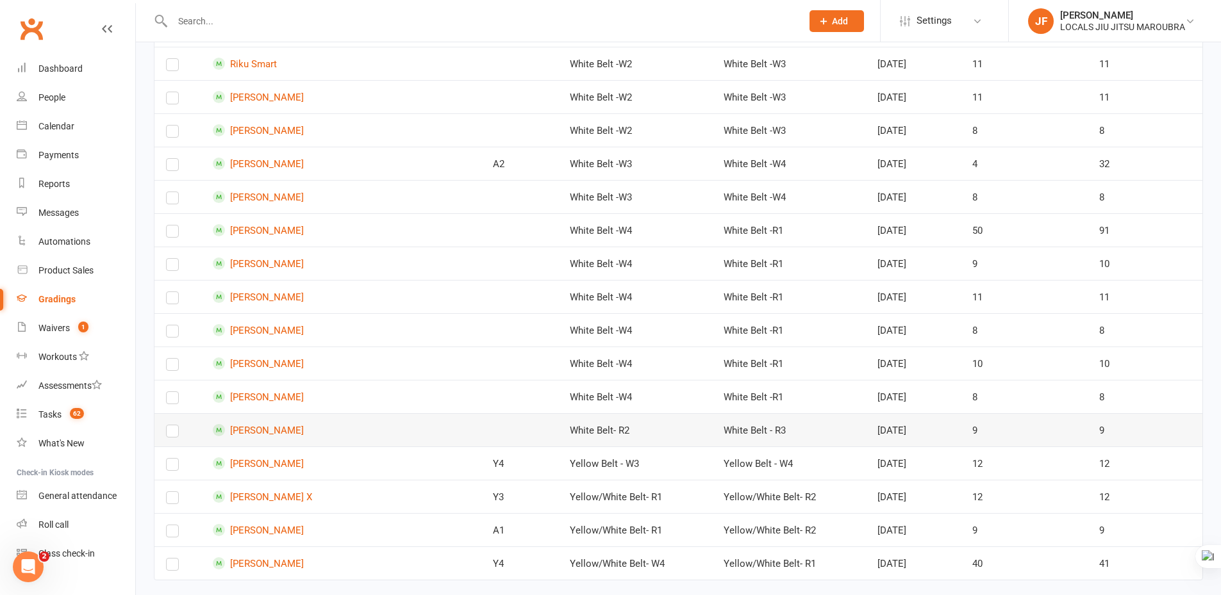
scroll to position [2752, 0]
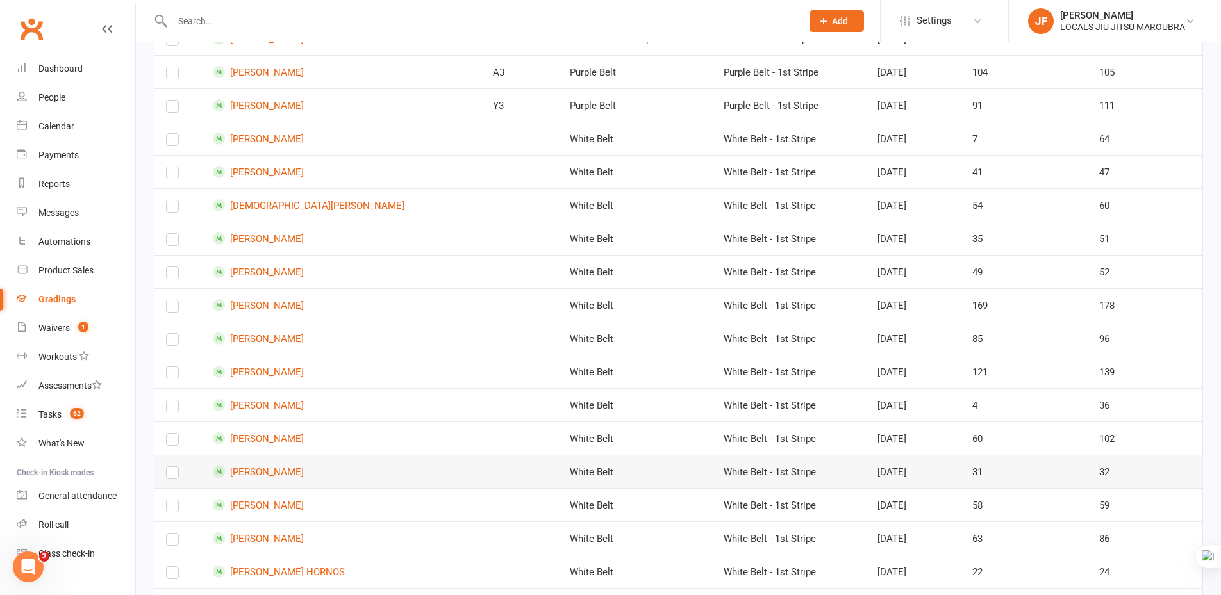
scroll to position [0, 0]
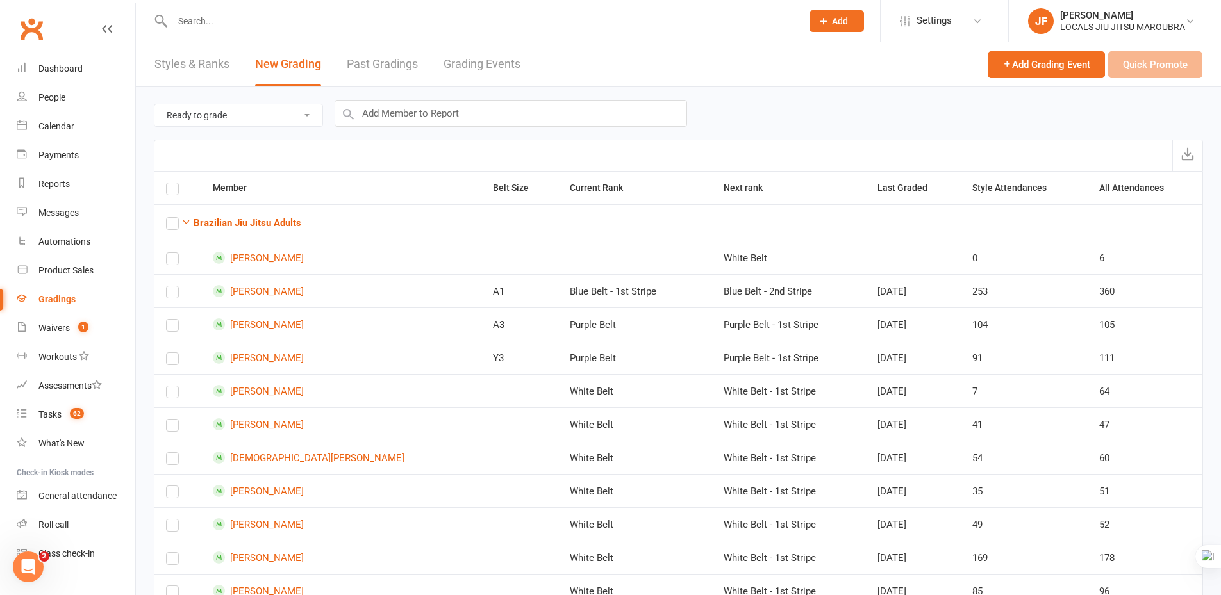
click at [785, 132] on div "Ready to grade All members enrolled in a style Active members enrolled in a sty…" at bounding box center [678, 113] width 1049 height 53
click at [753, 156] on div at bounding box center [678, 155] width 1049 height 31
click at [794, 117] on div "Ready to grade All members enrolled in a style Active members enrolled in a sty…" at bounding box center [678, 113] width 1049 height 53
click at [725, 125] on div "Ready to grade All members enrolled in a style Active members enrolled in a sty…" at bounding box center [678, 113] width 1049 height 53
click at [372, 63] on link "Past Gradings" at bounding box center [382, 64] width 71 height 44
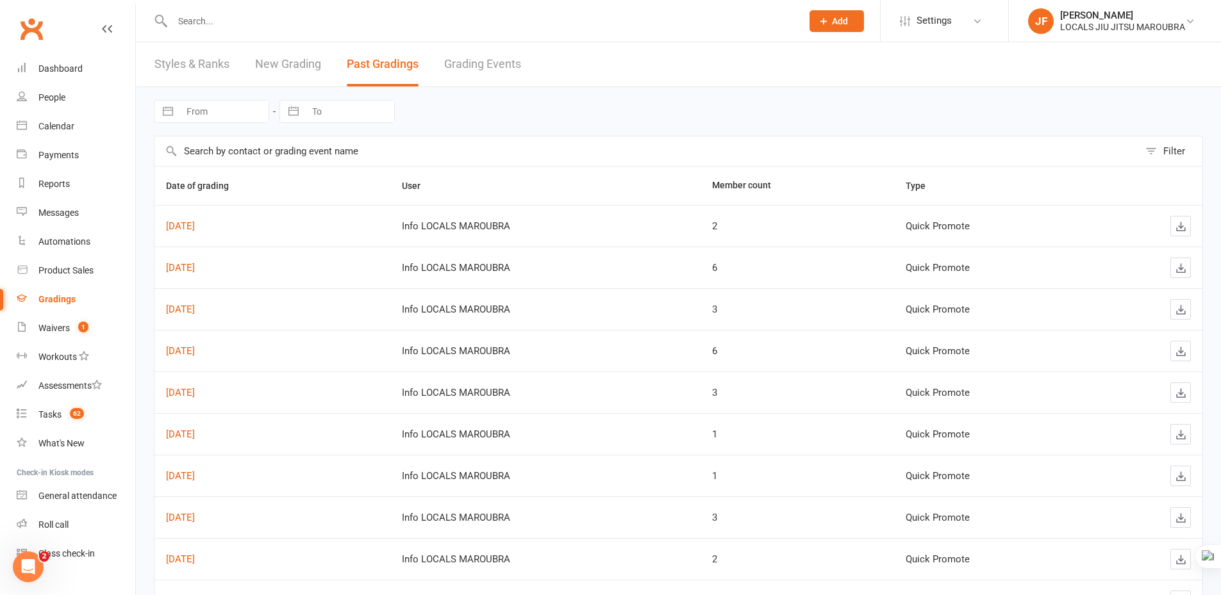
click at [484, 53] on link "Grading Events" at bounding box center [482, 64] width 77 height 44
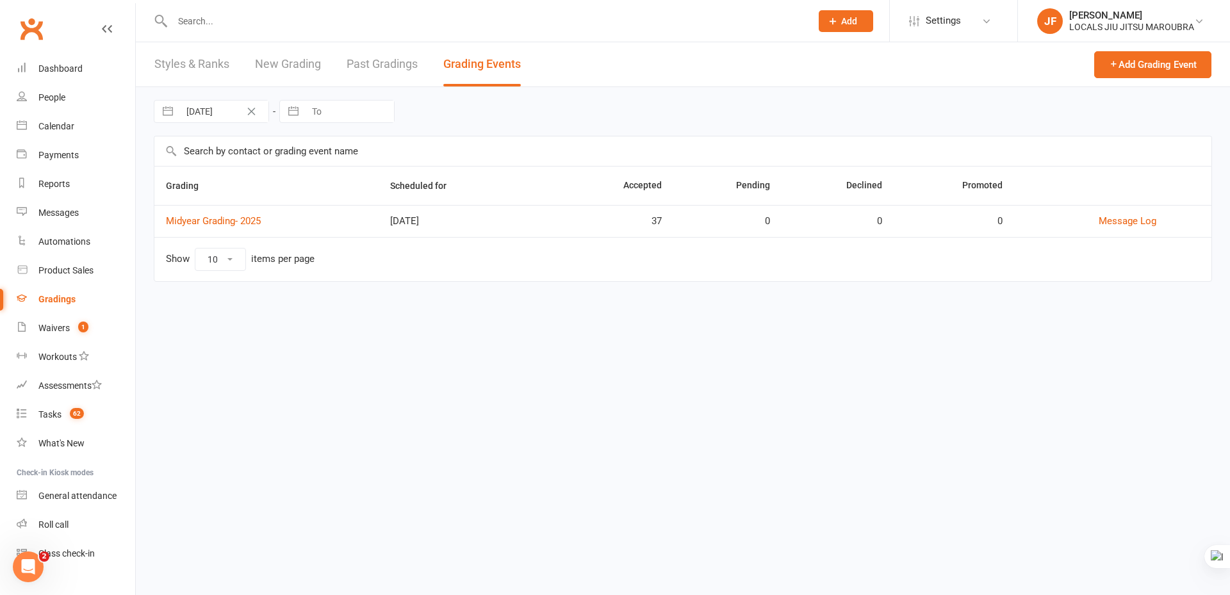
click at [402, 47] on link "Past Gradings" at bounding box center [382, 64] width 71 height 44
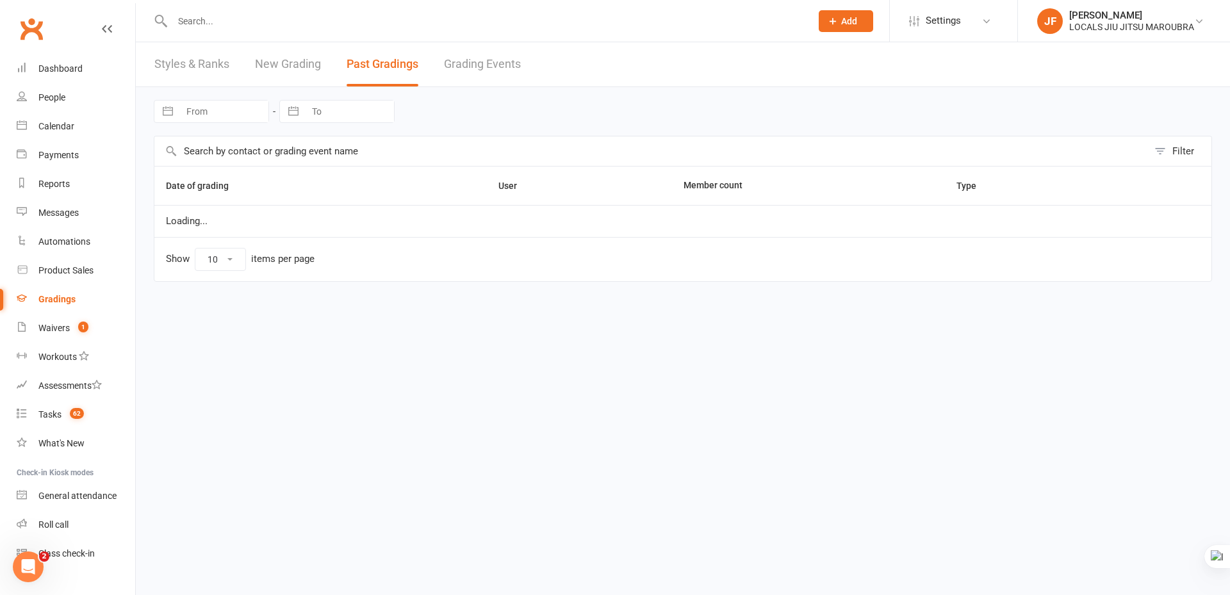
click at [498, 76] on link "Grading Events" at bounding box center [482, 64] width 77 height 44
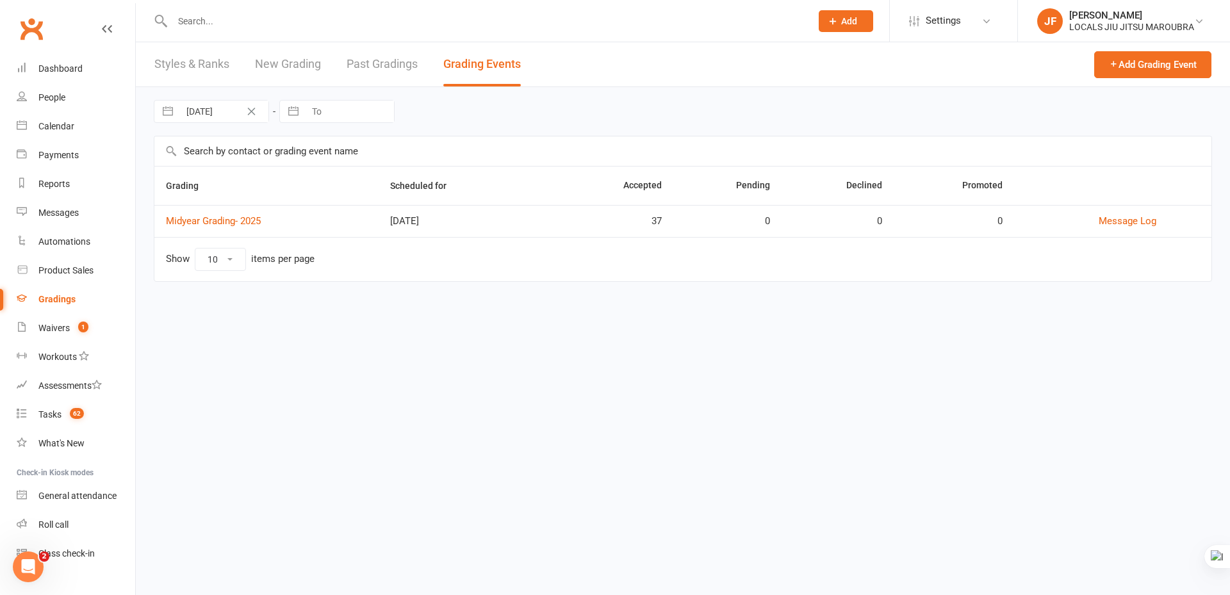
click at [409, 60] on link "Past Gradings" at bounding box center [382, 64] width 71 height 44
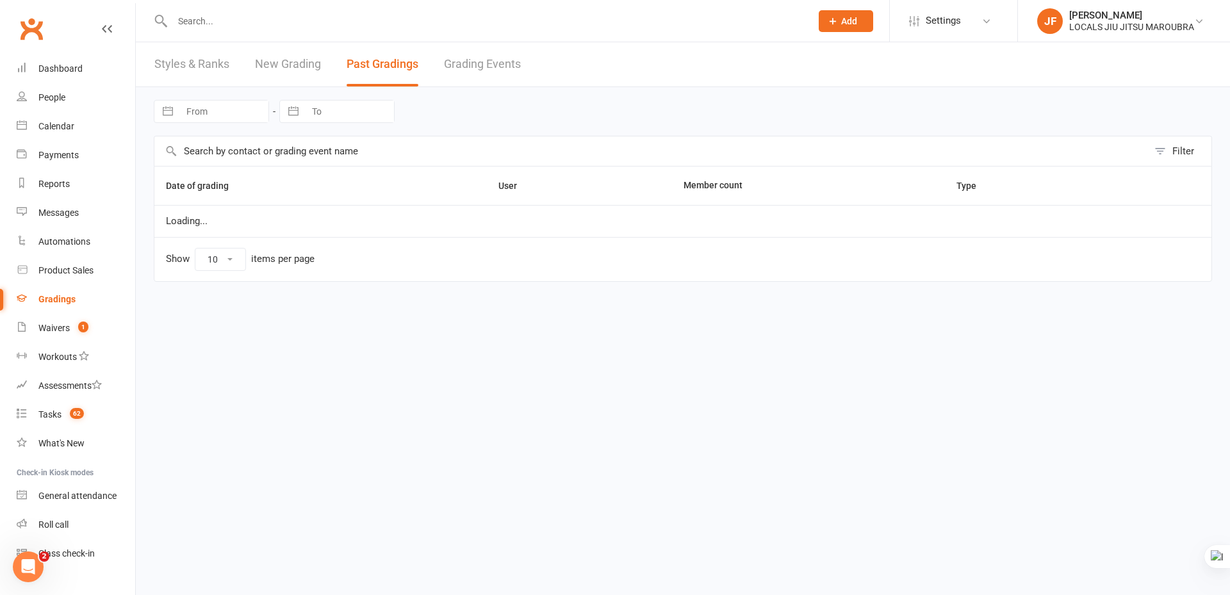
click at [503, 69] on link "Grading Events" at bounding box center [482, 64] width 77 height 44
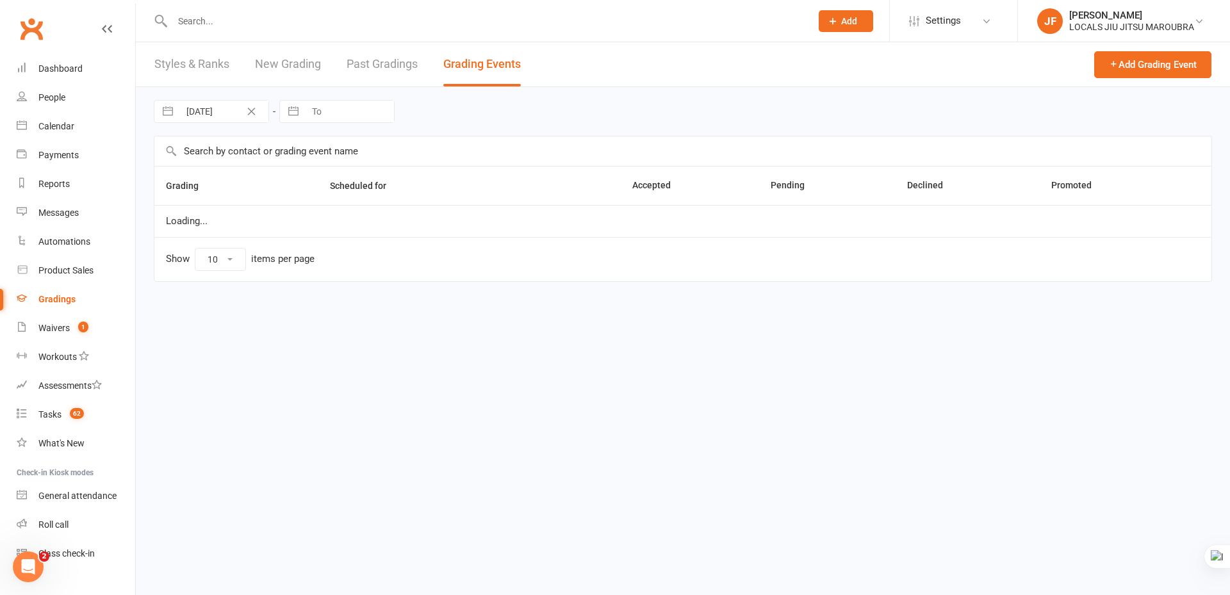
click at [425, 76] on div "Styles & Ranks New Grading Past Gradings Grading Events" at bounding box center [338, 64] width 404 height 44
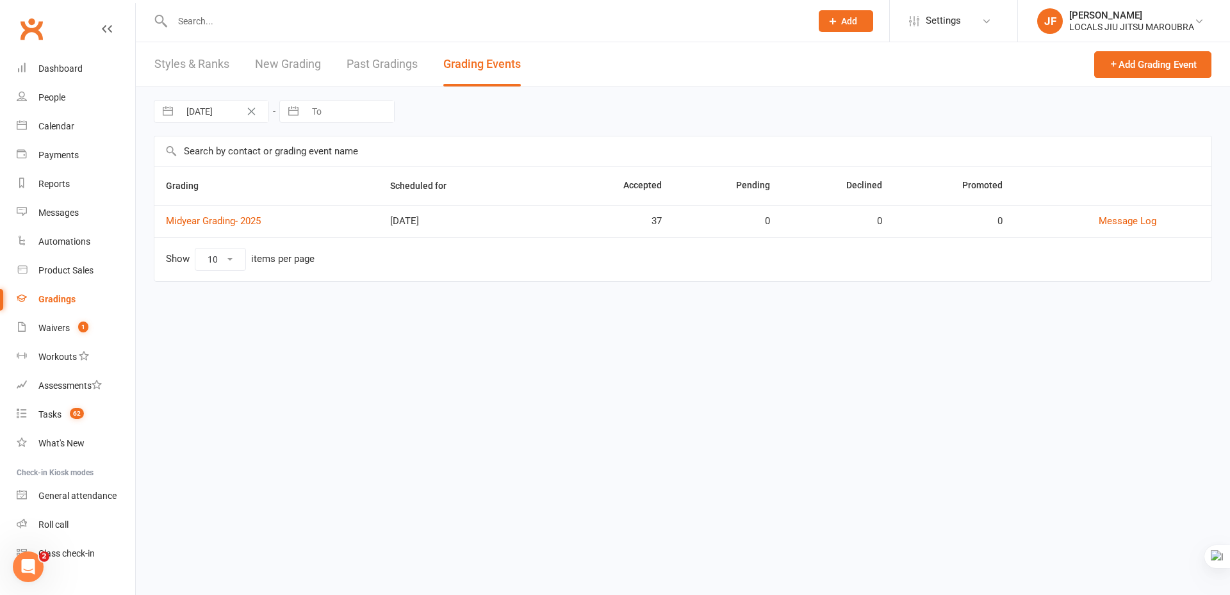
click at [495, 58] on link "Grading Events" at bounding box center [482, 64] width 78 height 44
click at [412, 69] on link "Past Gradings" at bounding box center [382, 64] width 71 height 44
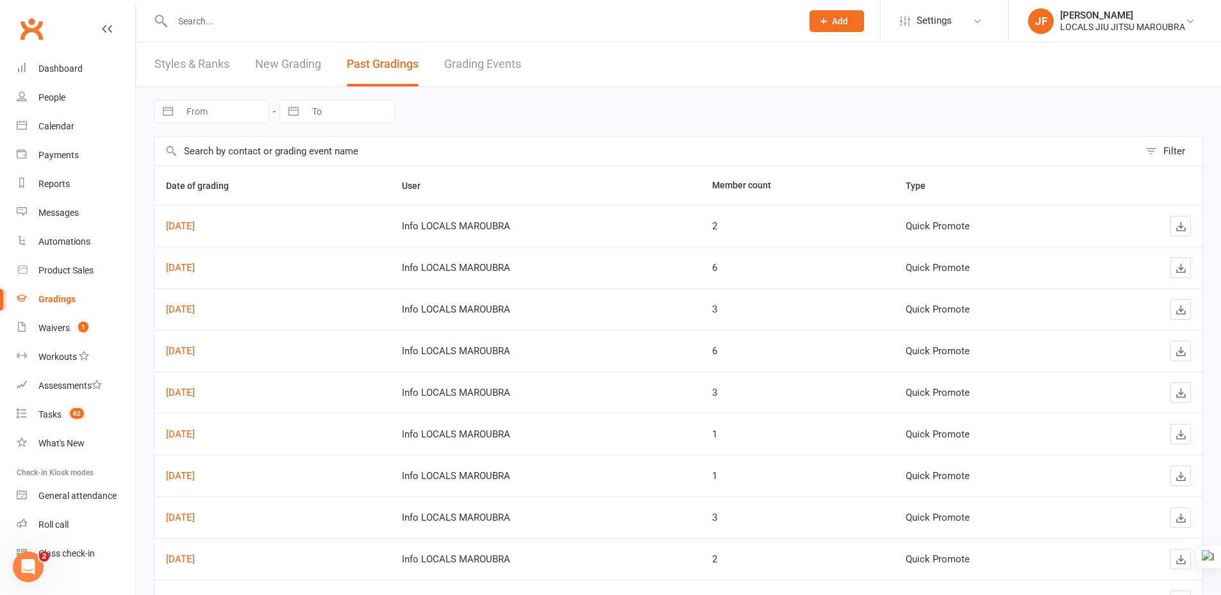
click at [276, 58] on link "New Grading" at bounding box center [288, 64] width 66 height 44
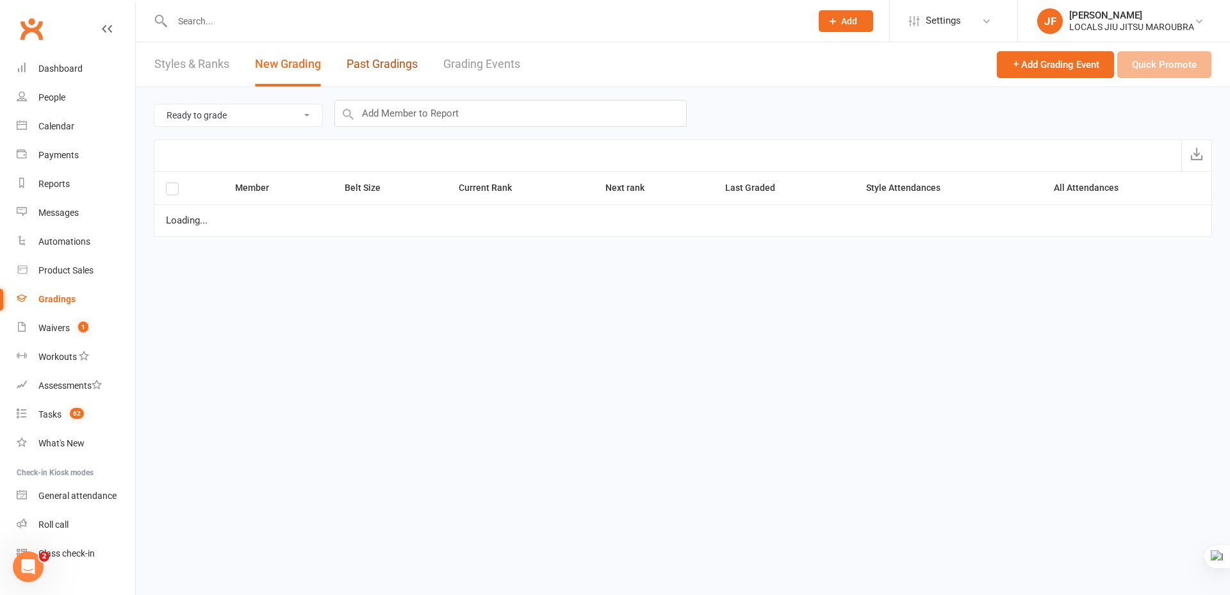
click at [361, 72] on link "Past Gradings" at bounding box center [382, 64] width 71 height 44
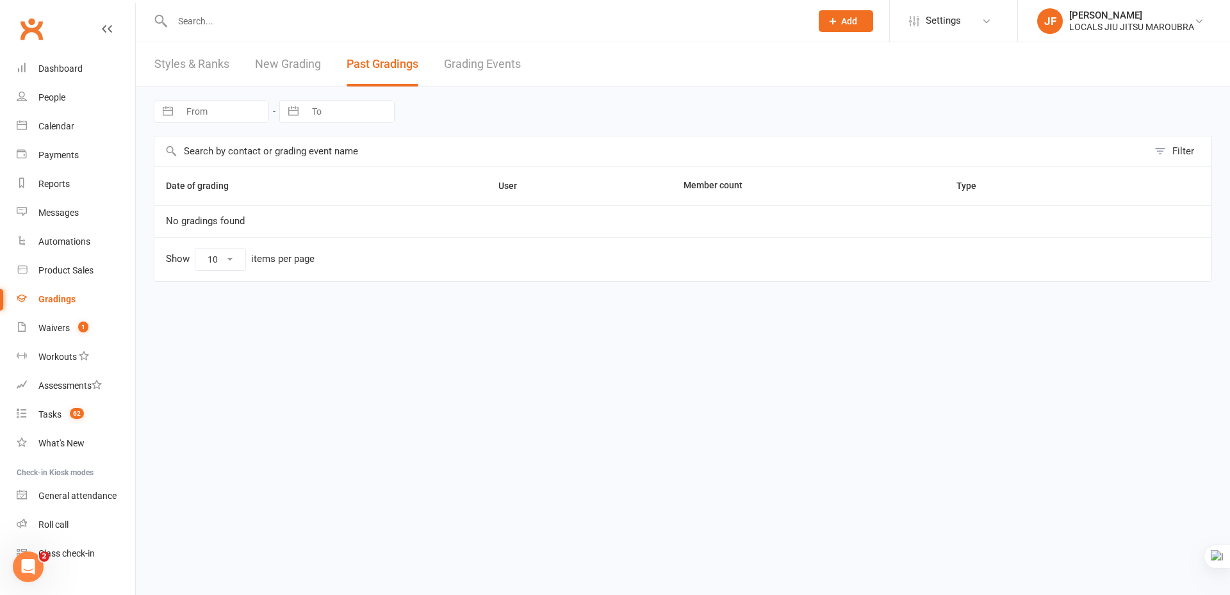
click at [306, 68] on link "New Grading" at bounding box center [288, 64] width 66 height 44
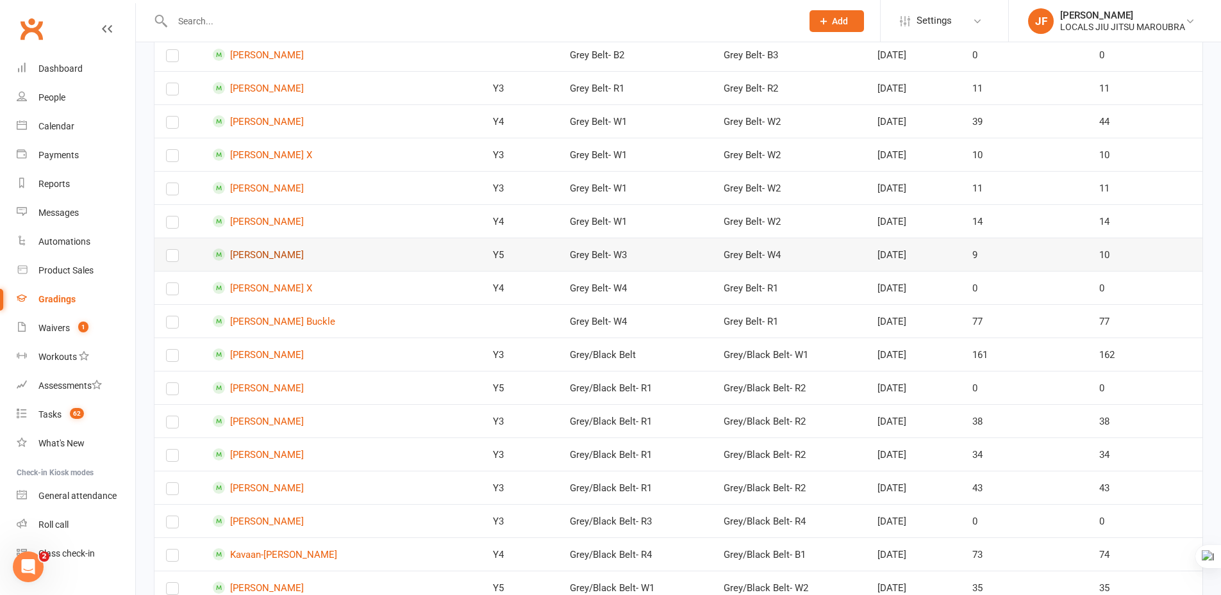
scroll to position [1025, 0]
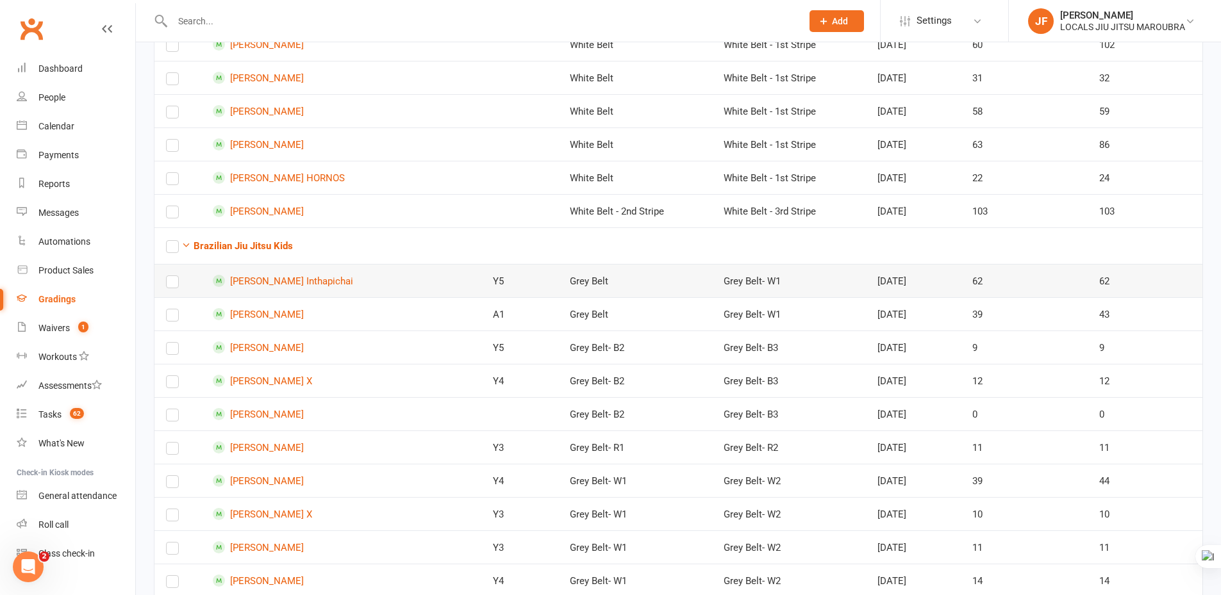
scroll to position [641, 0]
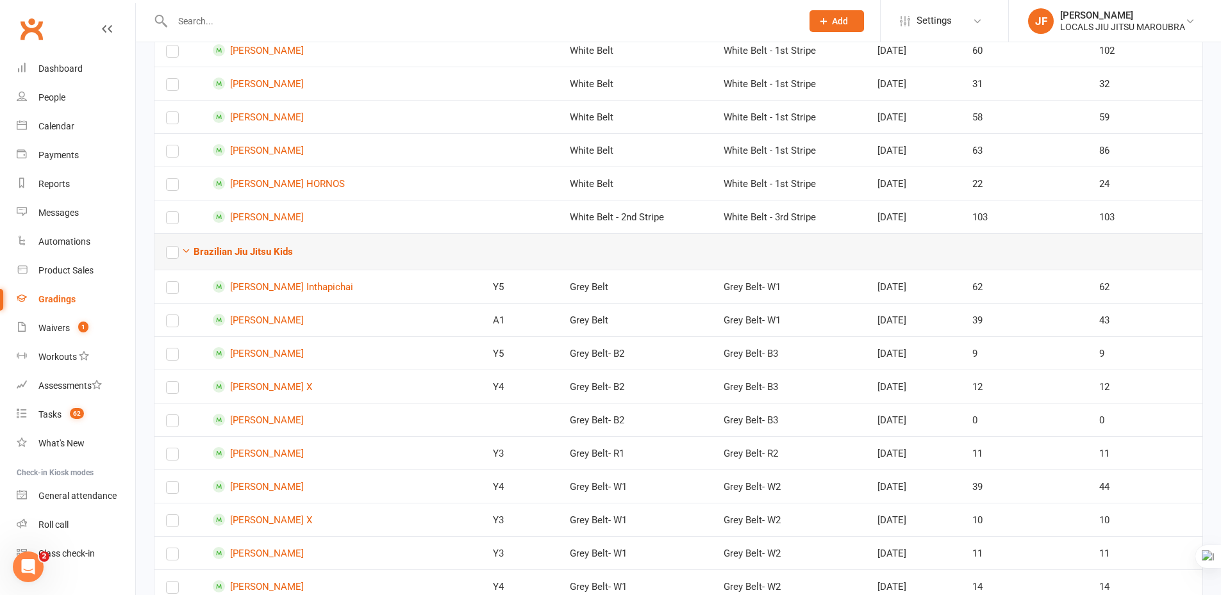
click at [483, 262] on td "Brazilian Jiu Jitsu Kids" at bounding box center [678, 251] width 1048 height 37
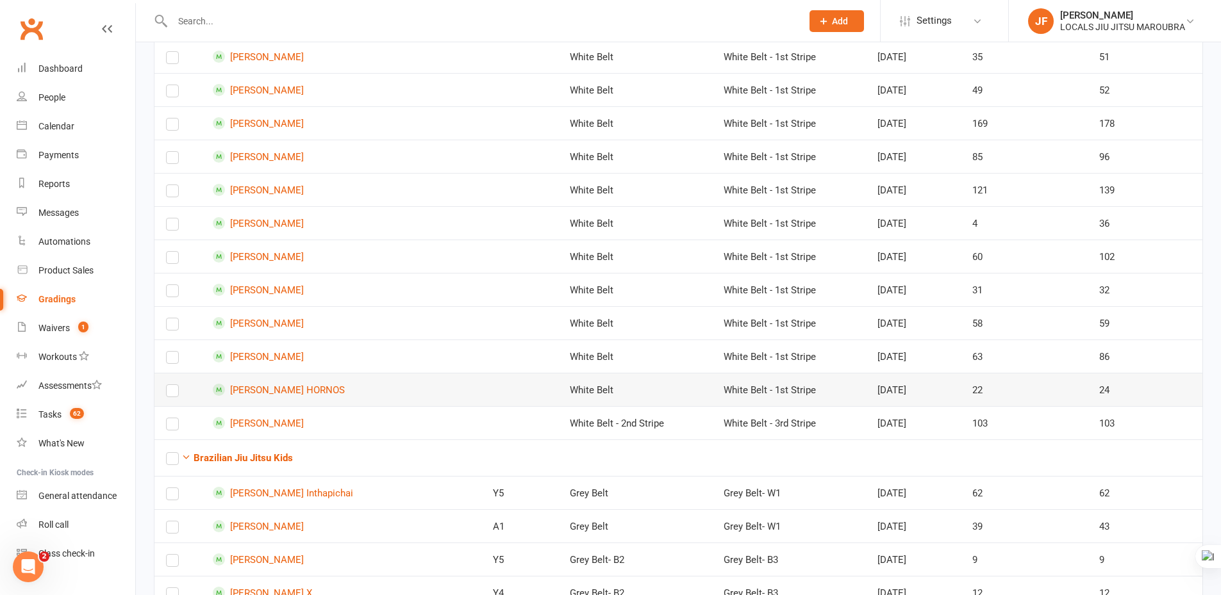
scroll to position [513, 0]
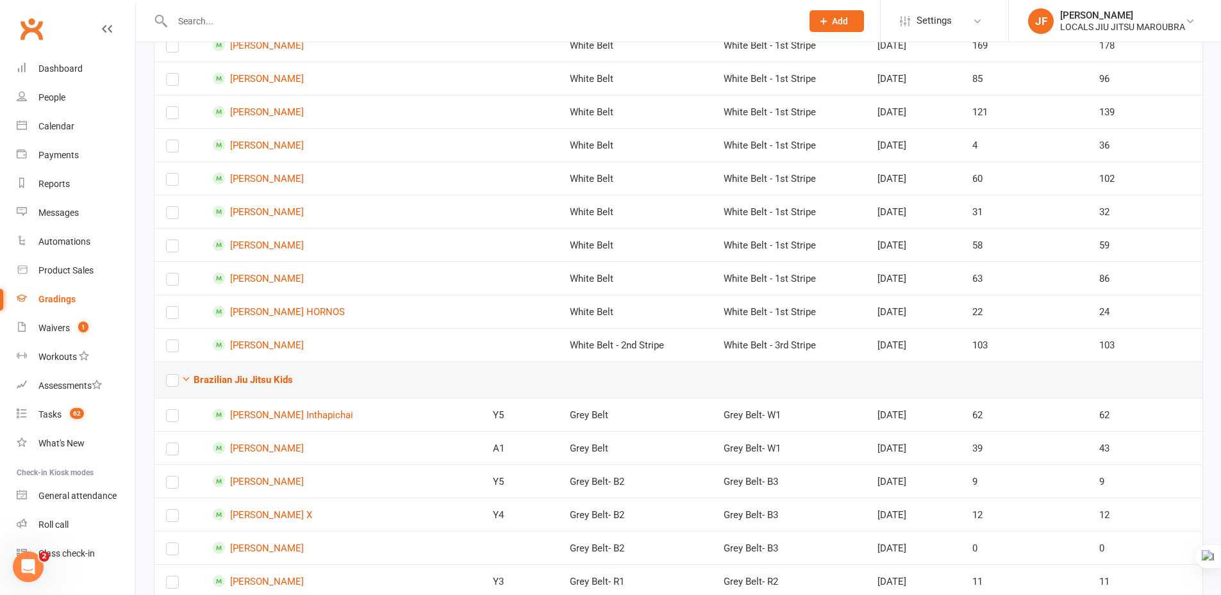
click at [752, 383] on td "Brazilian Jiu Jitsu Kids" at bounding box center [678, 379] width 1048 height 37
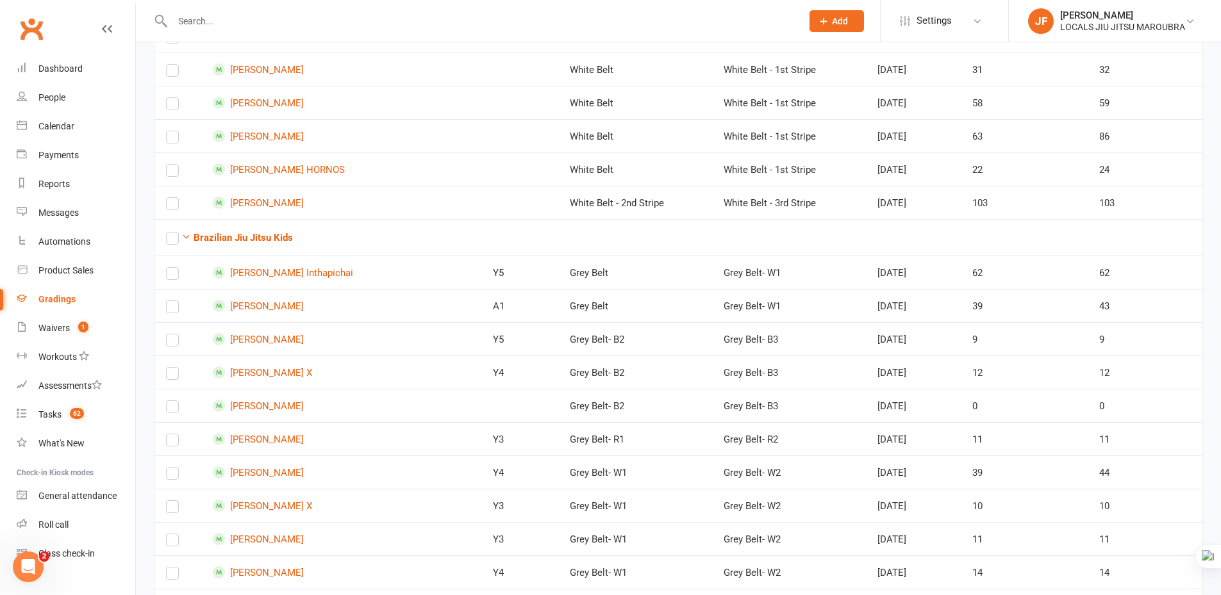
scroll to position [640, 0]
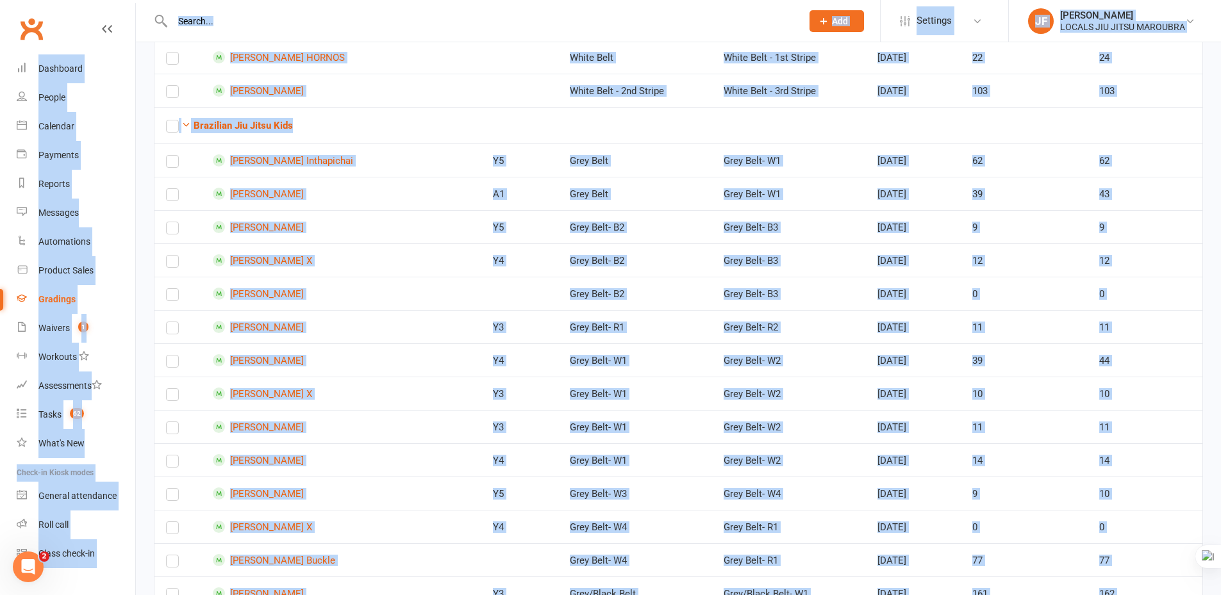
scroll to position [768, 0]
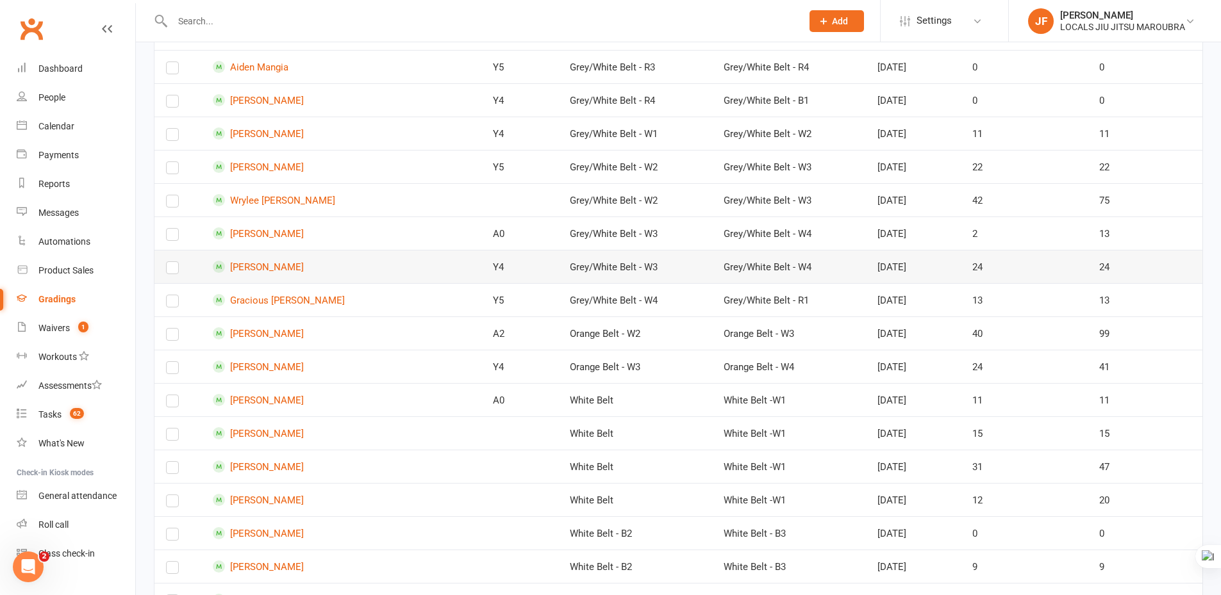
scroll to position [1986, 0]
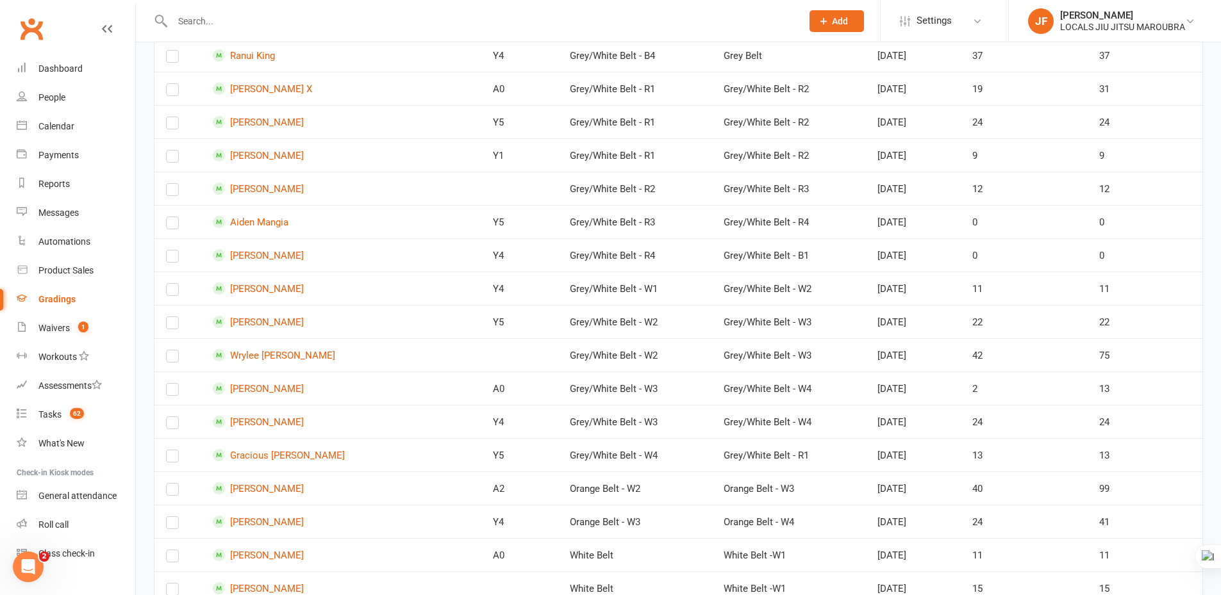
scroll to position [1601, 0]
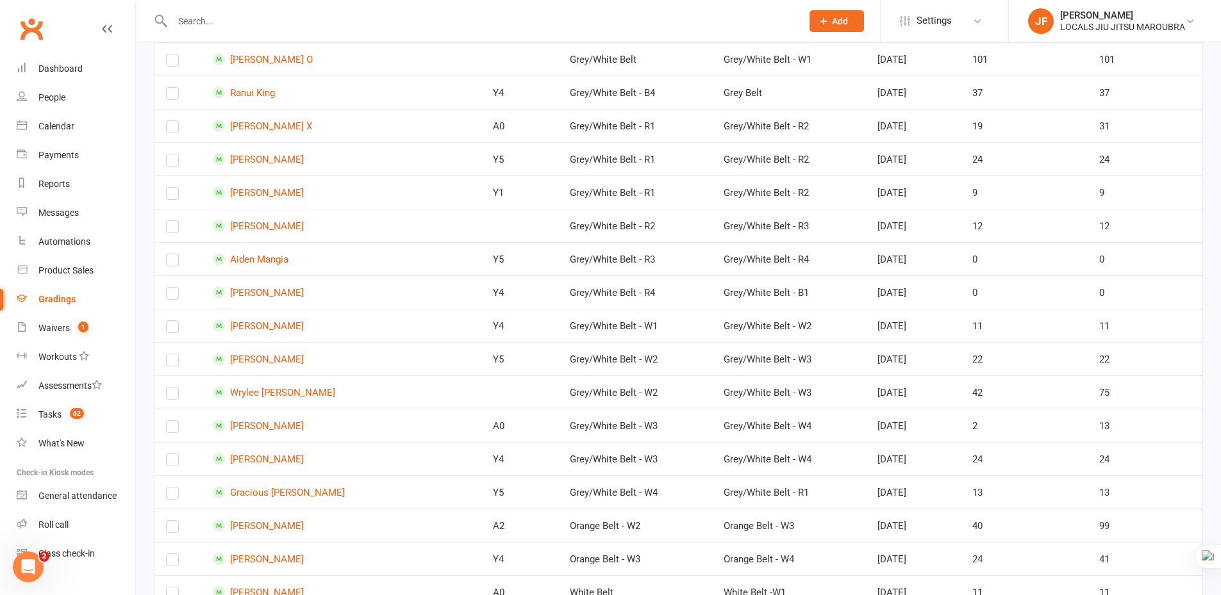
click at [1214, 346] on div "Ready to grade All members enrolled in a style Active members enrolled in a sty…" at bounding box center [678, 106] width 1085 height 3241
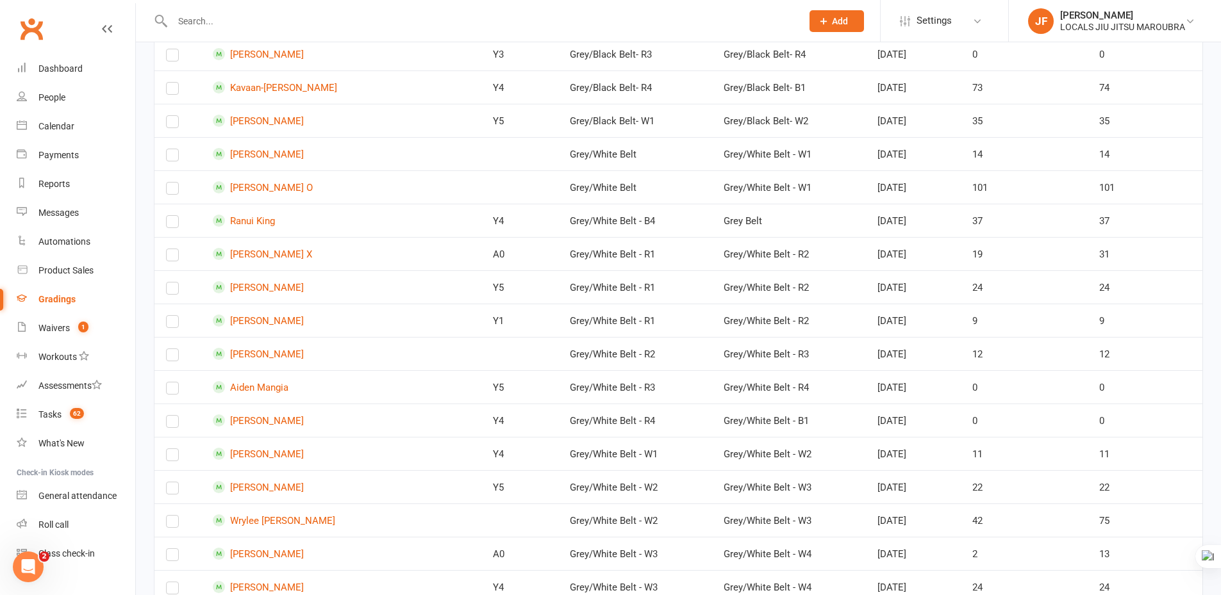
click at [1214, 342] on div "Ready to grade All members enrolled in a style Active members enrolled in a sty…" at bounding box center [678, 234] width 1085 height 3241
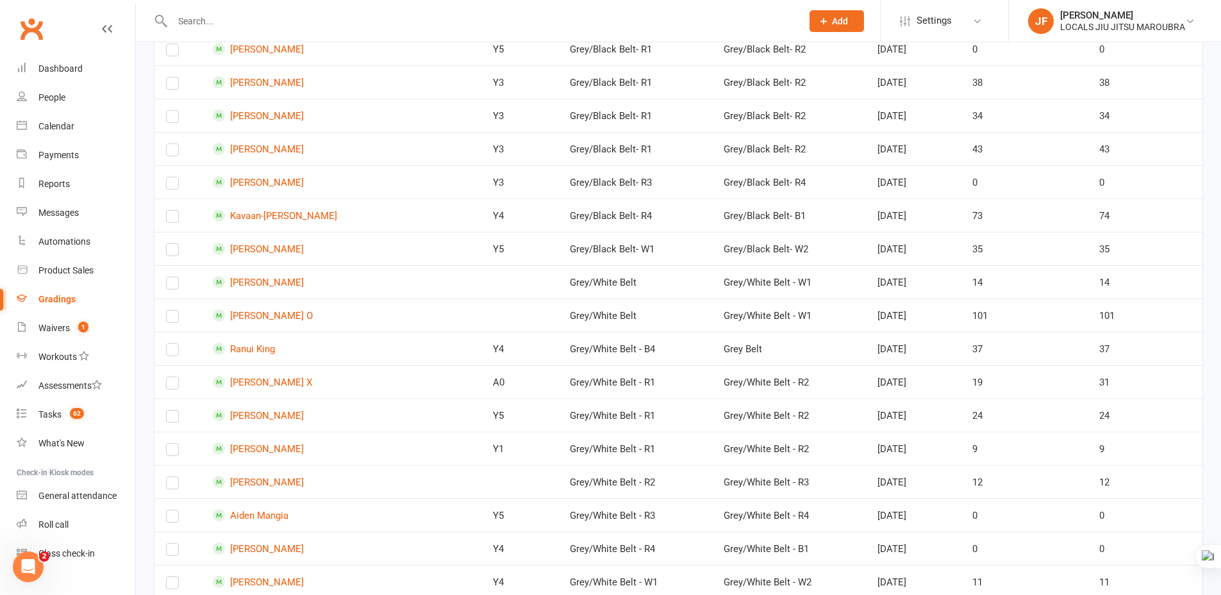
click at [1214, 342] on div "Ready to grade All members enrolled in a style Active members enrolled in a sty…" at bounding box center [678, 362] width 1085 height 3241
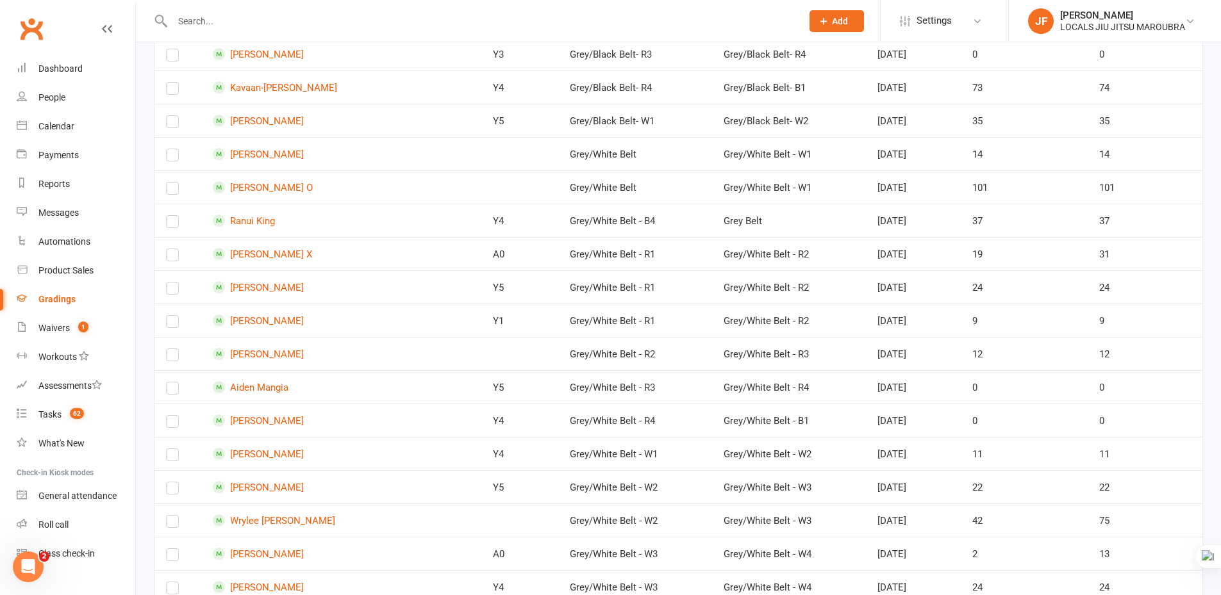
click at [1214, 344] on div "Ready to grade All members enrolled in a style Active members enrolled in a sty…" at bounding box center [678, 234] width 1085 height 3241
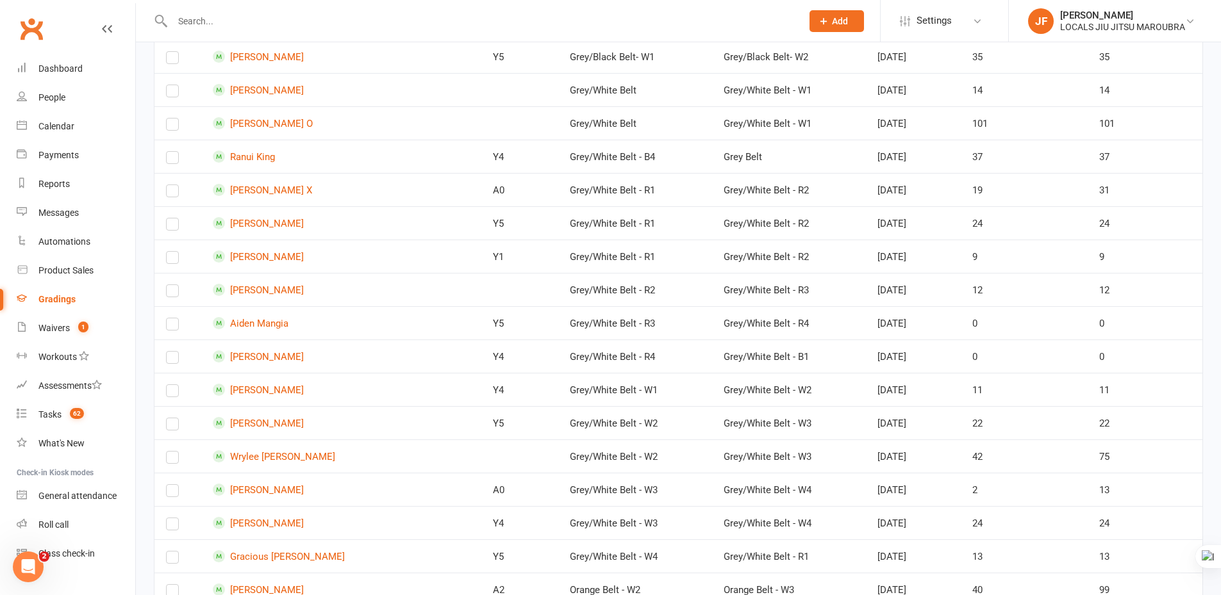
click at [1214, 345] on div "Ready to grade All members enrolled in a style Active members enrolled in a sty…" at bounding box center [678, 170] width 1085 height 3241
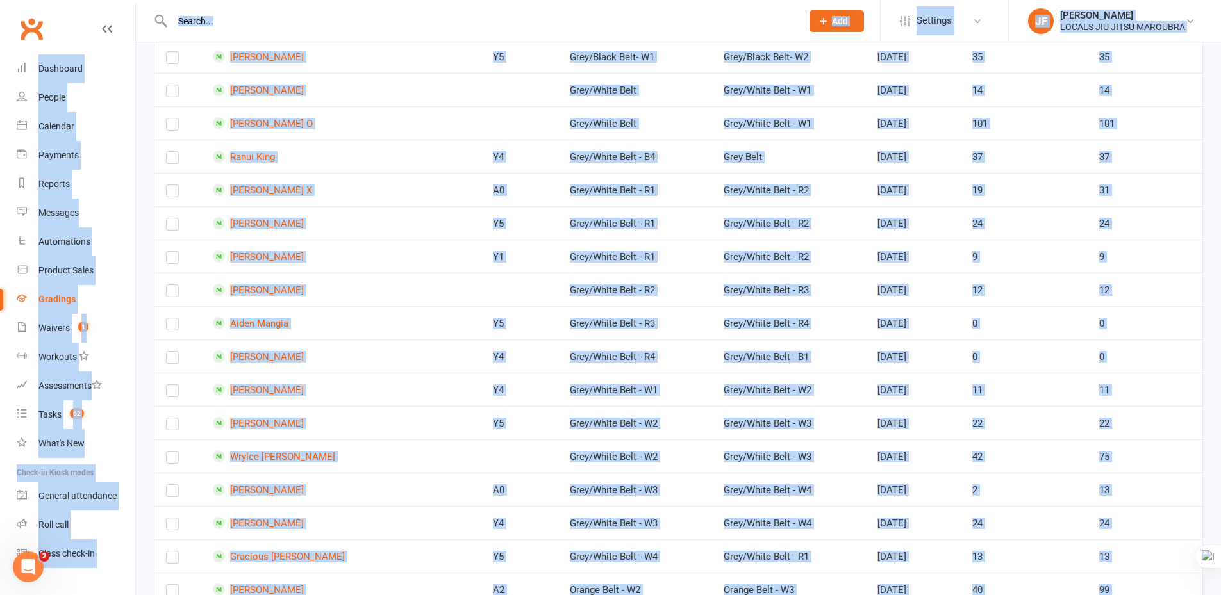
click at [1214, 345] on div "Ready to grade All members enrolled in a style Active members enrolled in a sty…" at bounding box center [678, 170] width 1085 height 3241
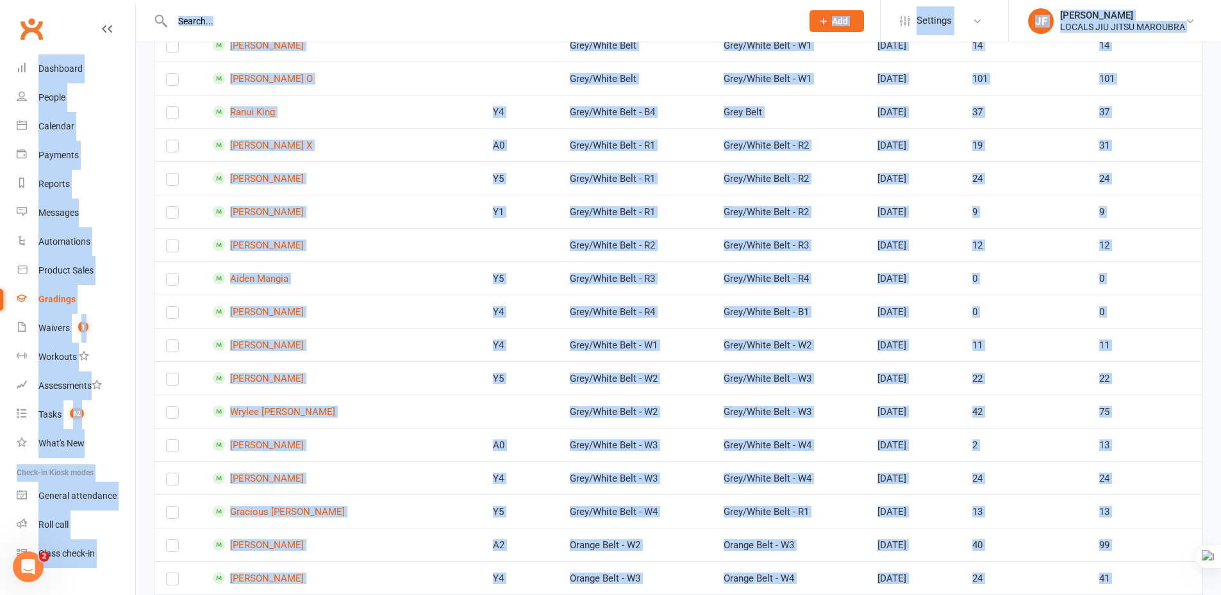
scroll to position [1601, 0]
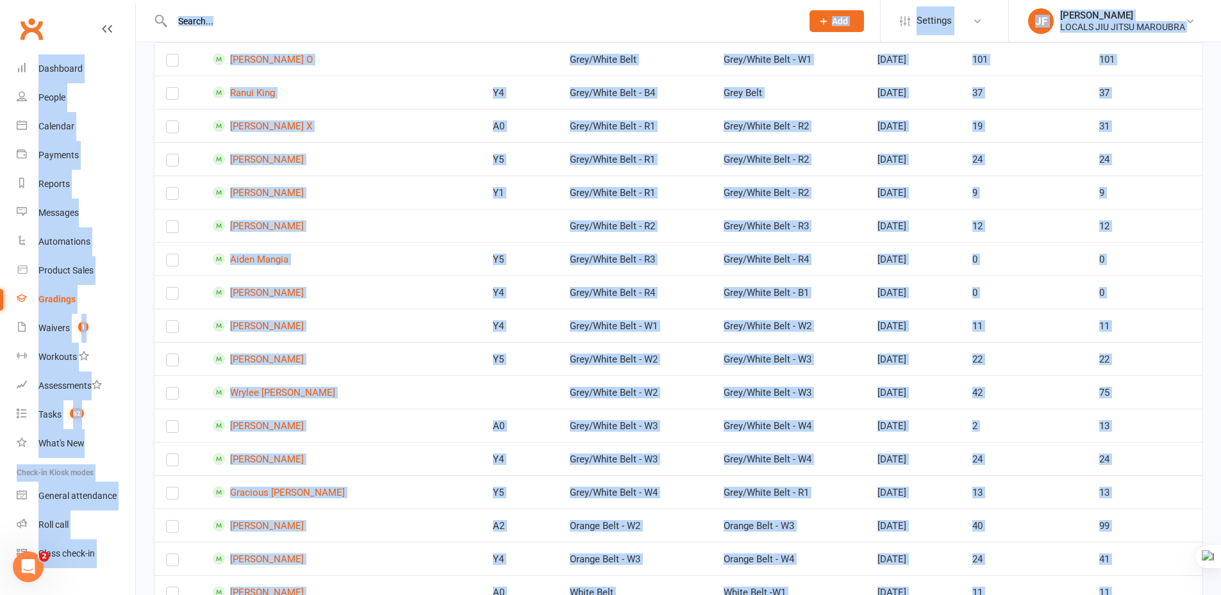
click at [1212, 349] on div "Ready to grade All members enrolled in a style Active members enrolled in a sty…" at bounding box center [678, 106] width 1085 height 3241
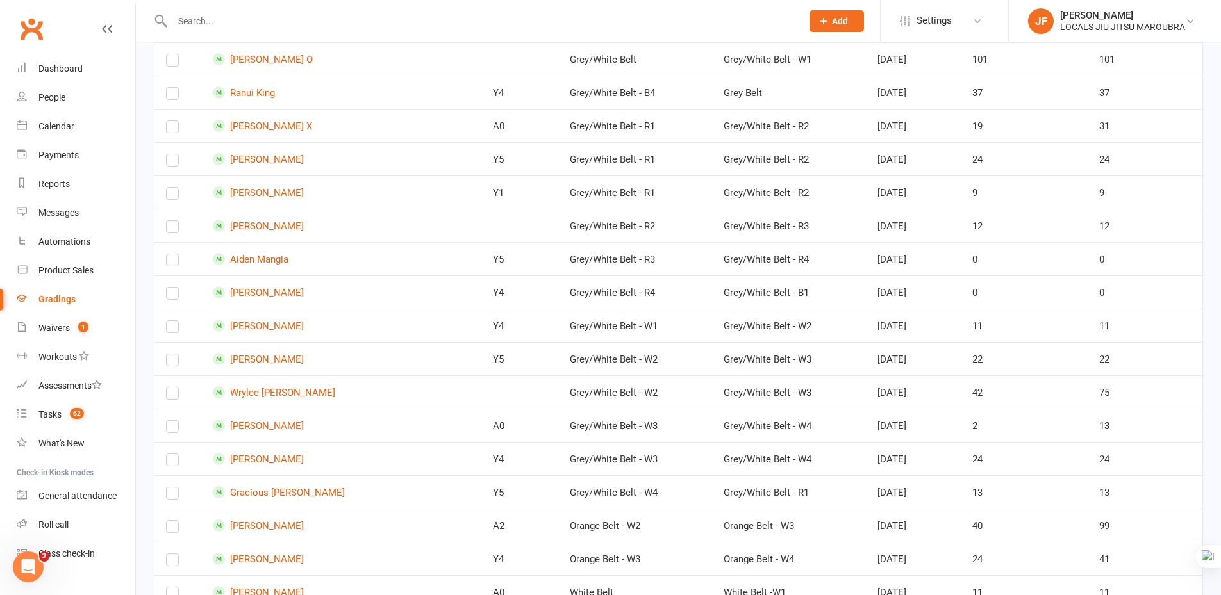
click at [1210, 358] on div "Ready to grade All members enrolled in a style Active members enrolled in a sty…" at bounding box center [678, 106] width 1085 height 3241
click at [1205, 336] on div "Ready to grade All members enrolled in a style Active members enrolled in a sty…" at bounding box center [678, 106] width 1085 height 3241
click at [1212, 302] on div "Ready to grade All members enrolled in a style Active members enrolled in a sty…" at bounding box center [678, 106] width 1085 height 3241
click at [1211, 277] on div "Ready to grade All members enrolled in a style Active members enrolled in a sty…" at bounding box center [678, 106] width 1085 height 3241
click at [1213, 258] on div "Ready to grade All members enrolled in a style Active members enrolled in a sty…" at bounding box center [678, 106] width 1085 height 3241
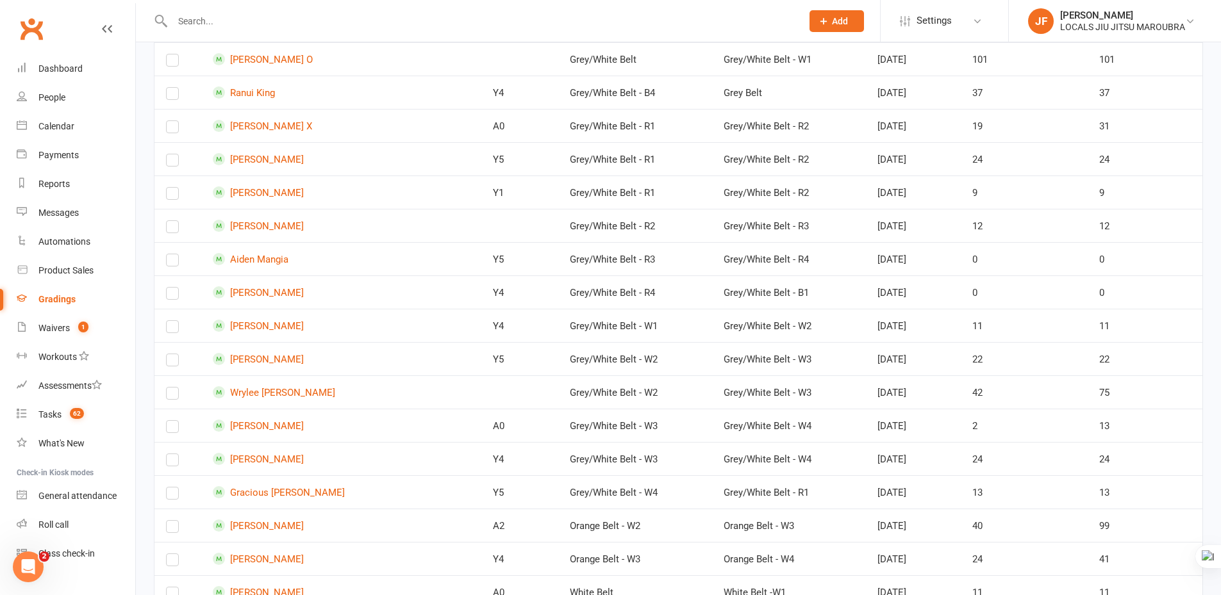
click at [1210, 222] on div "Ready to grade All members enrolled in a style Active members enrolled in a sty…" at bounding box center [678, 106] width 1085 height 3241
click at [1209, 204] on div "Ready to grade All members enrolled in a style Active members enrolled in a sty…" at bounding box center [678, 106] width 1085 height 3241
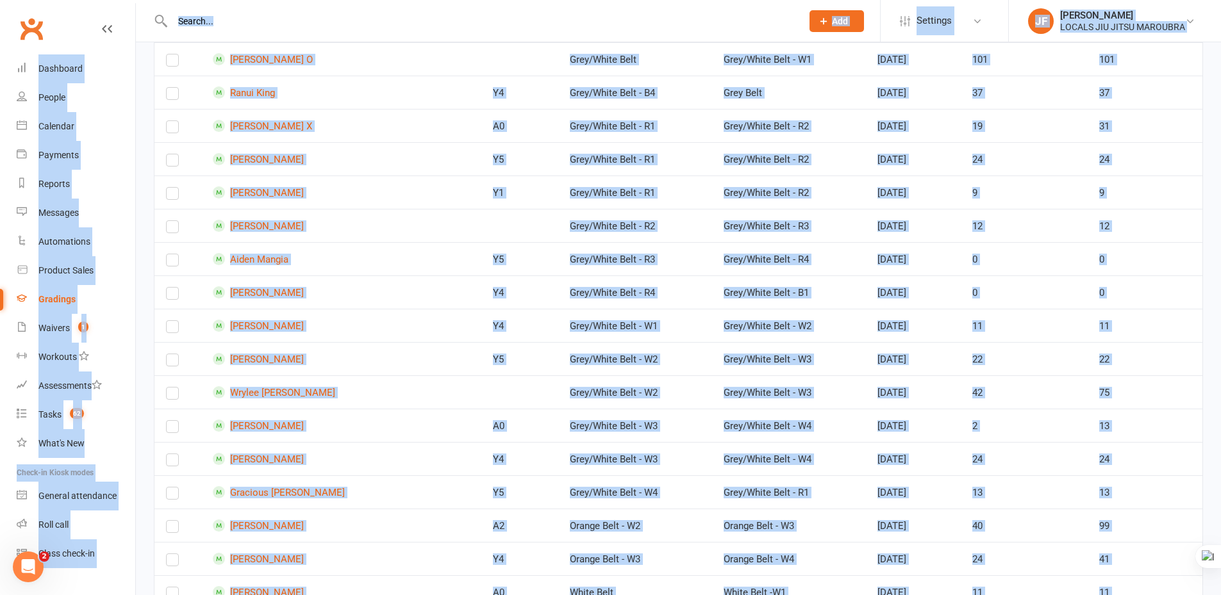
click at [1209, 204] on div "Ready to grade All members enrolled in a style Active members enrolled in a sty…" at bounding box center [678, 106] width 1085 height 3241
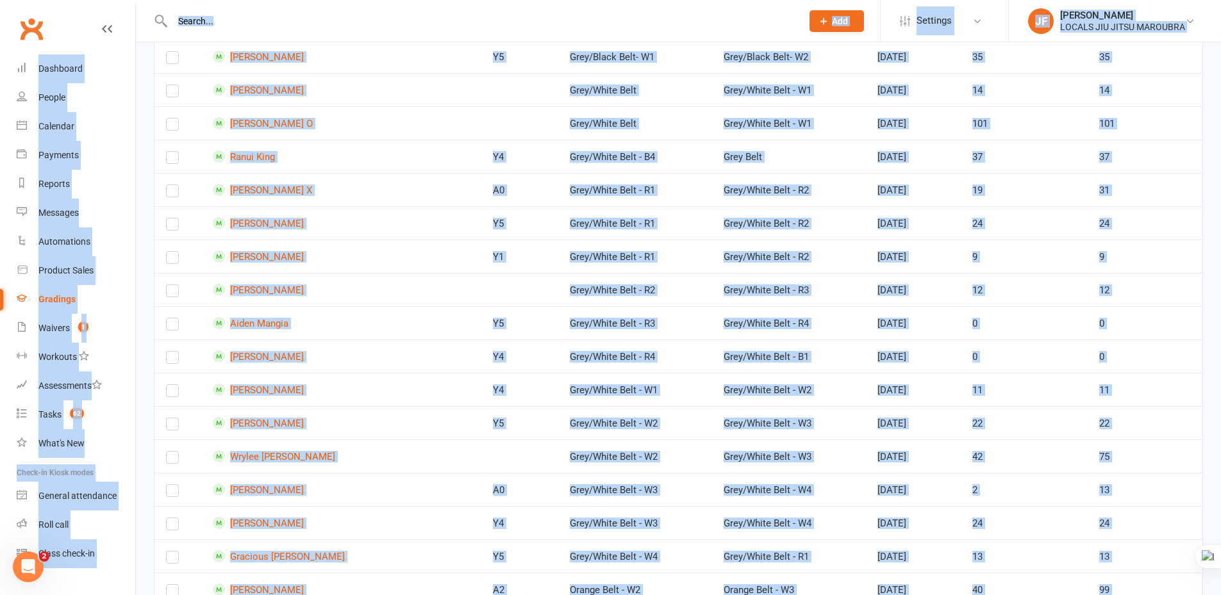
click at [1209, 204] on div "Ready to grade All members enrolled in a style Active members enrolled in a sty…" at bounding box center [678, 170] width 1085 height 3241
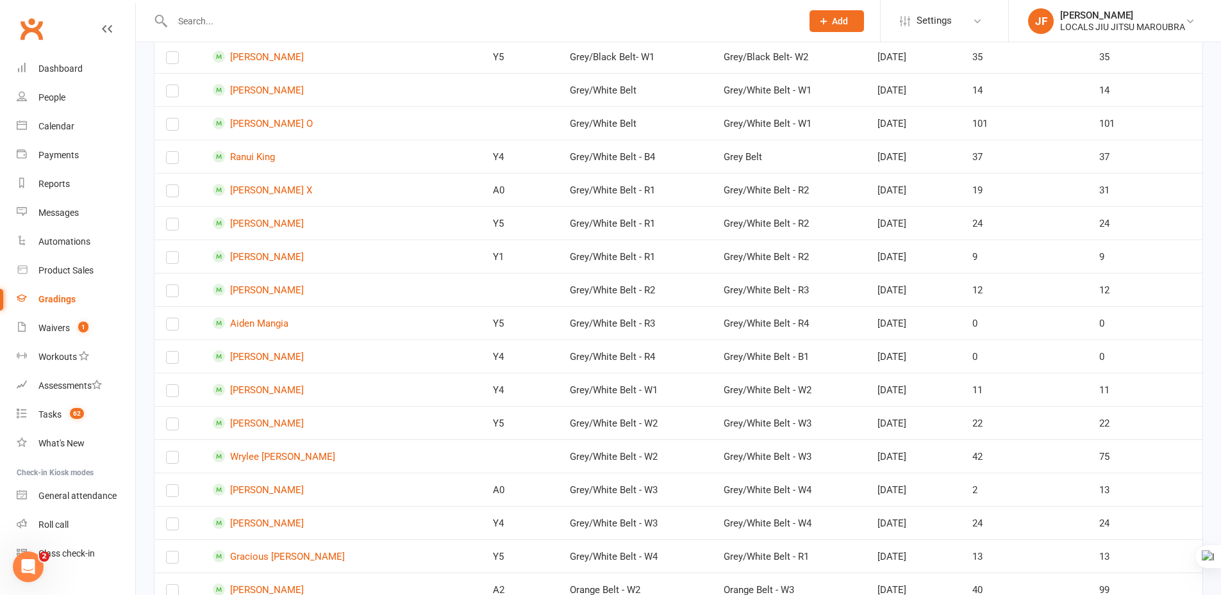
click at [1209, 204] on div "Ready to grade All members enrolled in a style Active members enrolled in a sty…" at bounding box center [678, 170] width 1085 height 3241
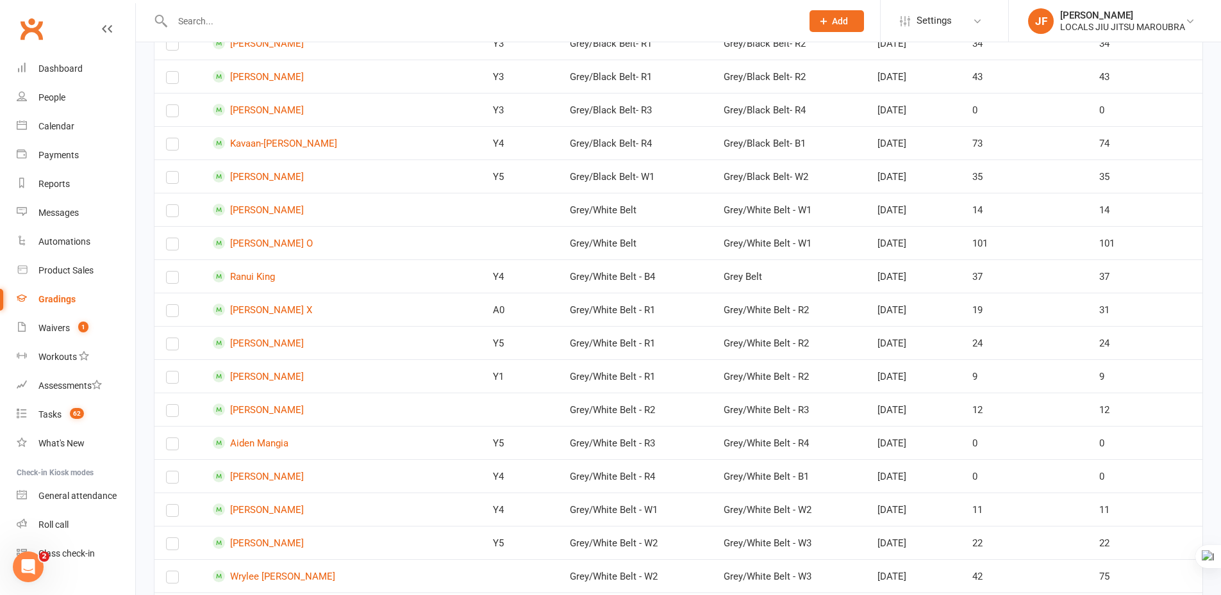
scroll to position [1409, 0]
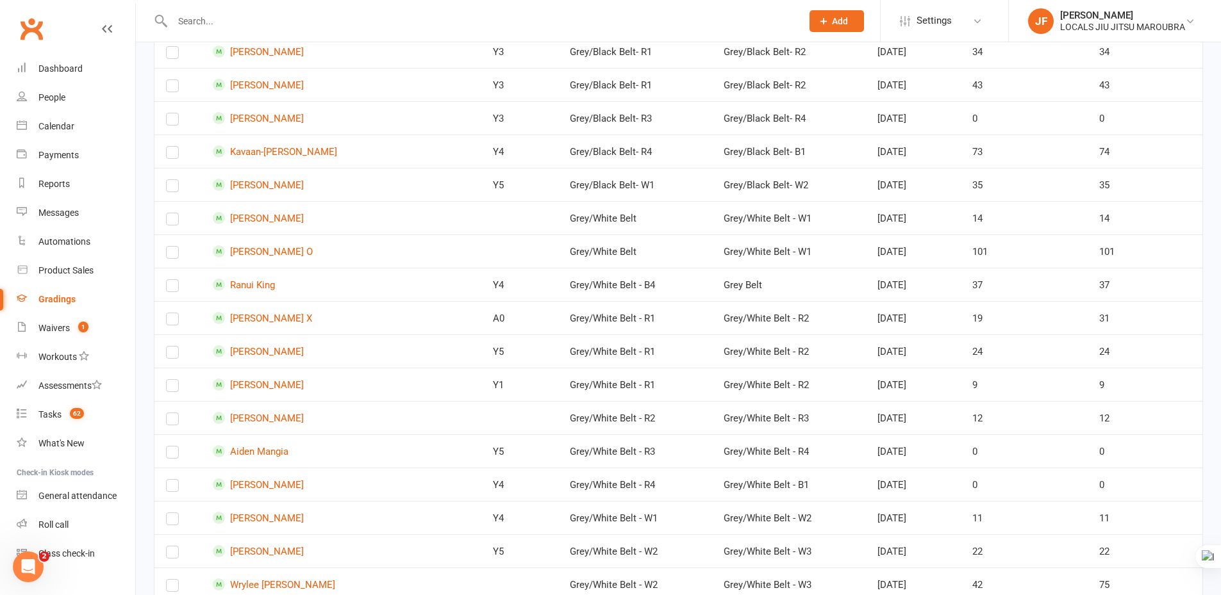
click at [1209, 204] on div "Ready to grade All members enrolled in a style Active members enrolled in a sty…" at bounding box center [678, 298] width 1085 height 3241
click at [1212, 192] on div "Ready to grade All members enrolled in a style Active members enrolled in a sty…" at bounding box center [678, 298] width 1085 height 3241
click at [1210, 190] on div "Ready to grade All members enrolled in a style Active members enrolled in a sty…" at bounding box center [678, 298] width 1085 height 3241
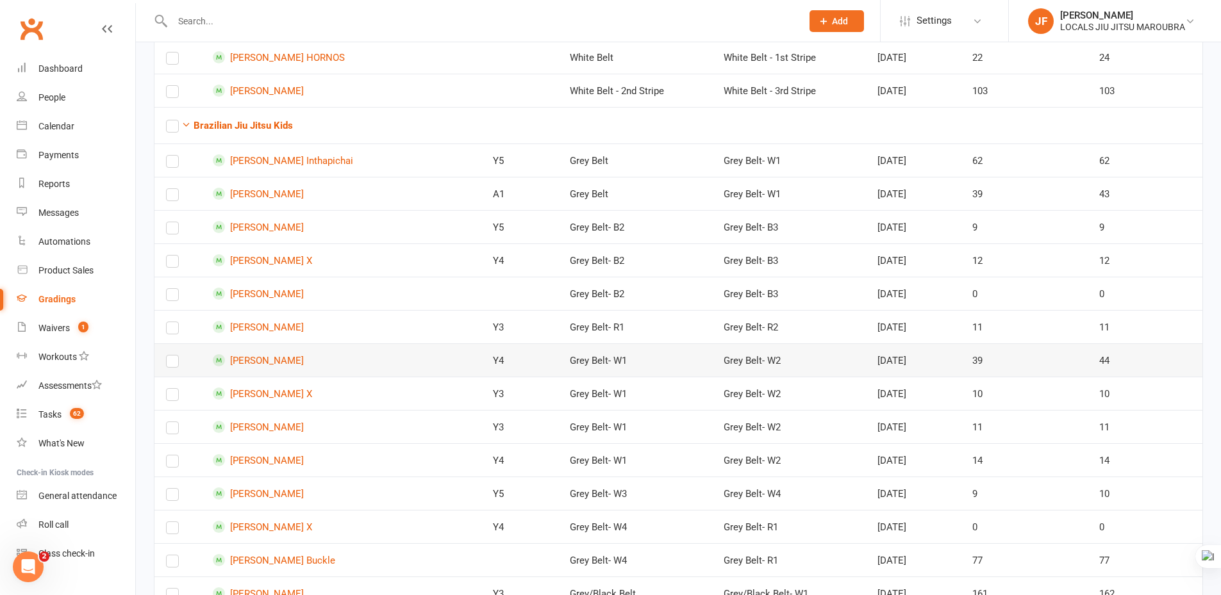
scroll to position [766, 0]
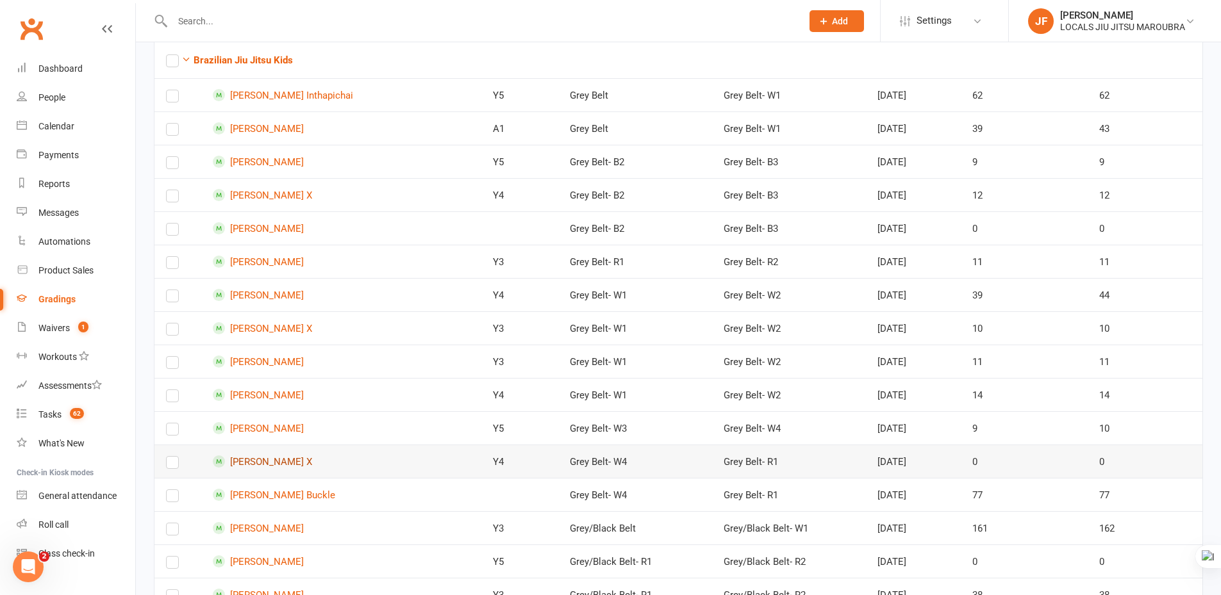
scroll to position [895, 0]
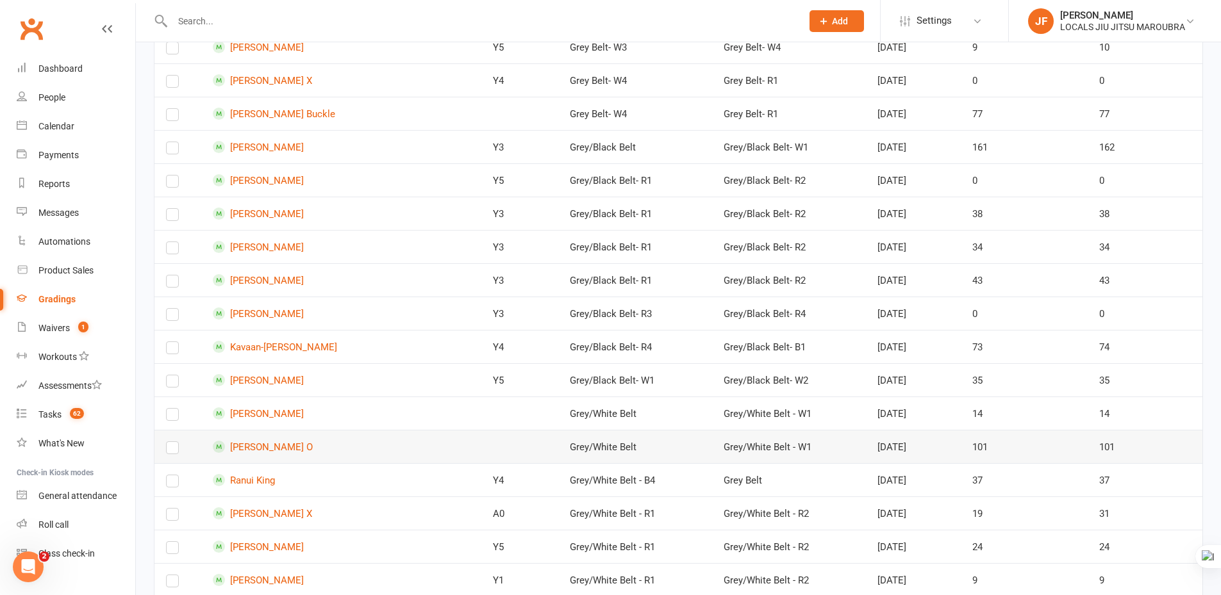
scroll to position [1215, 0]
click at [147, 439] on div "Ready to grade All members enrolled in a style Active members enrolled in a sty…" at bounding box center [678, 492] width 1085 height 3241
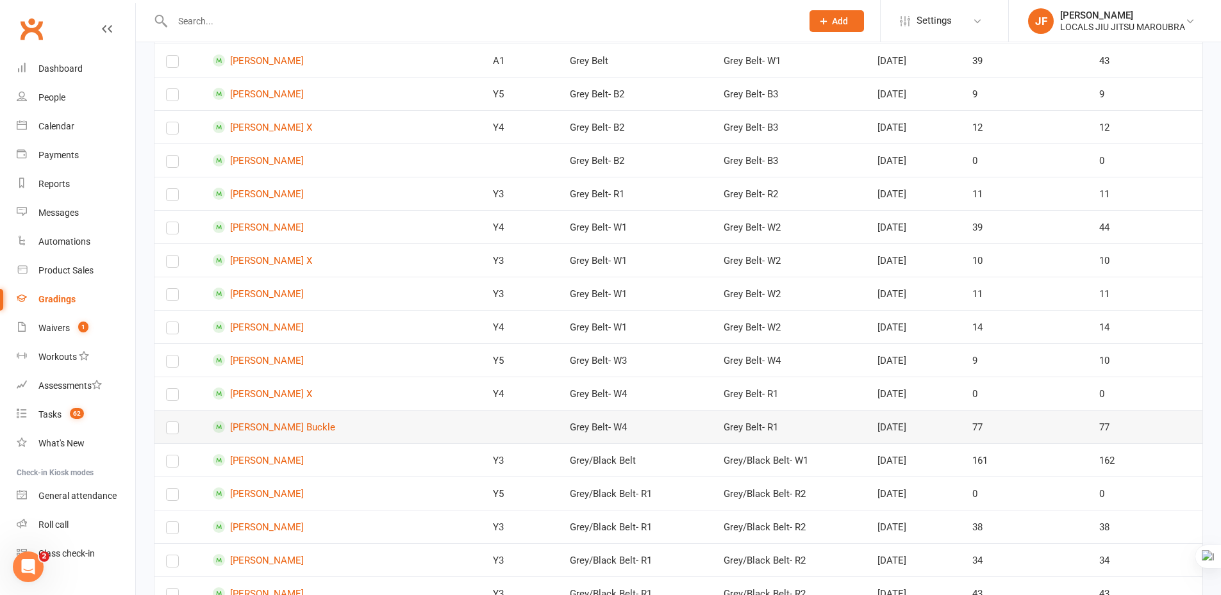
scroll to position [895, 0]
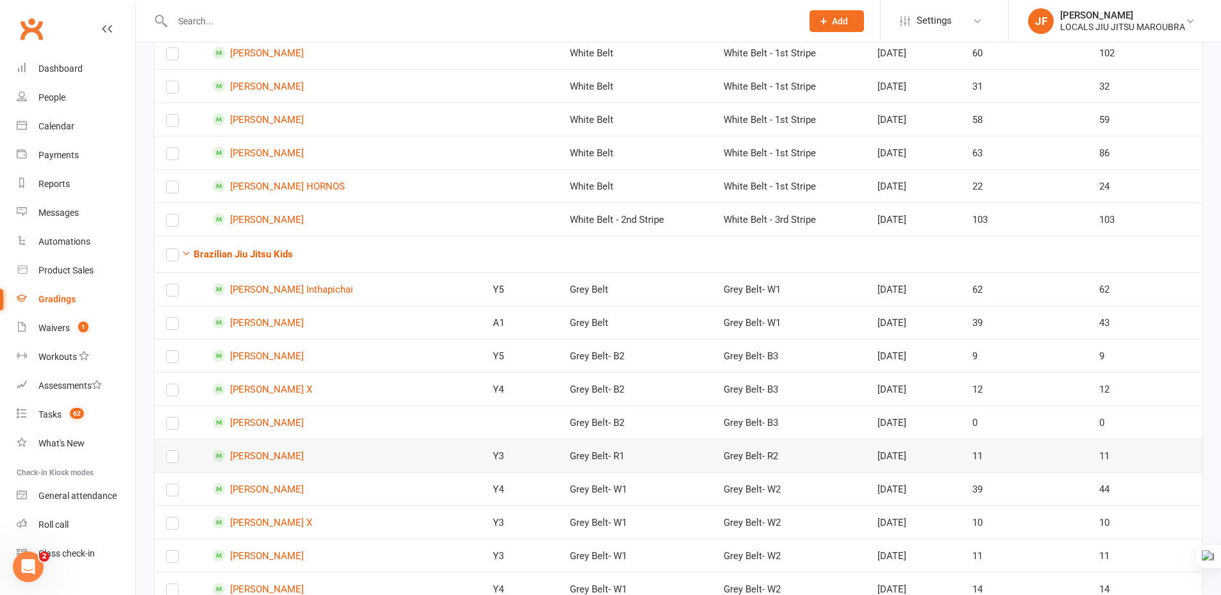
scroll to position [446, 0]
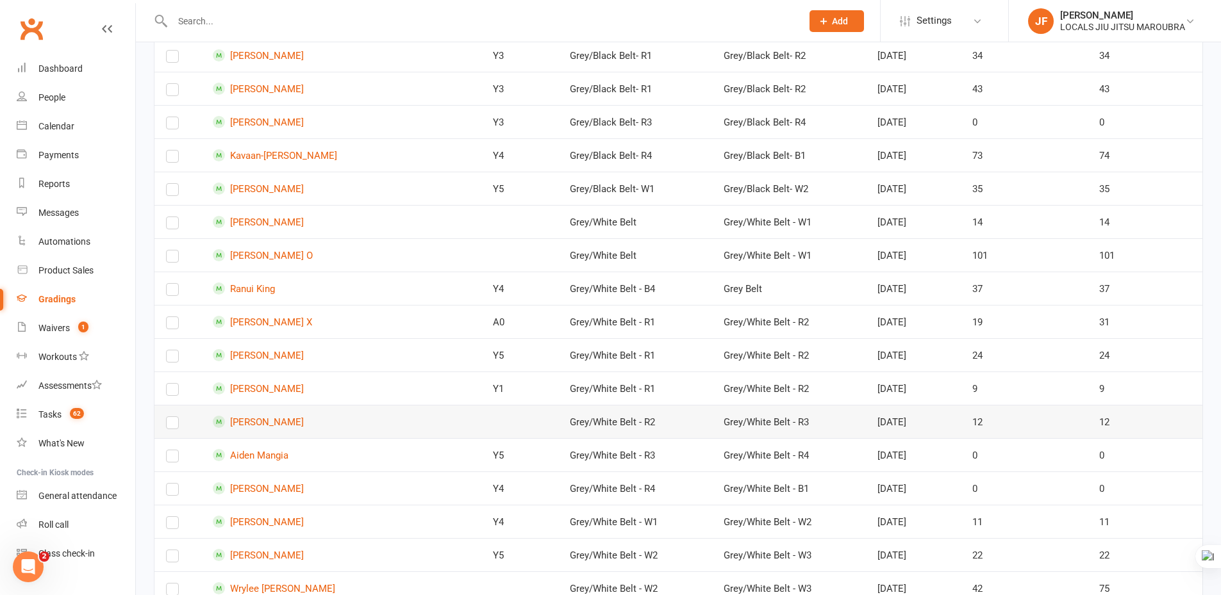
scroll to position [1410, 0]
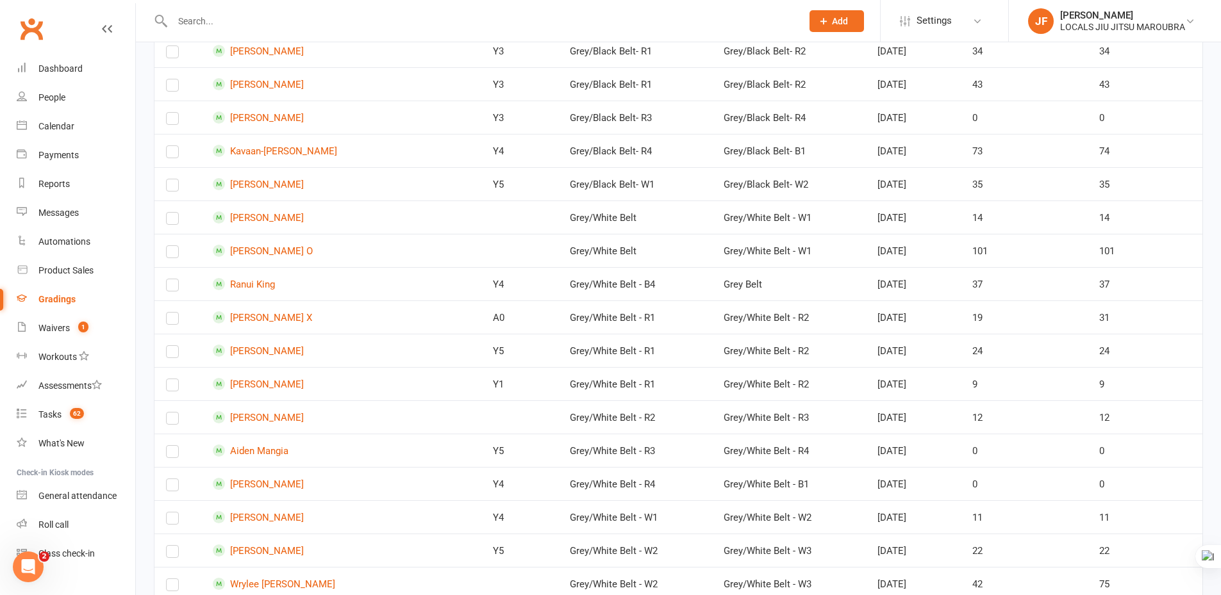
click at [144, 455] on div "Ready to grade All members enrolled in a style Active members enrolled in a sty…" at bounding box center [678, 297] width 1085 height 3241
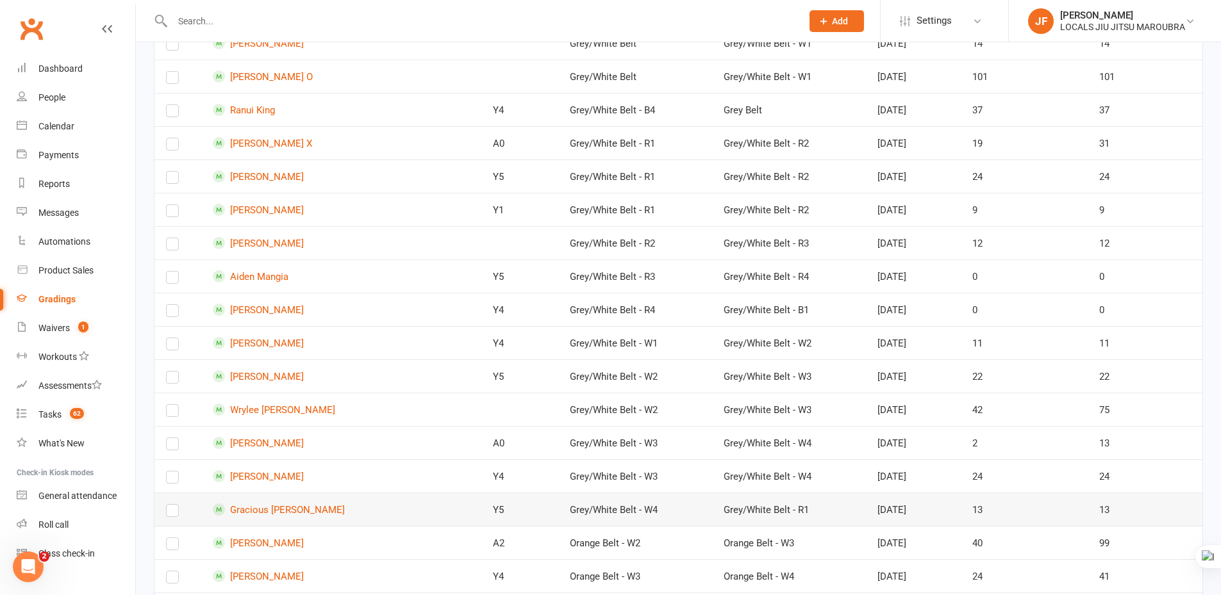
scroll to position [1730, 0]
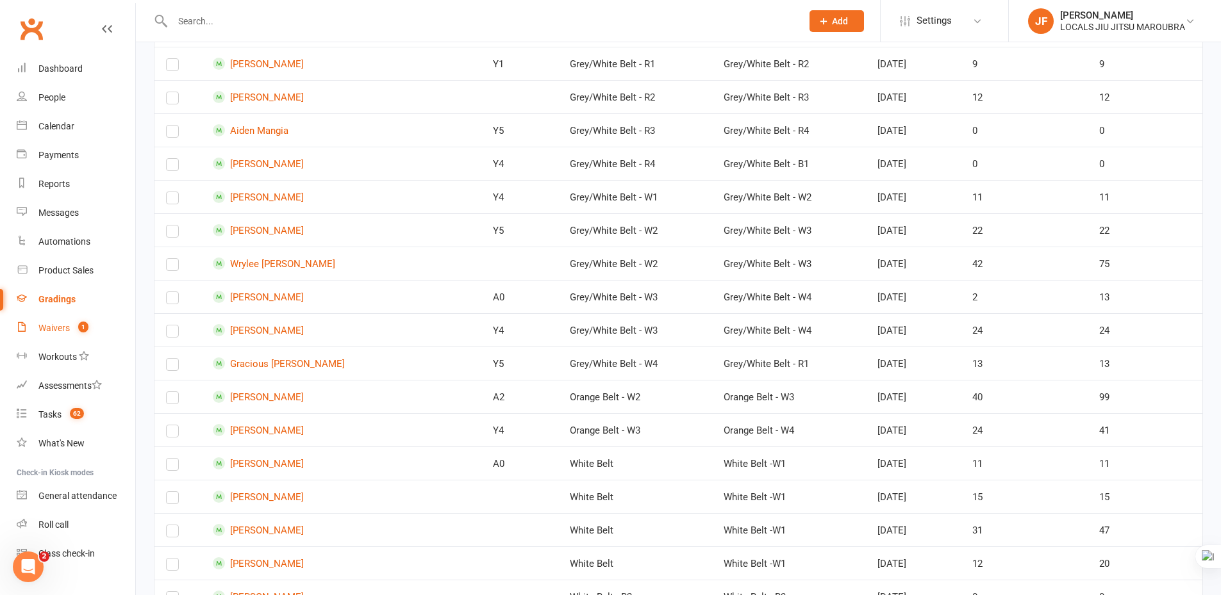
click at [68, 332] on div "Waivers" at bounding box center [53, 328] width 31 height 10
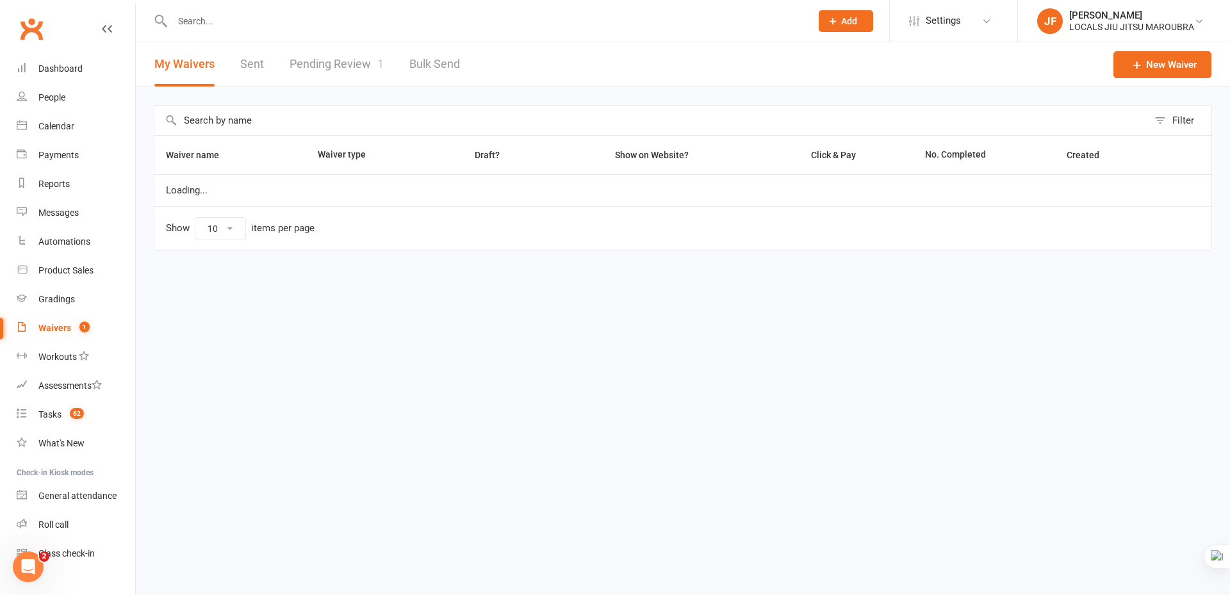
select select "100"
click at [69, 303] on div "Gradings" at bounding box center [56, 299] width 37 height 10
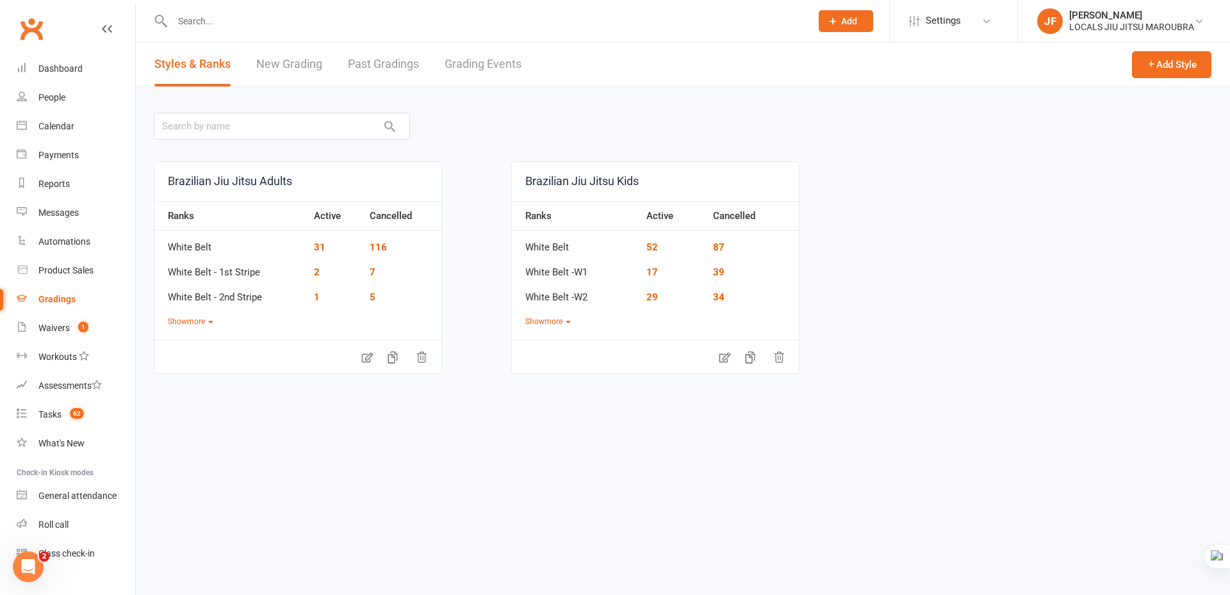
click at [306, 62] on link "New Grading" at bounding box center [289, 64] width 66 height 44
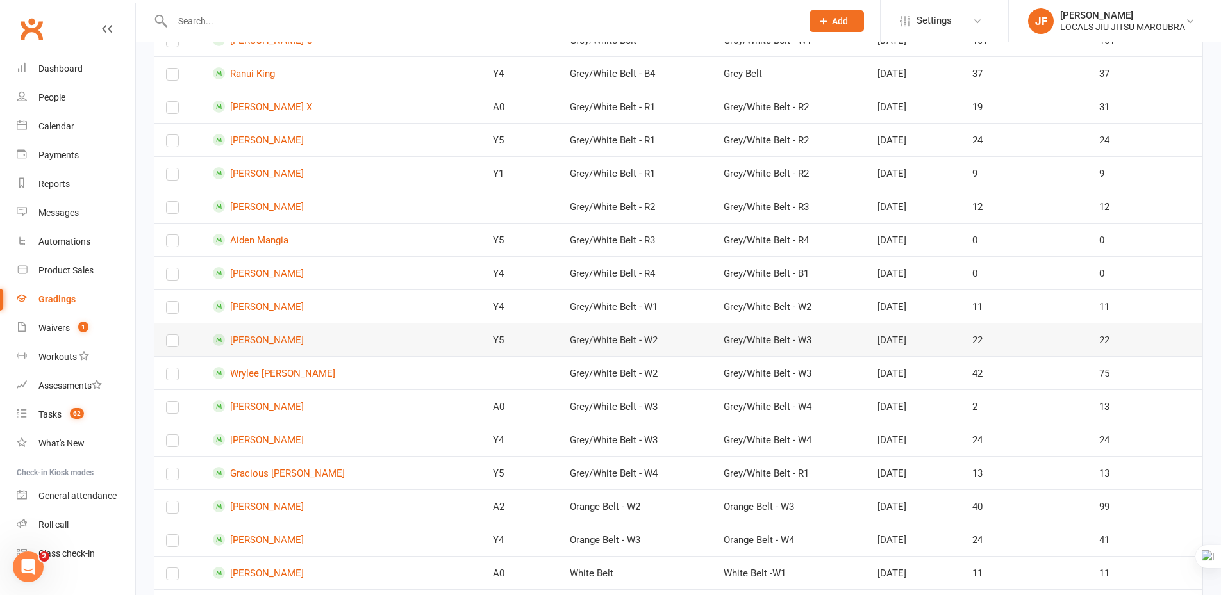
scroll to position [1730, 0]
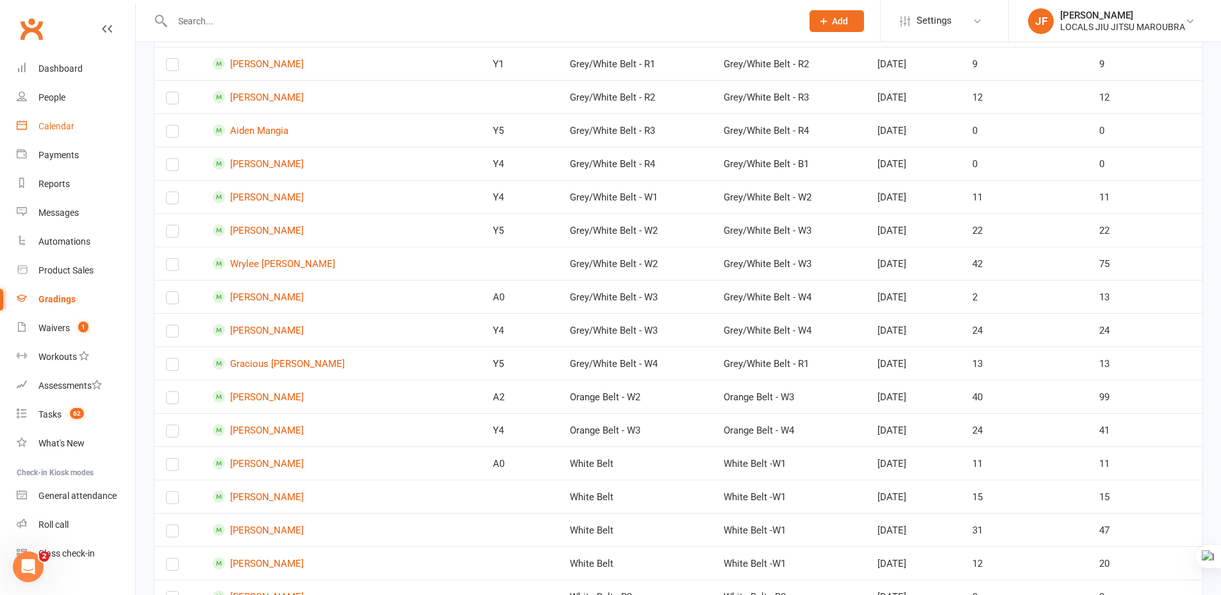
click at [74, 120] on link "Calendar" at bounding box center [76, 126] width 119 height 29
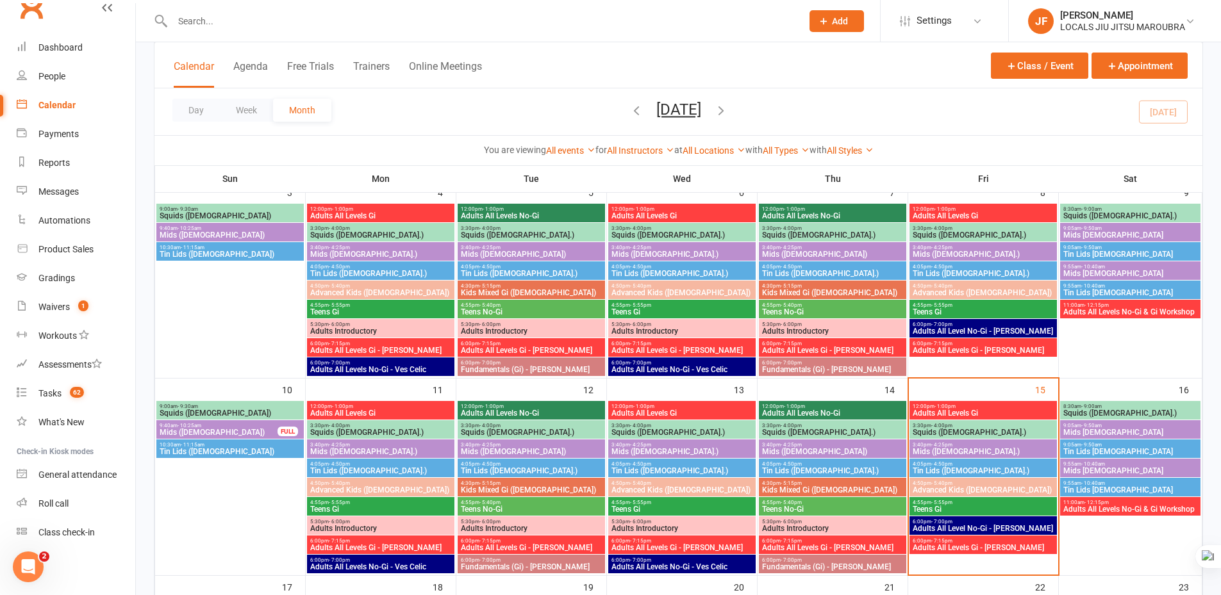
scroll to position [372, 0]
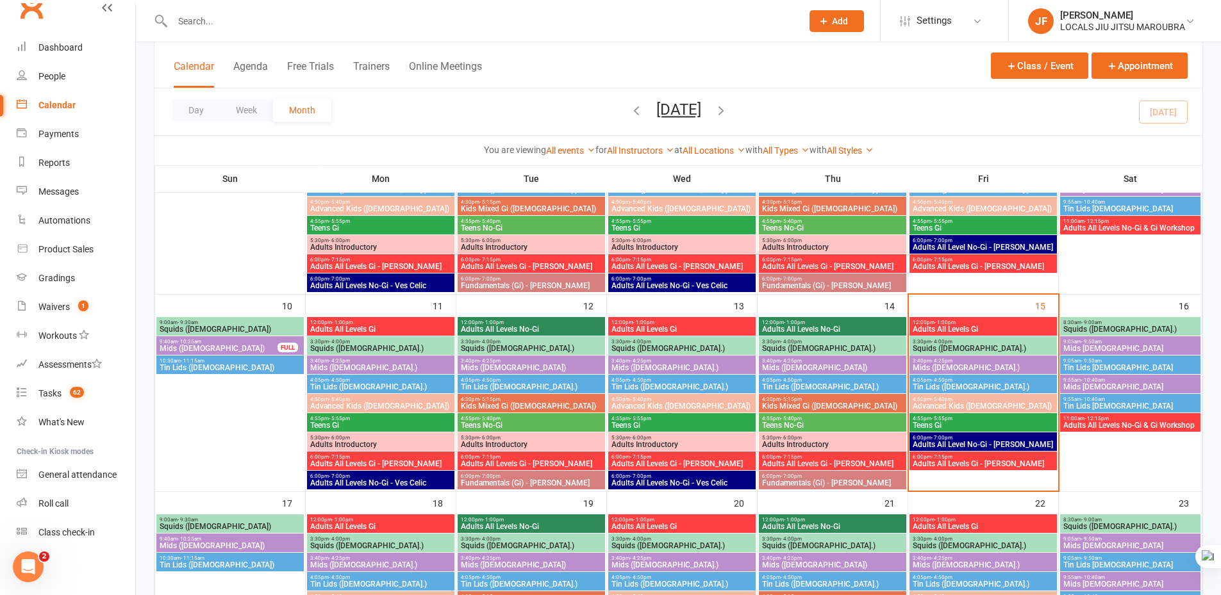
click at [998, 381] on span "4:05pm - 4:50pm" at bounding box center [983, 380] width 142 height 6
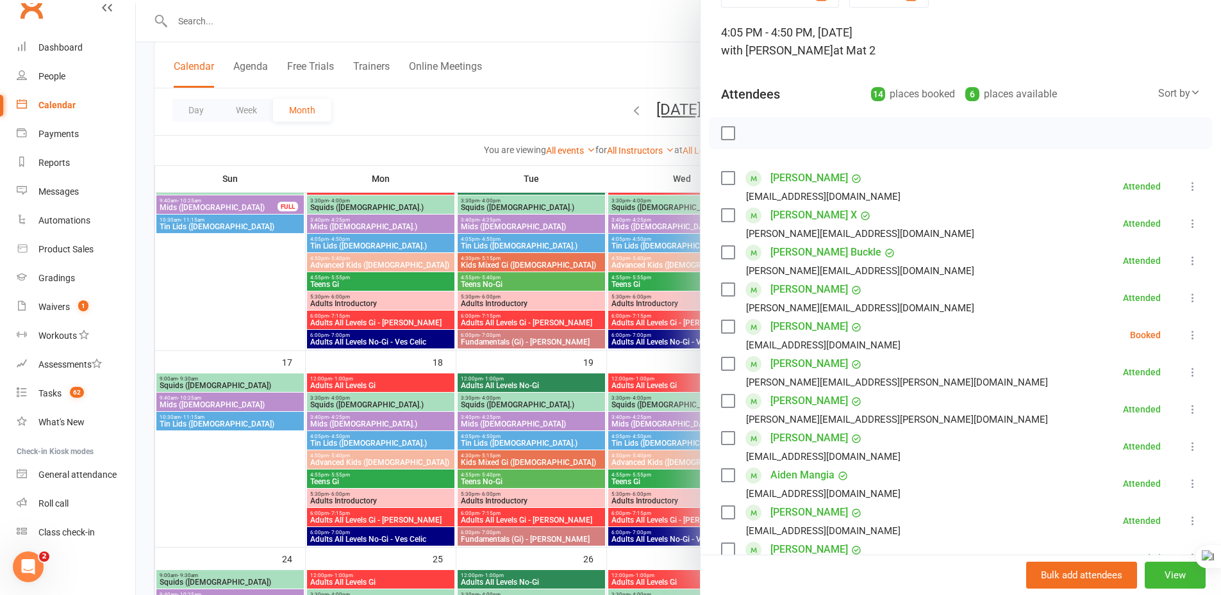
scroll to position [0, 0]
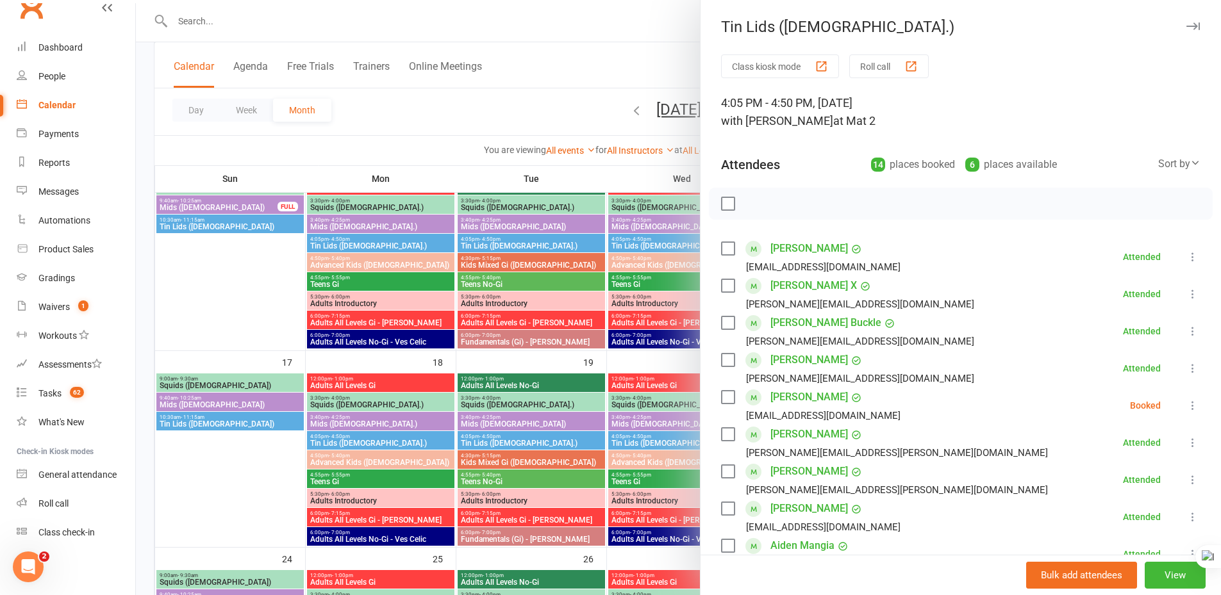
click at [1186, 28] on icon "button" at bounding box center [1192, 26] width 13 height 8
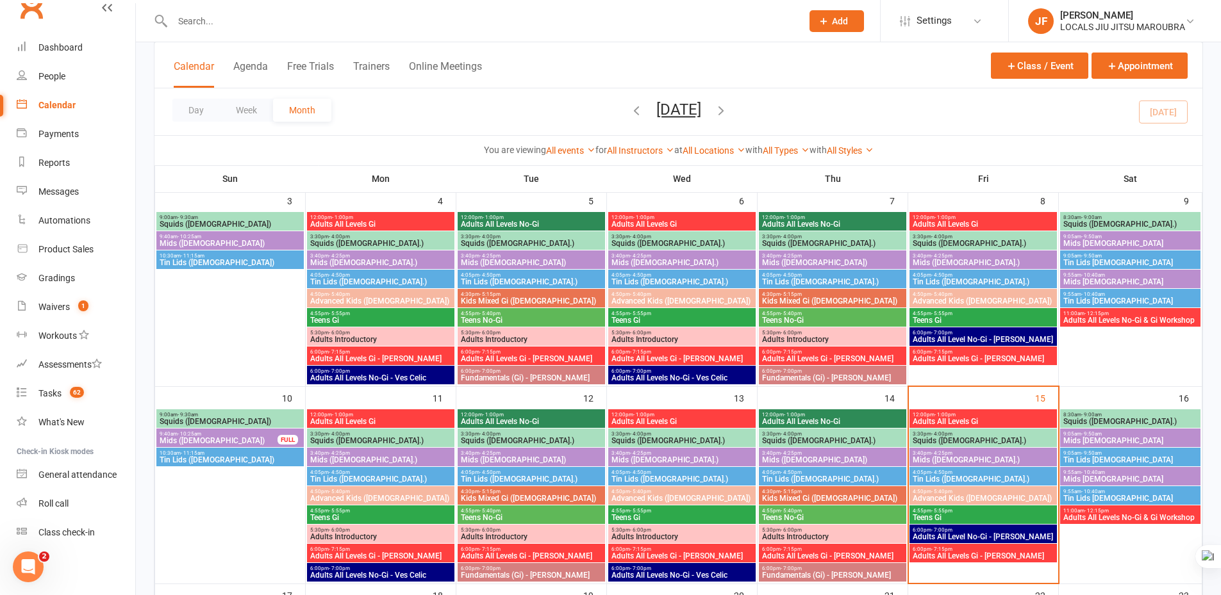
scroll to position [127, 0]
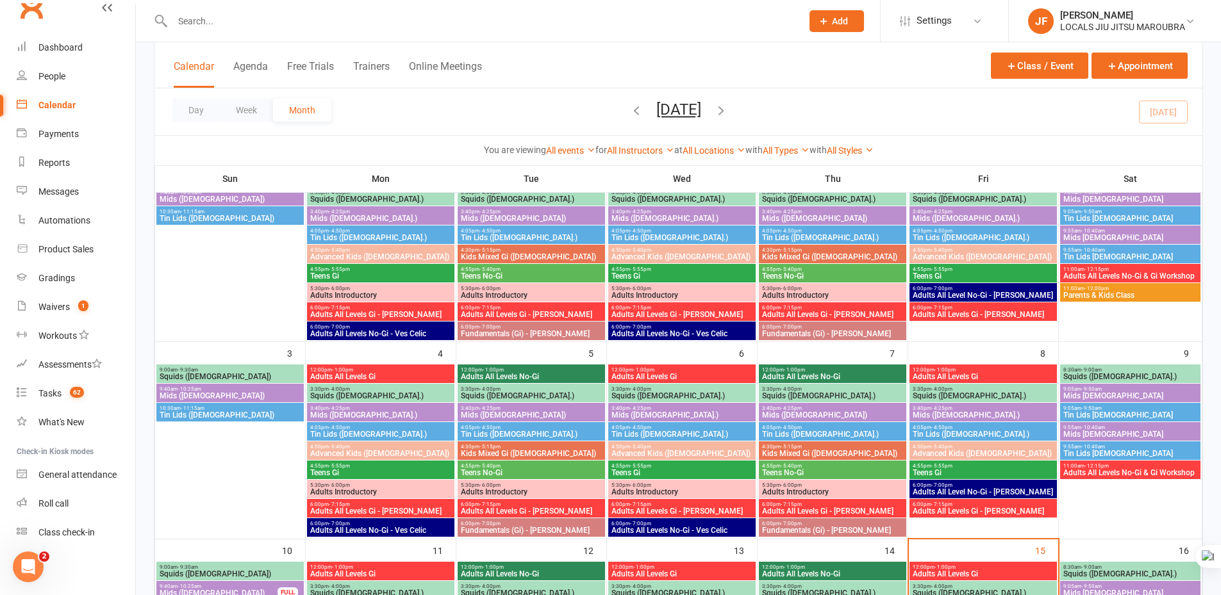
click at [894, 114] on div "Day Week Month [DATE] [DATE] Sun Mon Tue Wed Thu Fri Sat 27 28 29 30 31 01 02 0…" at bounding box center [678, 111] width 1048 height 47
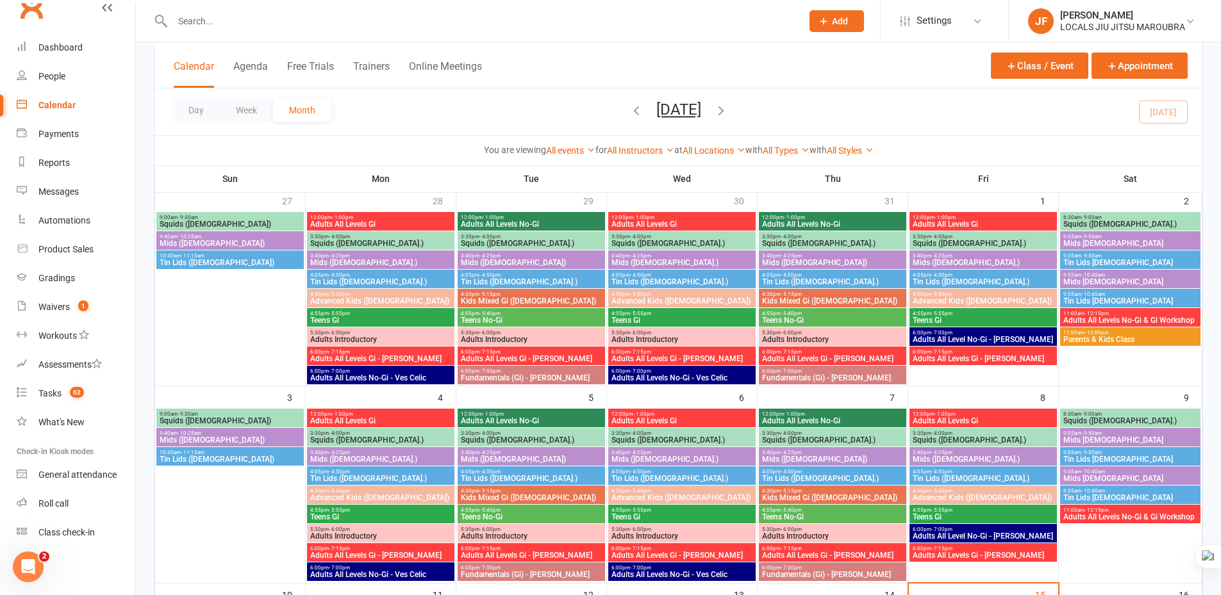
scroll to position [63, 0]
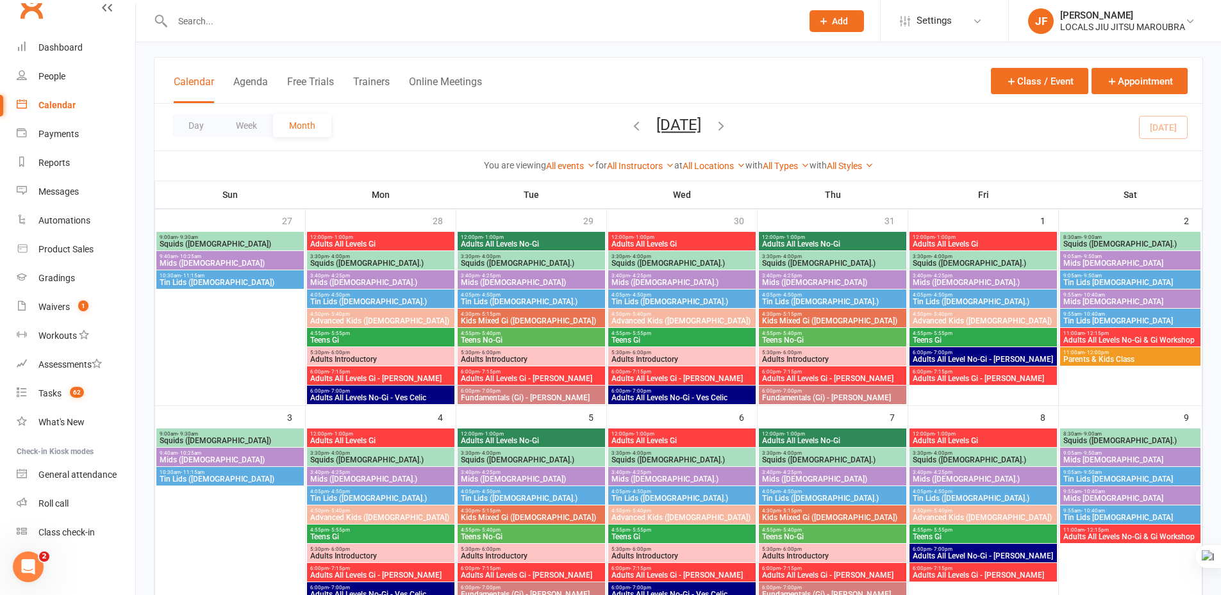
click at [894, 108] on div "Day Week Month [DATE] [DATE] Sun Mon Tue Wed Thu Fri Sat 27 28 29 30 31 01 02 0…" at bounding box center [678, 127] width 1048 height 47
click at [910, 111] on div "Day Week Month [DATE] [DATE] Sun Mon Tue Wed Thu Fri Sat 27 28 29 30 31 01 02 0…" at bounding box center [678, 127] width 1048 height 47
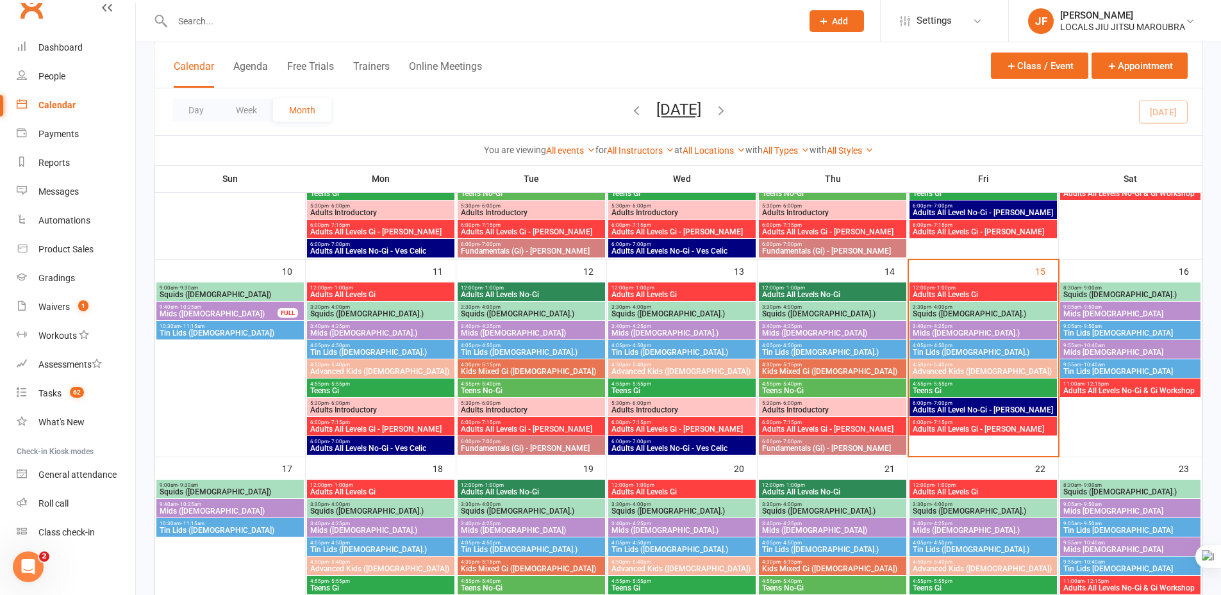
scroll to position [383, 0]
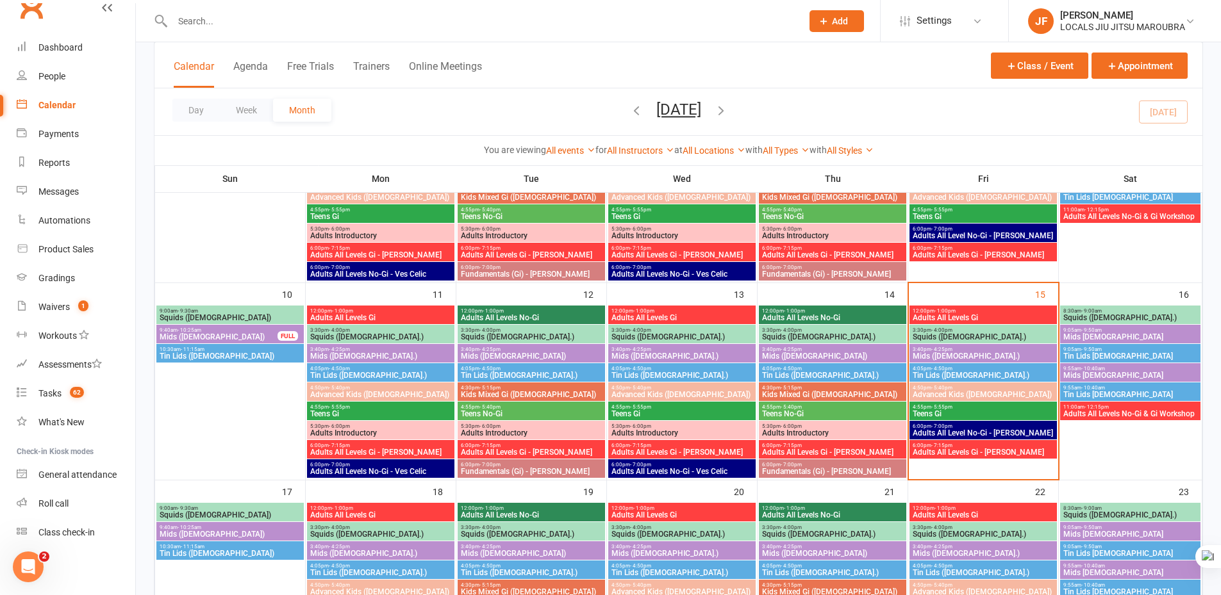
drag, startPoint x: 978, startPoint y: 117, endPoint x: 959, endPoint y: 108, distance: 21.5
click at [977, 116] on div "Day Week Month [DATE] [DATE] Sun Mon Tue Wed Thu Fri Sat 27 28 29 30 31 01 02 0…" at bounding box center [678, 111] width 1048 height 47
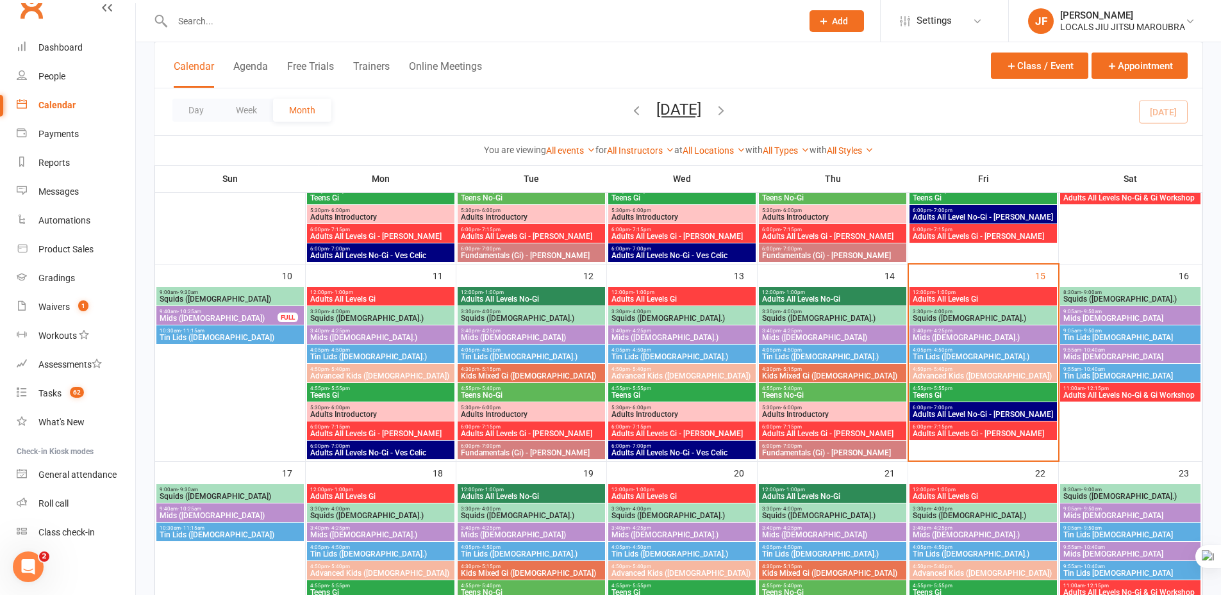
scroll to position [449, 0]
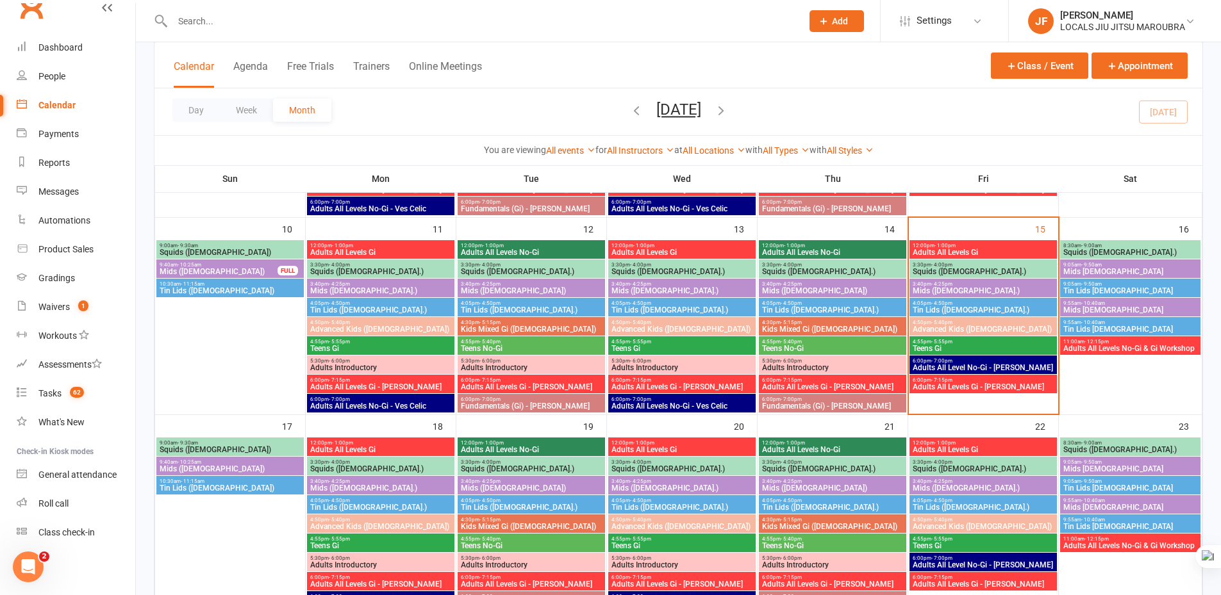
click at [979, 302] on span "4:05pm - 4:50pm" at bounding box center [983, 304] width 142 height 6
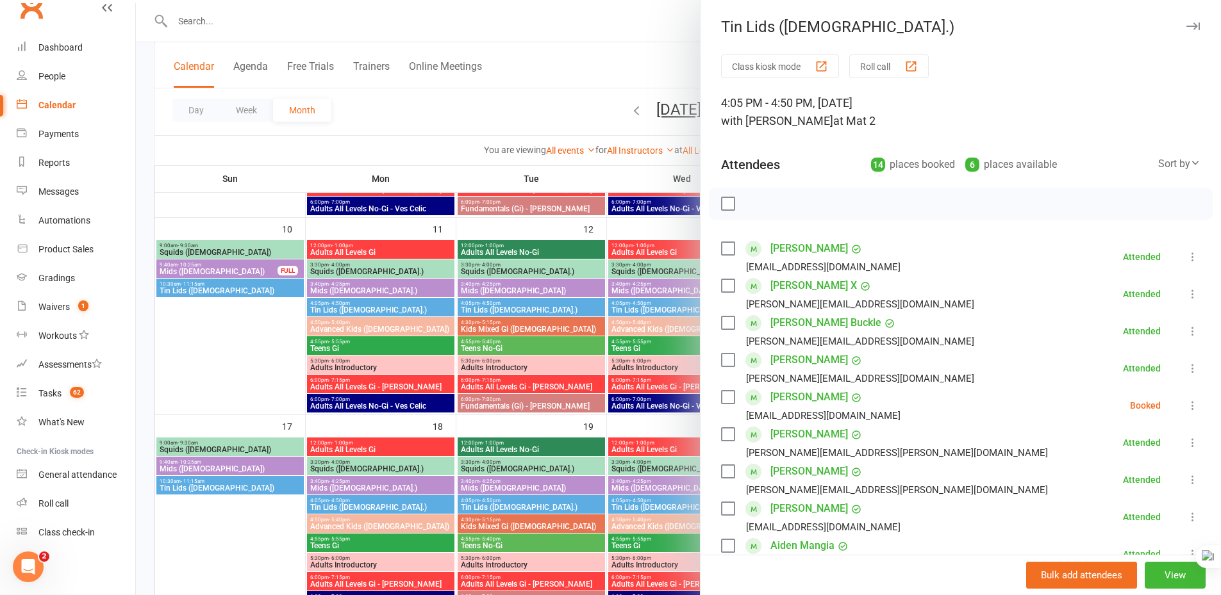
click at [1186, 25] on icon "button" at bounding box center [1192, 26] width 13 height 8
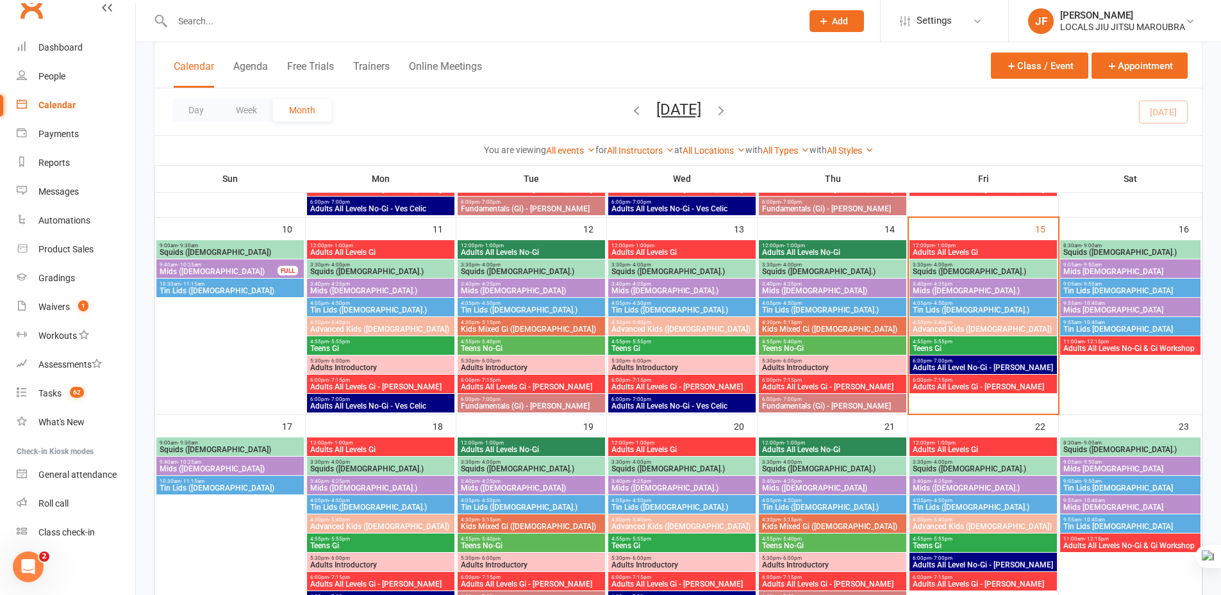
click at [1015, 288] on span "Mids ([DEMOGRAPHIC_DATA].)" at bounding box center [983, 291] width 142 height 8
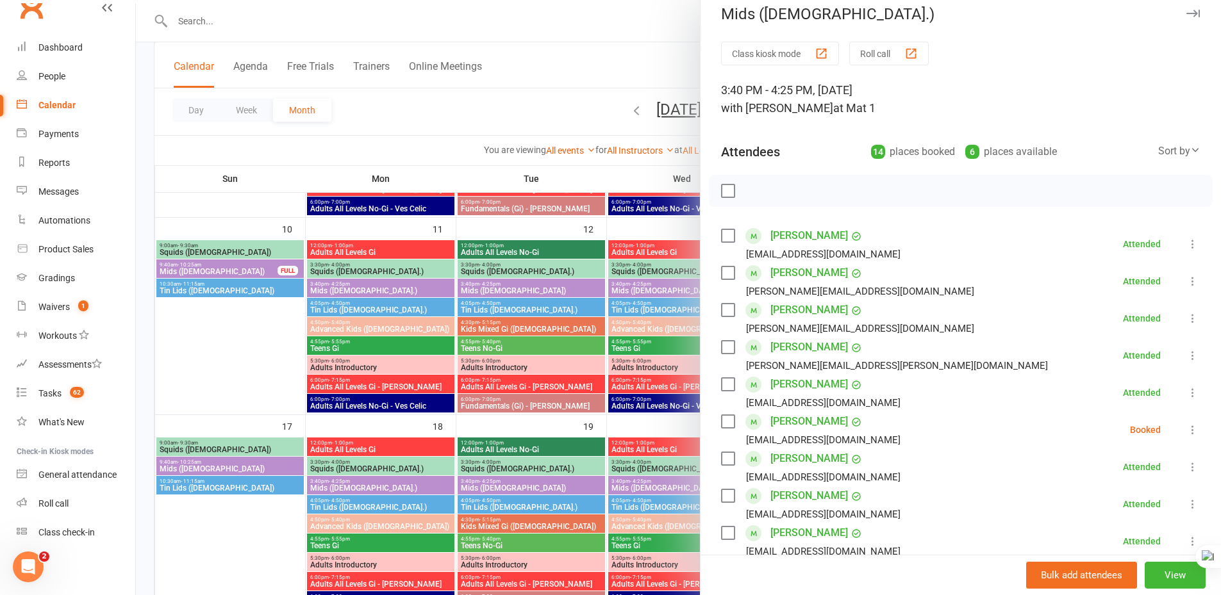
scroll to position [0, 0]
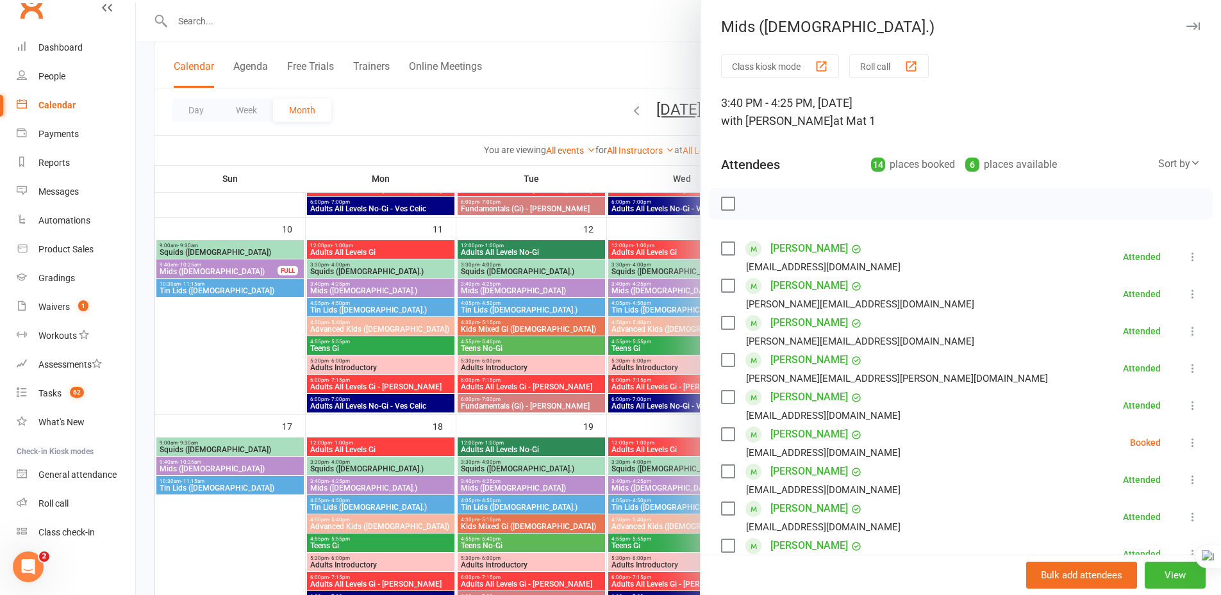
click at [1186, 26] on icon "button" at bounding box center [1192, 26] width 13 height 8
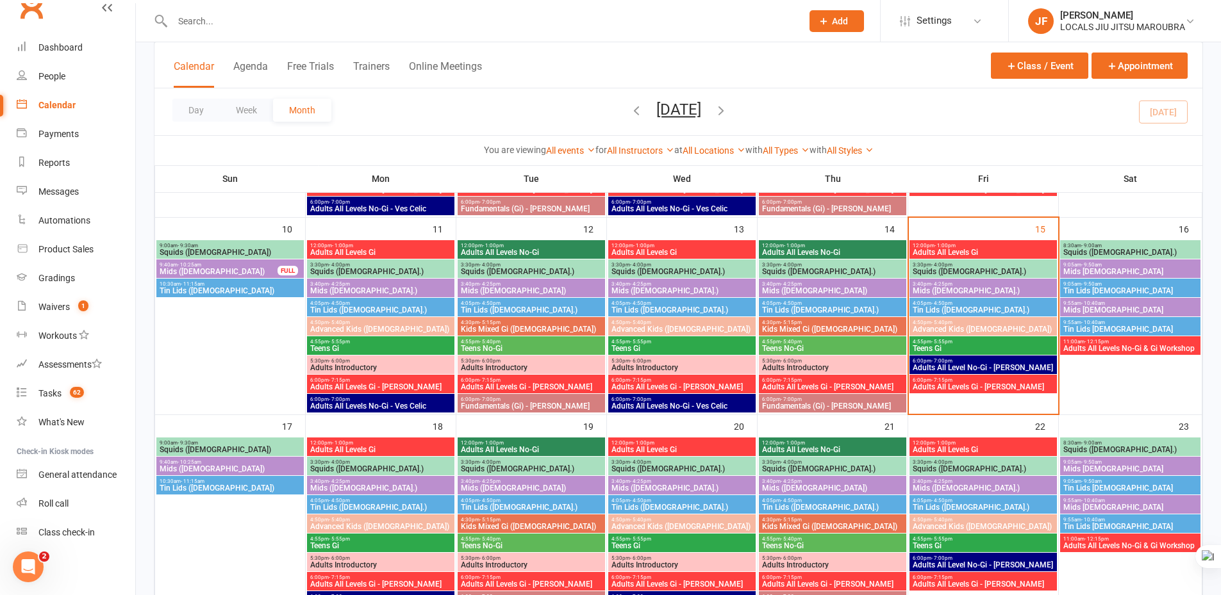
click at [1012, 382] on span "6:00pm - 7:15pm" at bounding box center [983, 380] width 142 height 6
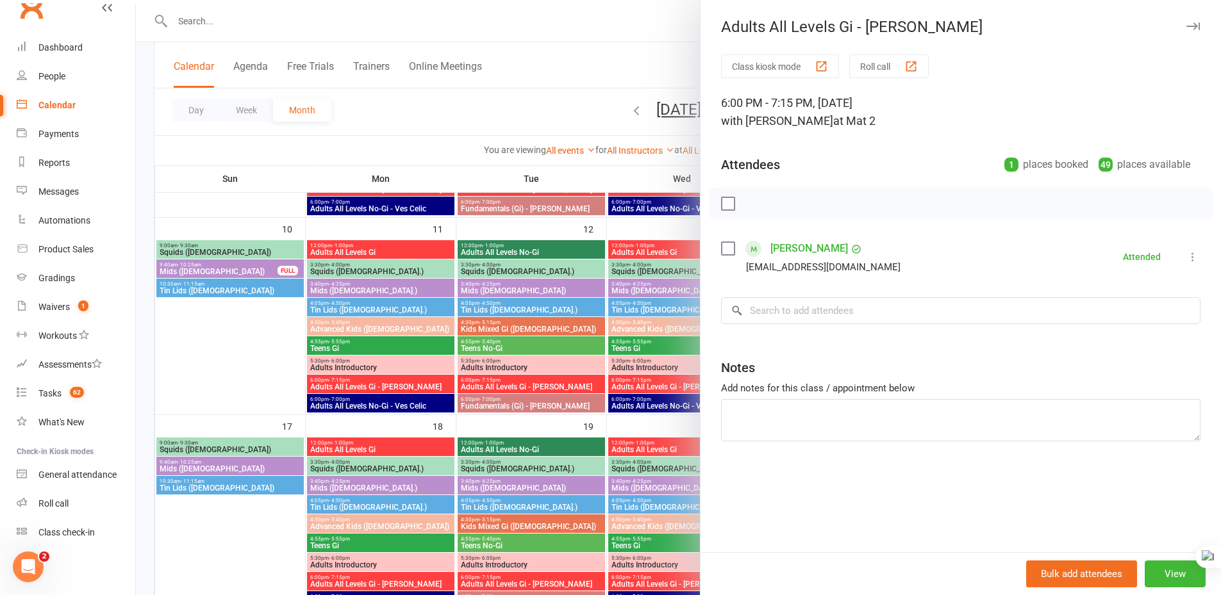
click at [1188, 21] on button "button" at bounding box center [1192, 26] width 15 height 15
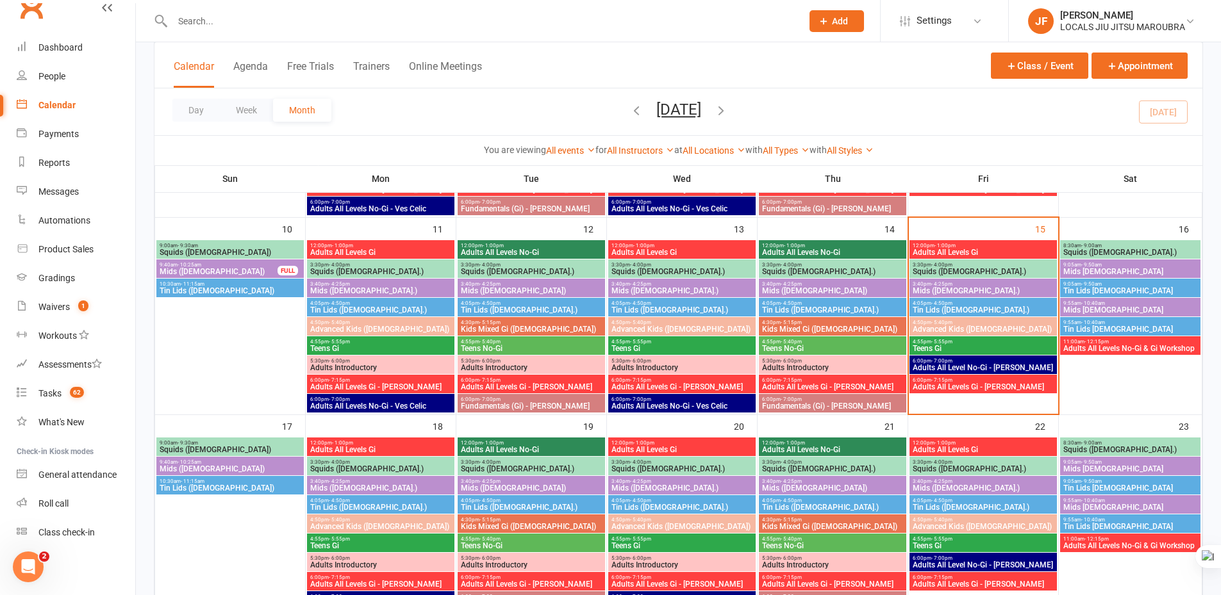
click at [978, 267] on span "3:30pm - 4:00pm" at bounding box center [983, 265] width 142 height 6
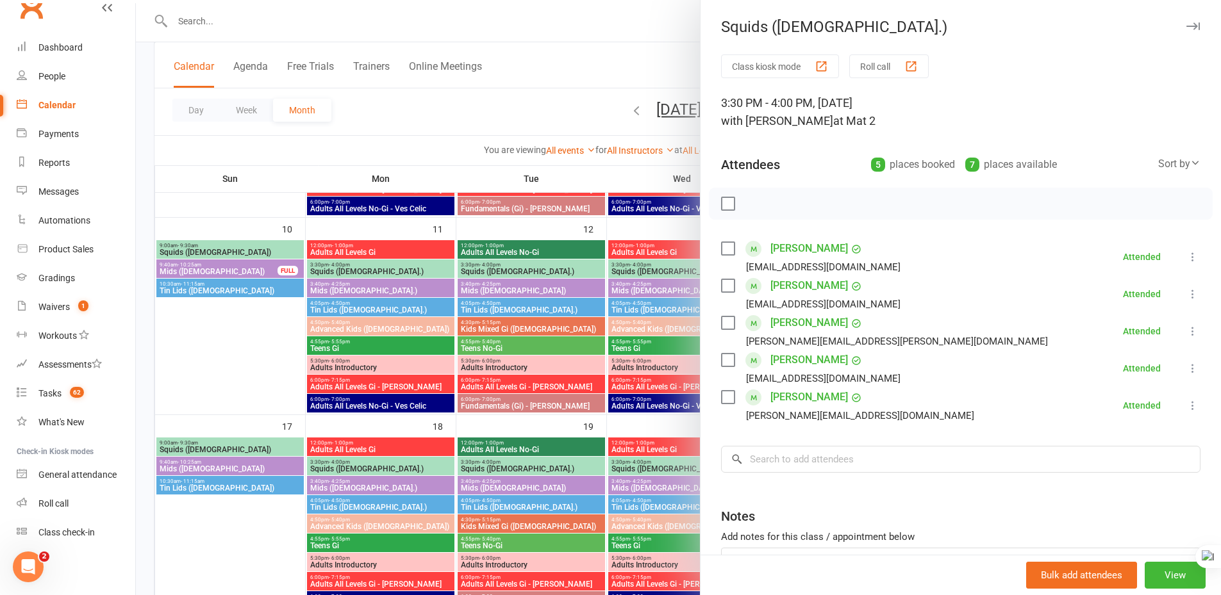
click at [1186, 29] on icon "button" at bounding box center [1192, 26] width 13 height 8
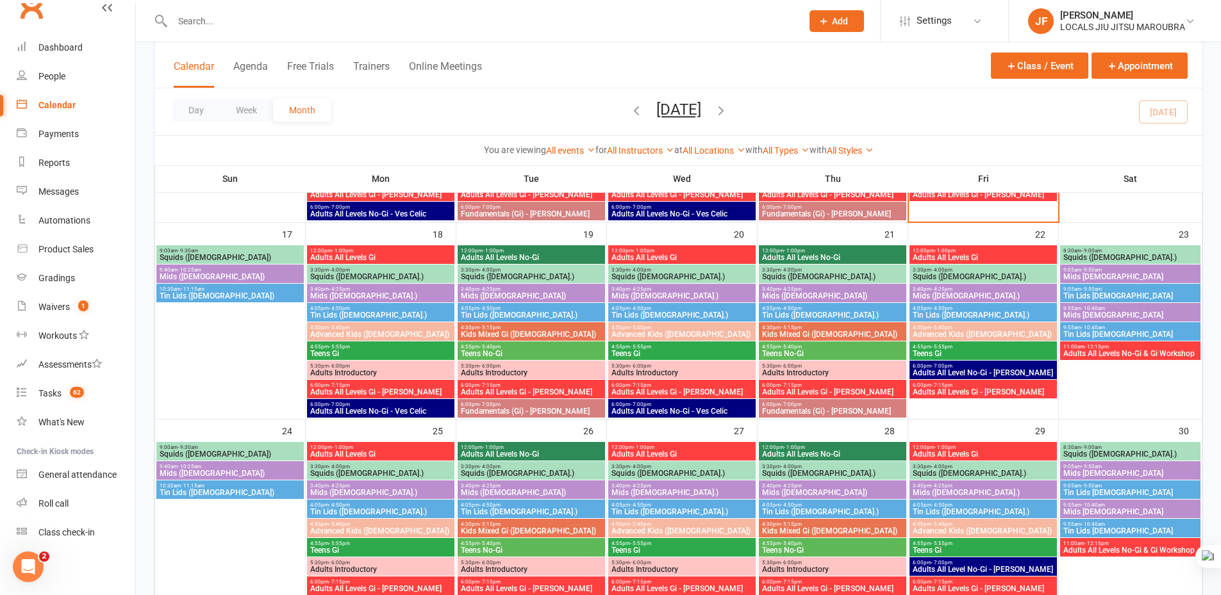
scroll to position [449, 0]
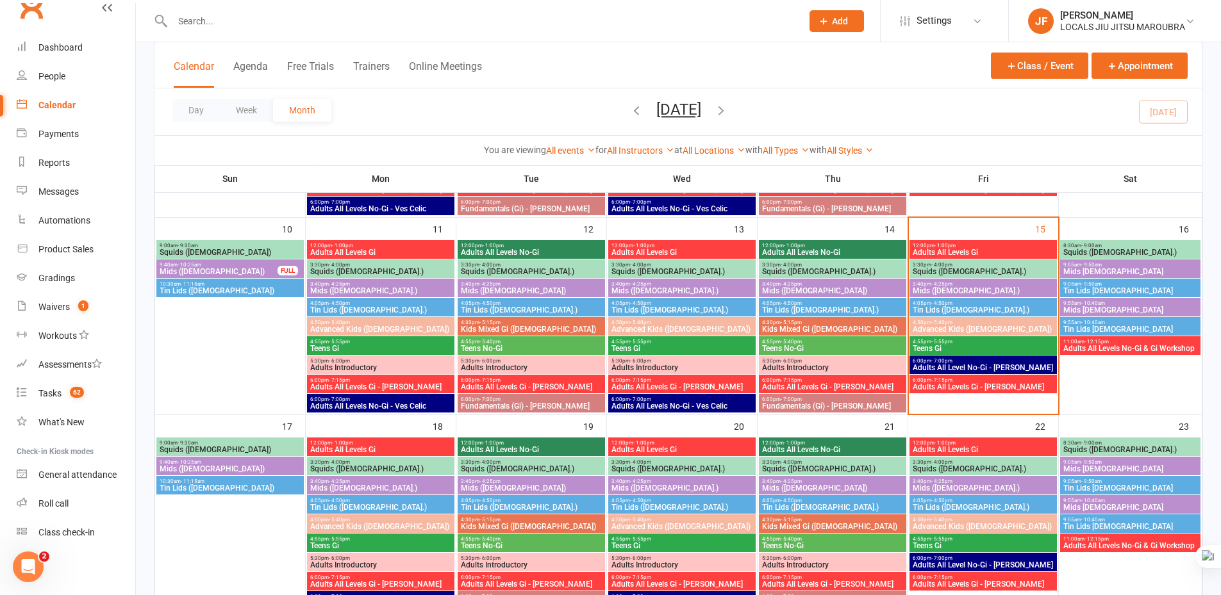
click at [688, 67] on div "Calendar Agenda Free Trials Trainers Online Meetings Class / Event Appointment" at bounding box center [678, 65] width 1048 height 46
click at [724, 67] on div "Calendar Agenda Free Trials Trainers Online Meetings Class / Event Appointment" at bounding box center [678, 65] width 1048 height 46
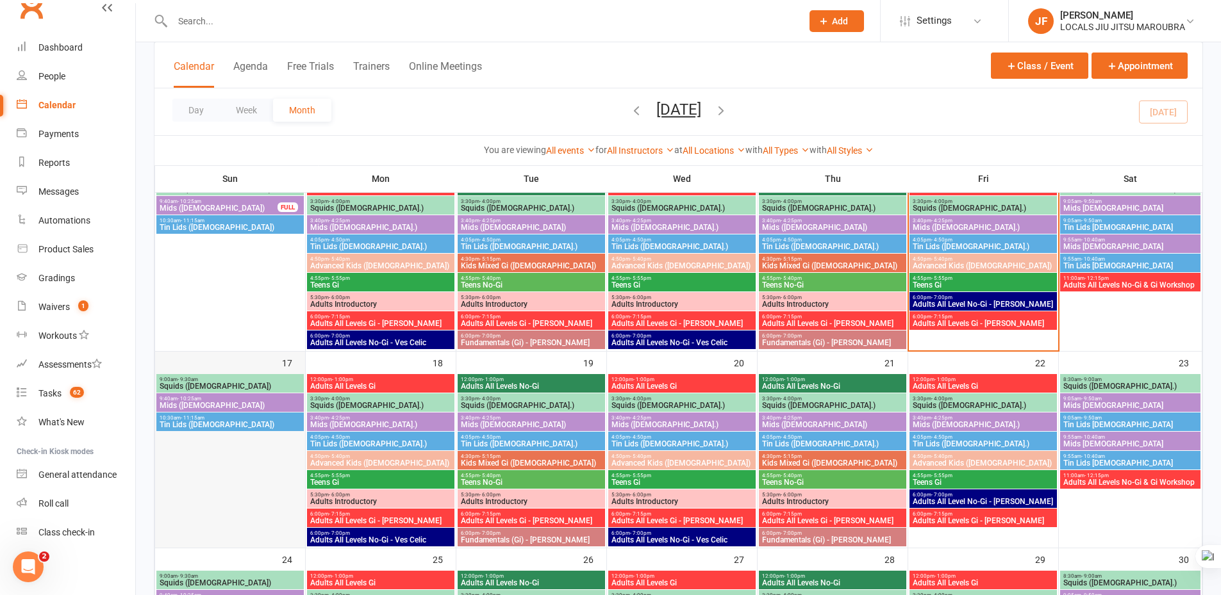
scroll to position [511, 0]
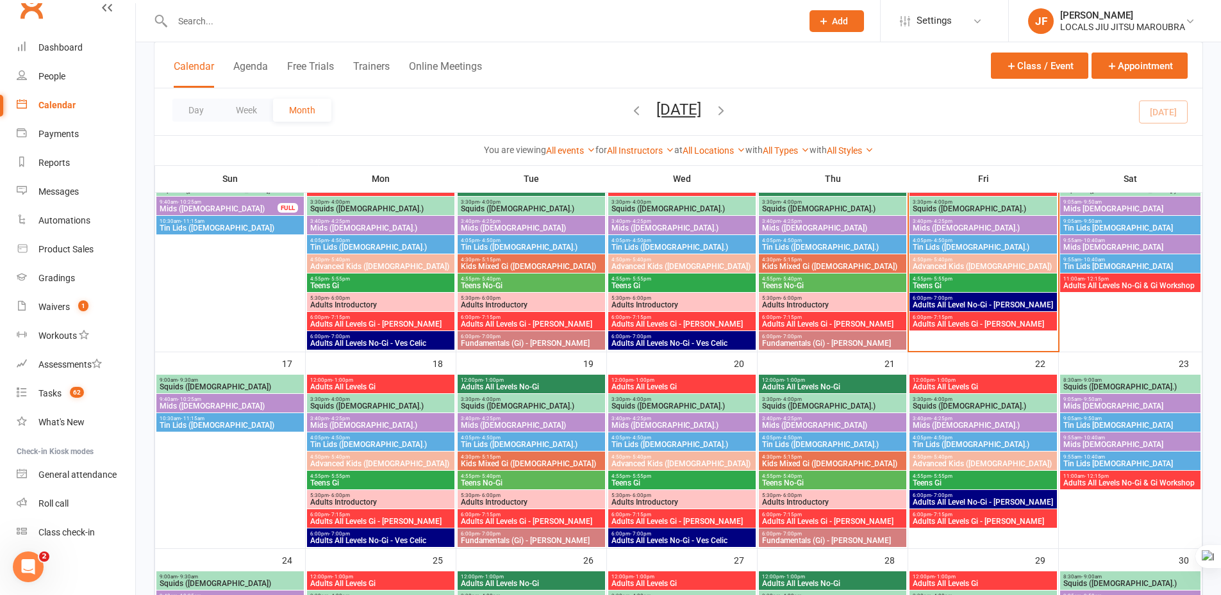
click at [470, 102] on div "Day Week Month [DATE] [DATE] Sun Mon Tue Wed Thu Fri Sat 27 28 29 30 31 01 02 0…" at bounding box center [678, 111] width 1048 height 47
click at [545, 63] on div "Calendar Agenda Free Trials Trainers Online Meetings Class / Event Appointment" at bounding box center [678, 65] width 1048 height 46
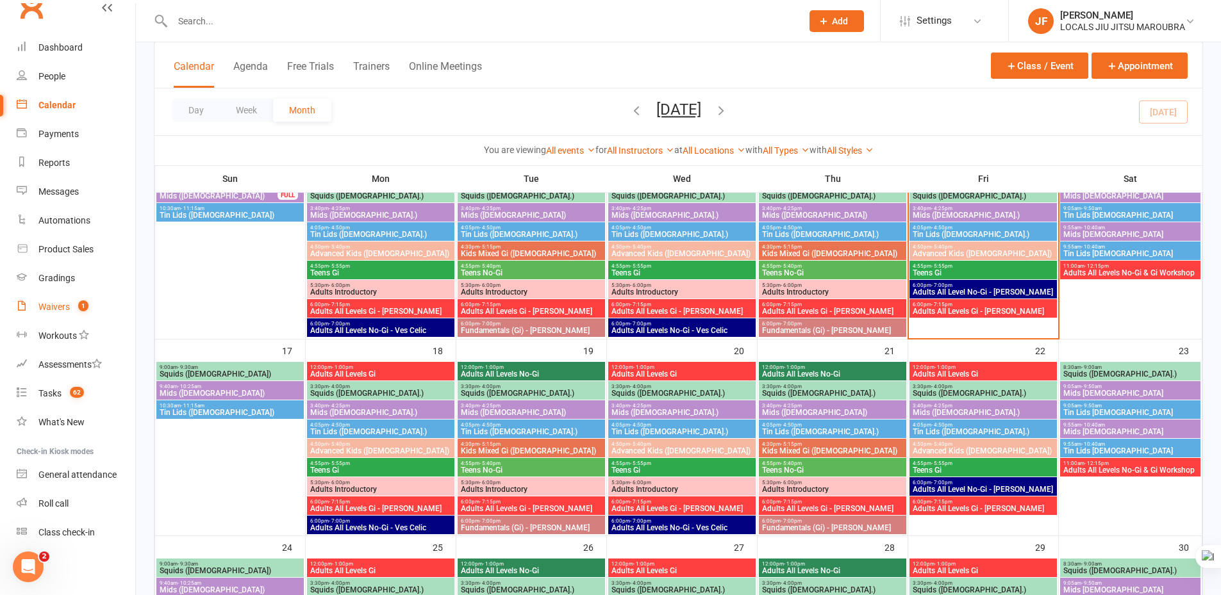
scroll to position [447, 0]
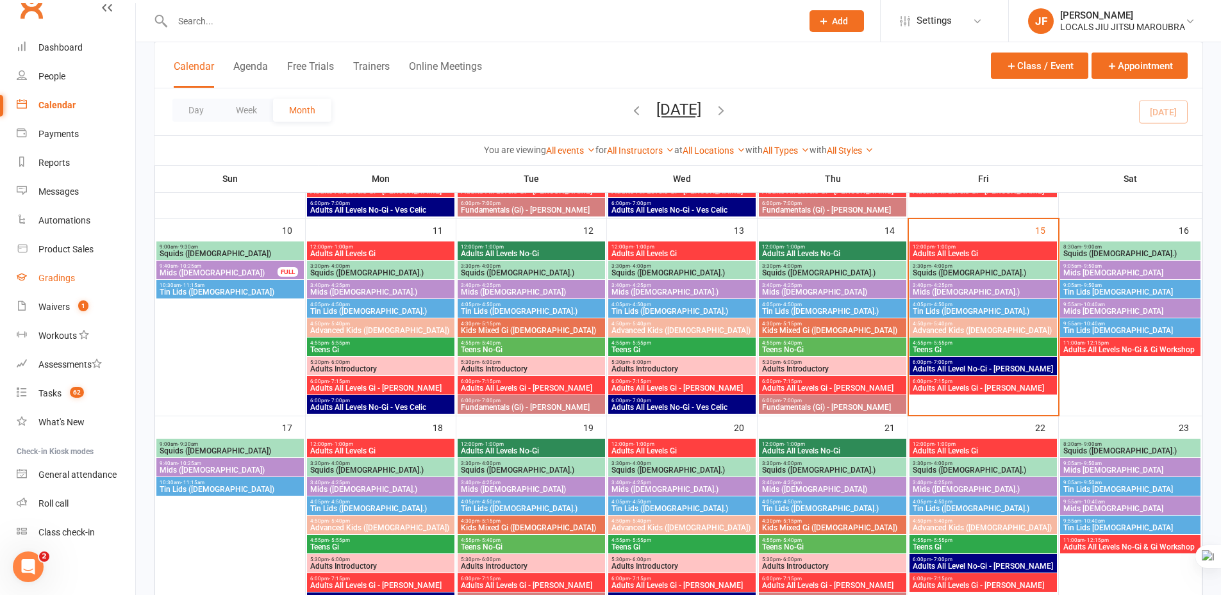
click at [48, 281] on div "Gradings" at bounding box center [56, 278] width 37 height 10
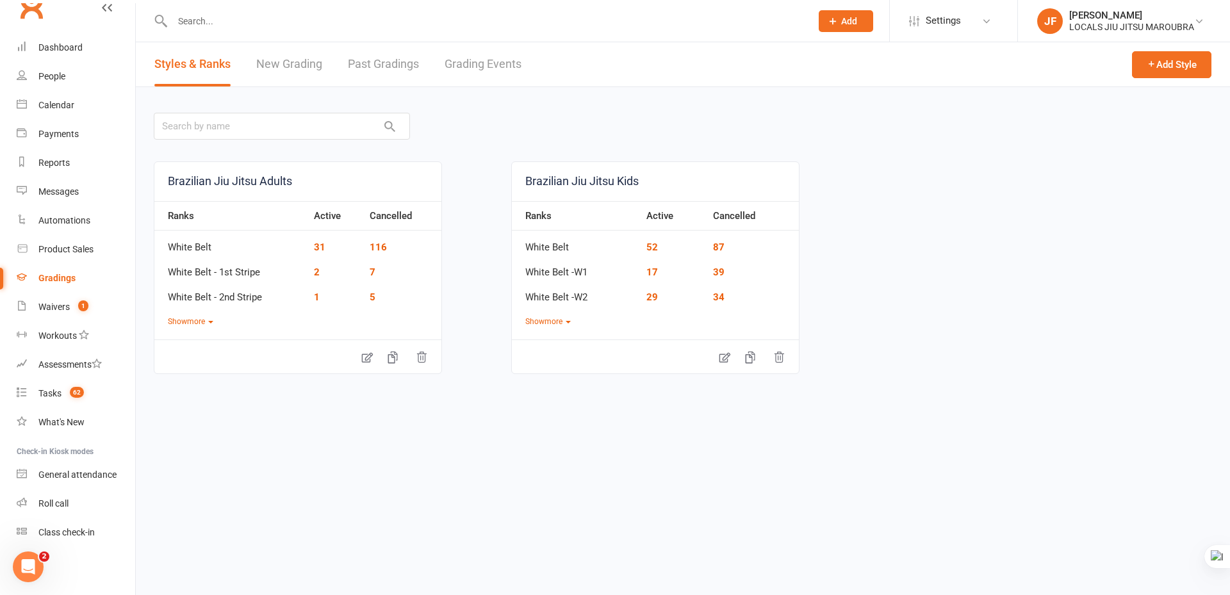
drag, startPoint x: 1016, startPoint y: 448, endPoint x: 1012, endPoint y: 435, distance: 13.4
click at [1012, 437] on section "Styles & Ranks New Grading Past Gradings Grading Events Add Style Brazilian Jiu…" at bounding box center [683, 280] width 1094 height 476
